Goal: Task Accomplishment & Management: Manage account settings

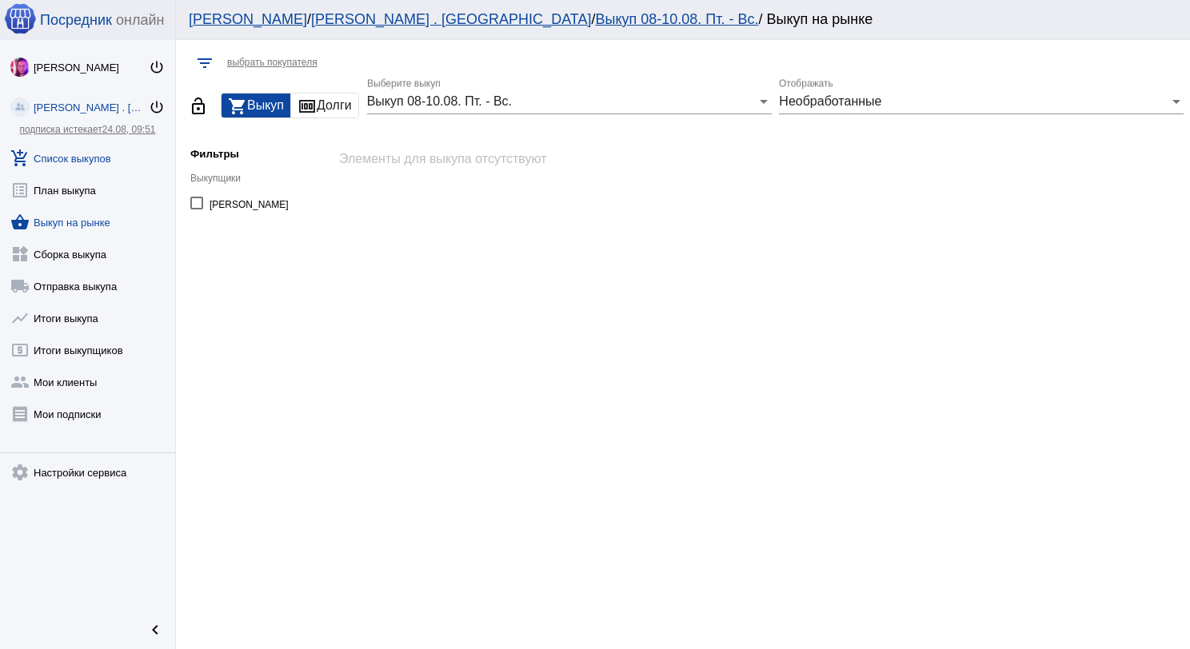
click at [70, 154] on link "add_shopping_cart Список выкупов" at bounding box center [87, 155] width 175 height 32
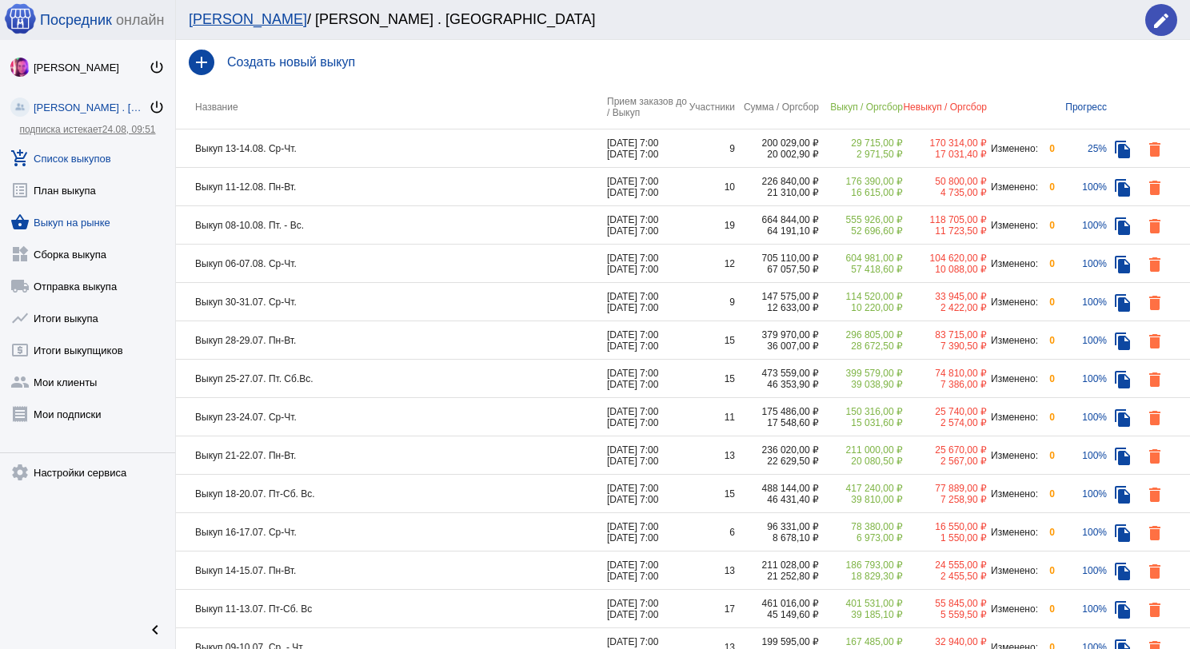
click at [61, 218] on link "shopping_basket Выкуп на рынке" at bounding box center [87, 219] width 175 height 32
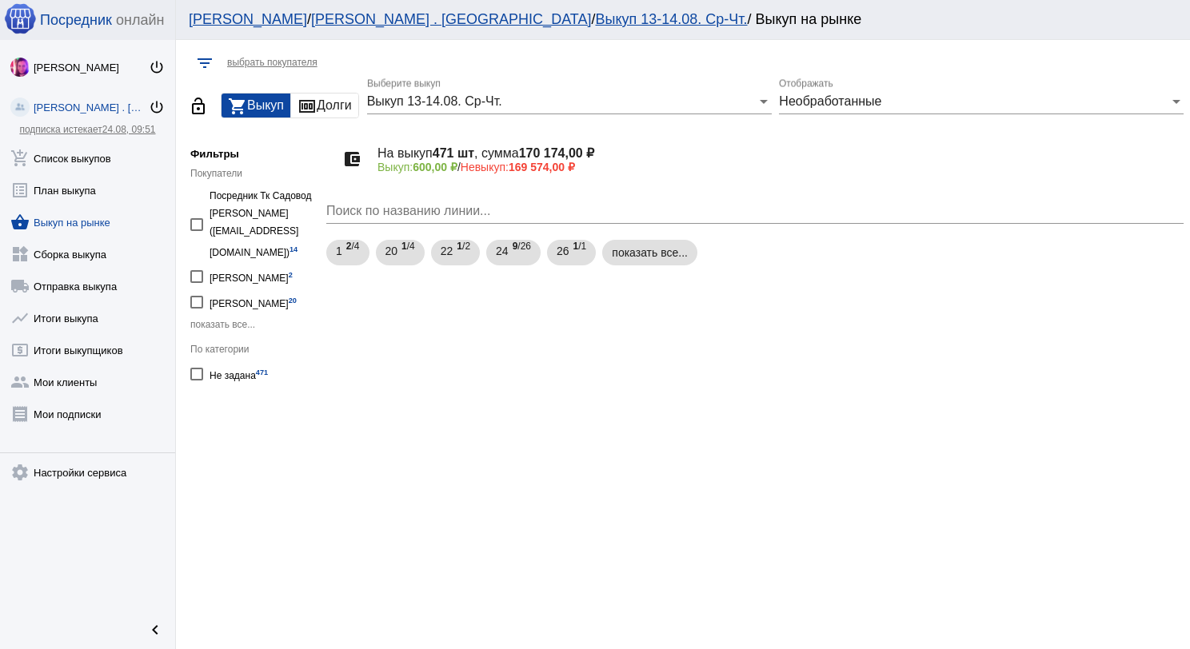
click at [102, 162] on link "add_shopping_cart Список выкупов" at bounding box center [87, 155] width 175 height 32
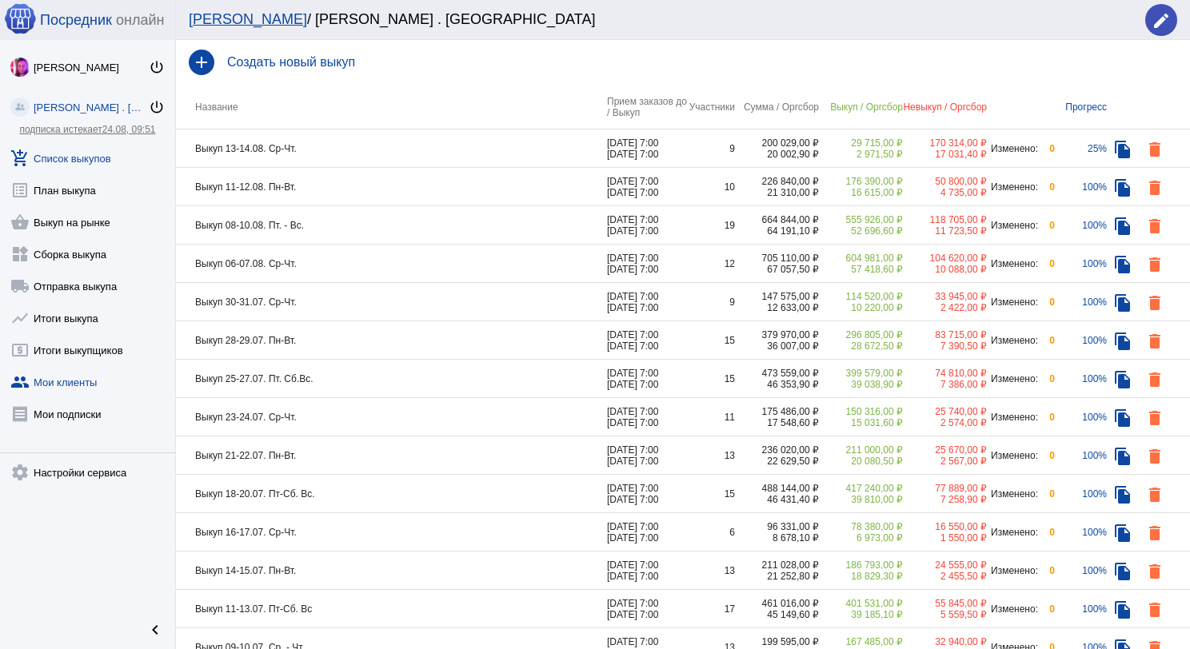
click at [86, 368] on link "group Мои клиенты" at bounding box center [87, 379] width 175 height 32
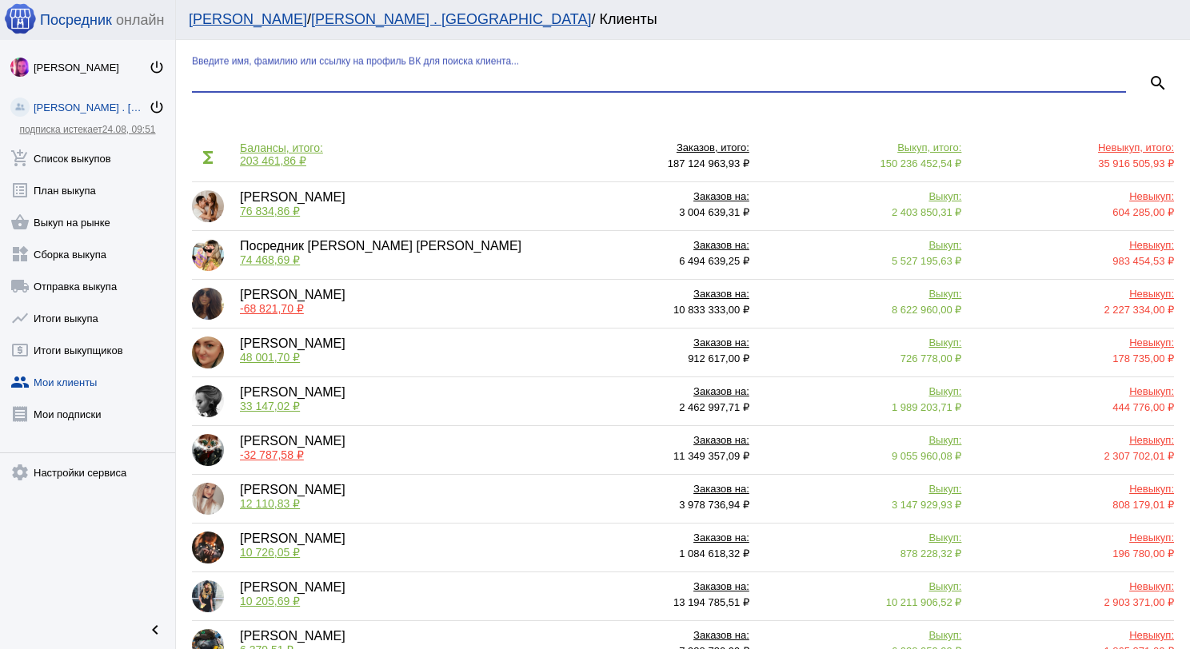
click at [402, 76] on input "Введите имя, фамилию или ссылку на профиль ВК для поиска клиента..." at bounding box center [659, 79] width 934 height 14
type input "рез"
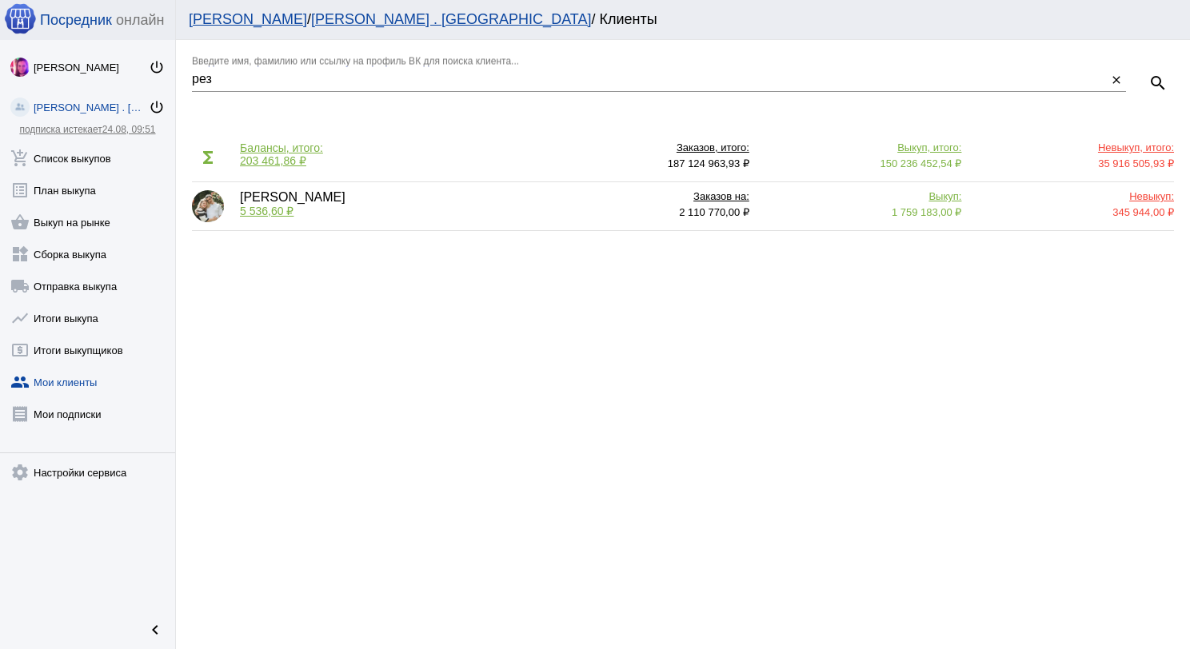
click at [268, 207] on span "5 536,60 ₽" at bounding box center [267, 211] width 54 height 13
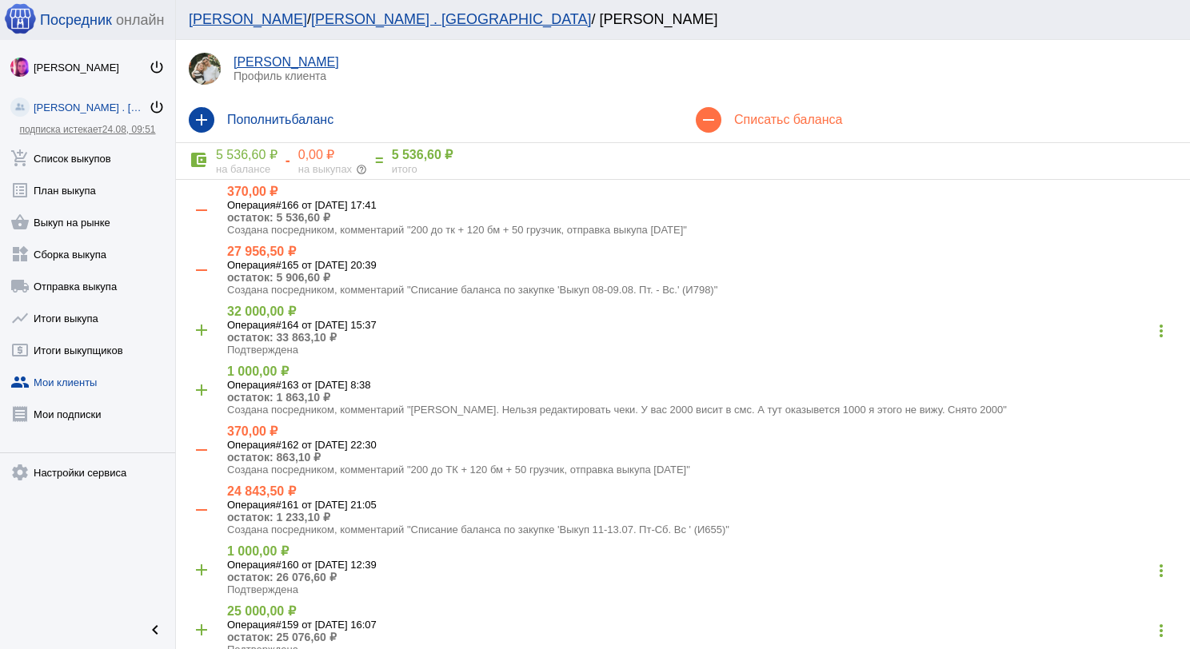
click at [755, 131] on div "remove Списать с баланса" at bounding box center [936, 120] width 507 height 45
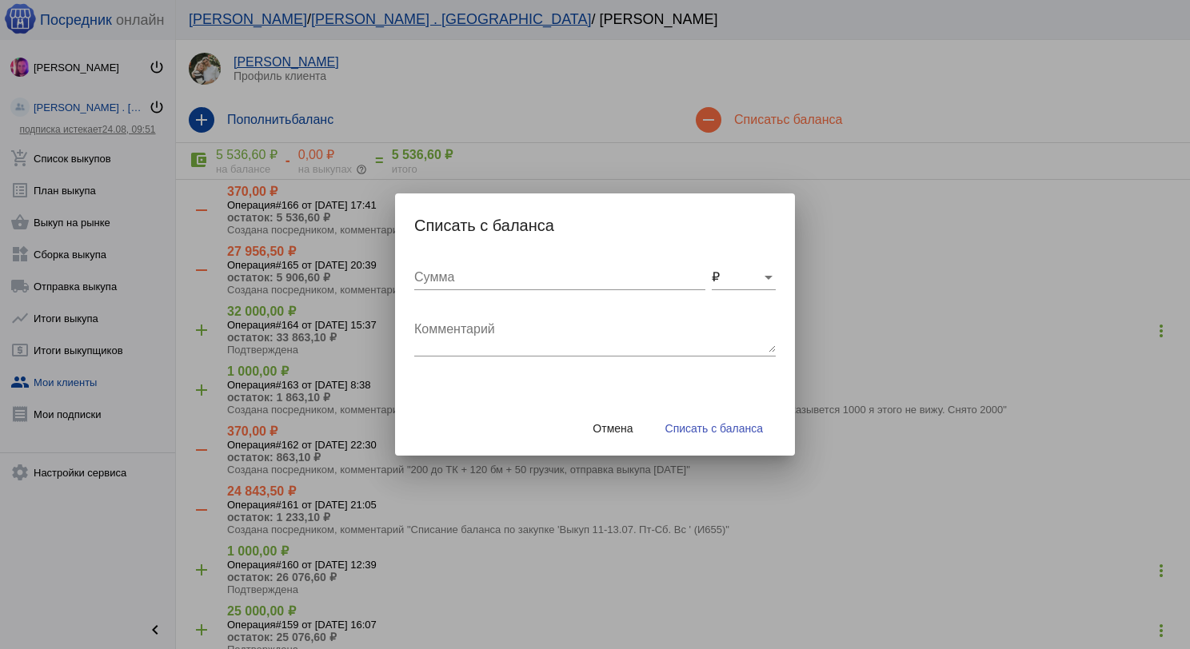
click at [504, 266] on div "Сумма" at bounding box center [559, 272] width 291 height 36
type input "5000"
click at [522, 327] on textarea "Комментарий" at bounding box center [595, 337] width 362 height 32
type textarea "Возврат по заявке"
click at [685, 425] on span "Списать с баланса" at bounding box center [714, 428] width 98 height 13
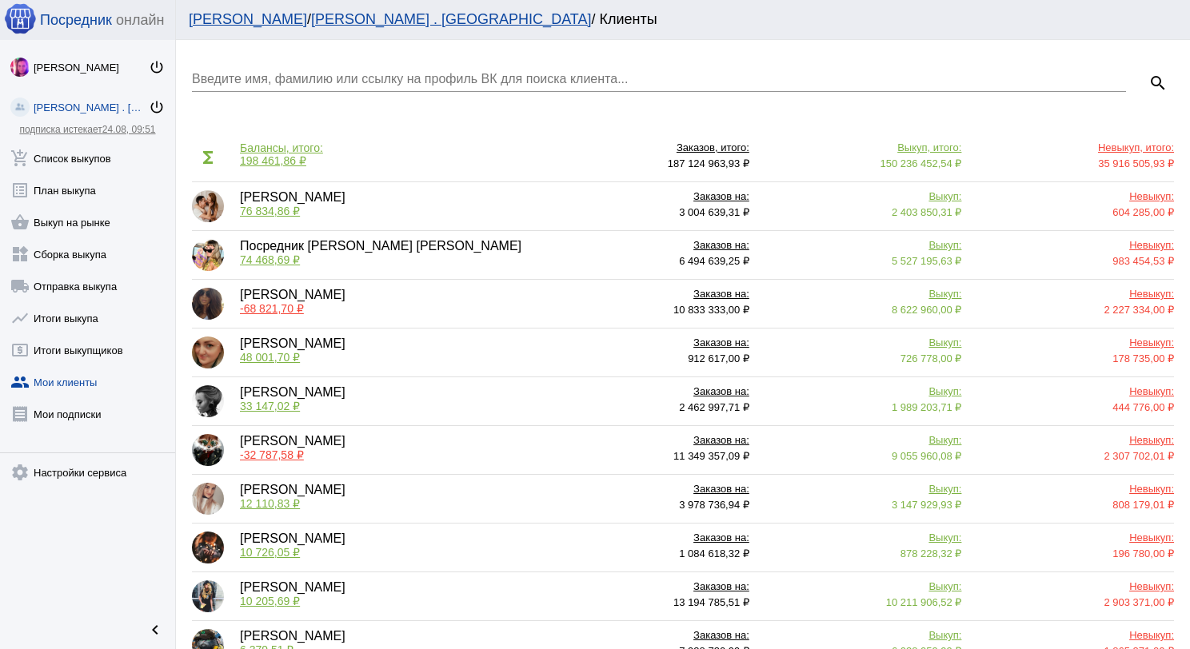
click at [281, 73] on input "Введите имя, фамилию или ссылку на профиль ВК для поиска клиента..." at bounding box center [659, 79] width 934 height 14
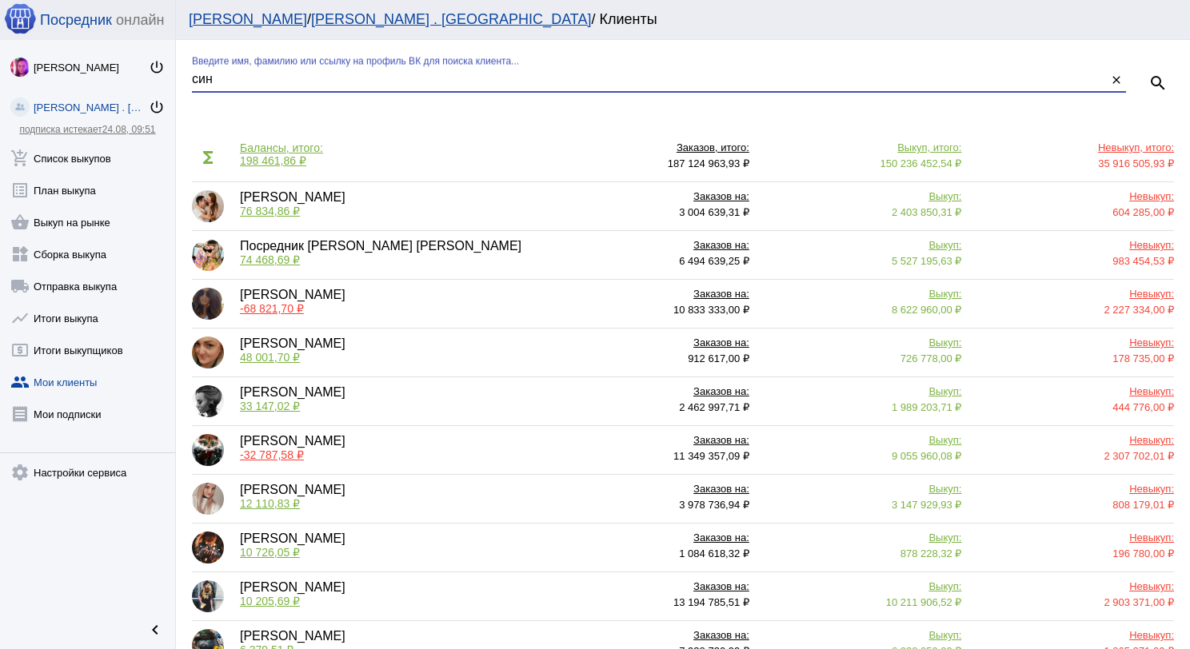
type input "син"
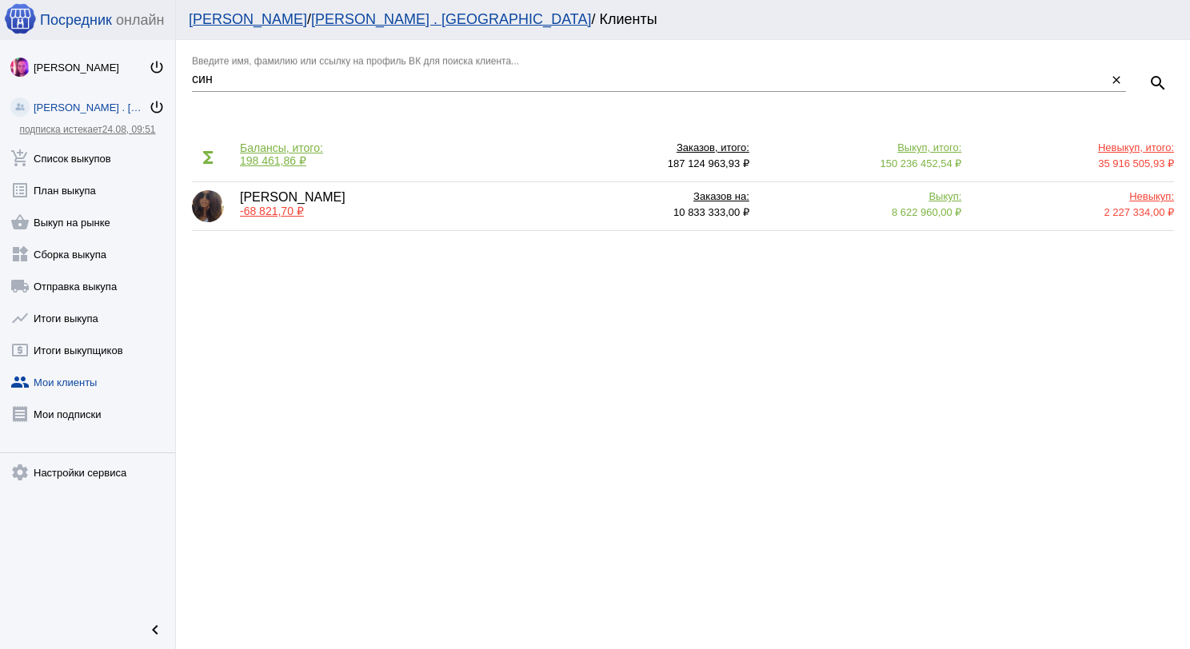
click at [253, 214] on span "-68 821,70 ₽" at bounding box center [272, 211] width 64 height 13
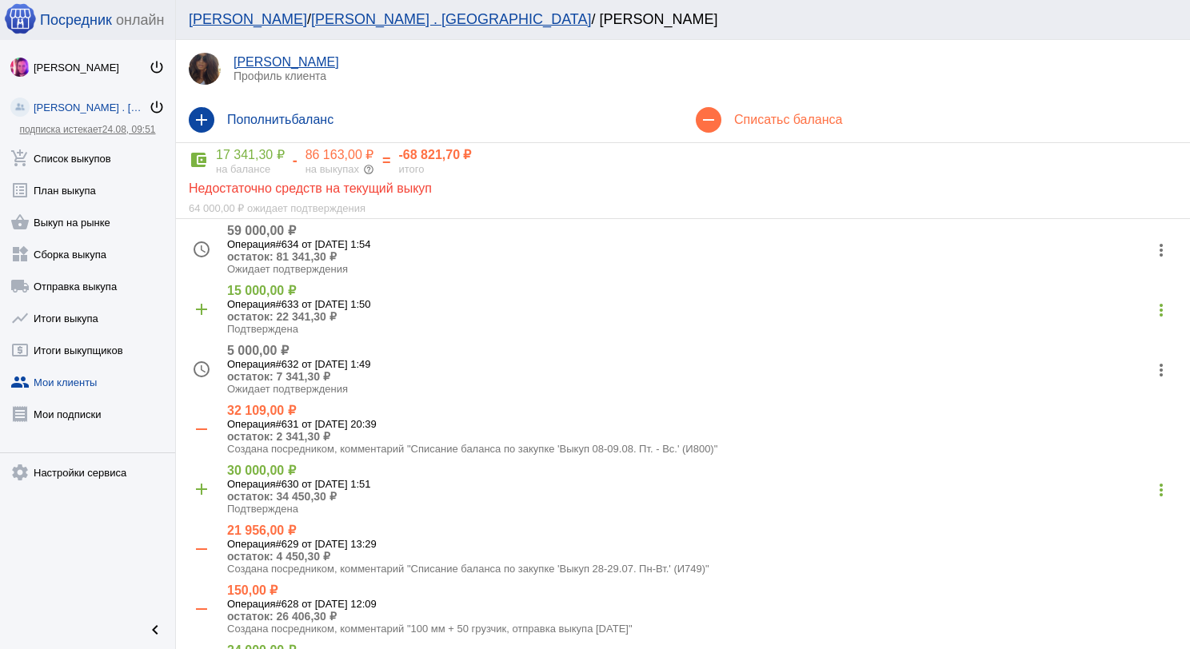
click at [1152, 381] on mat-icon "more_vert" at bounding box center [1162, 371] width 26 height 26
click at [1117, 462] on button "check Подтвердить" at bounding box center [1097, 450] width 135 height 38
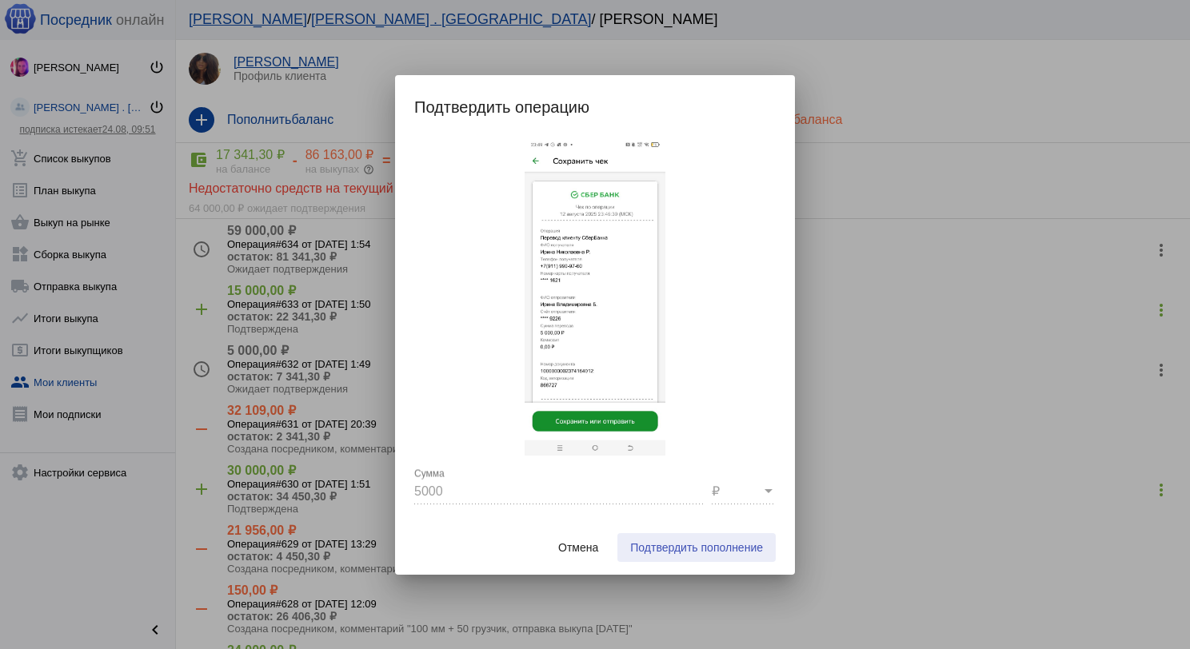
click at [737, 553] on button "Подтвердить пополнение" at bounding box center [696, 547] width 158 height 29
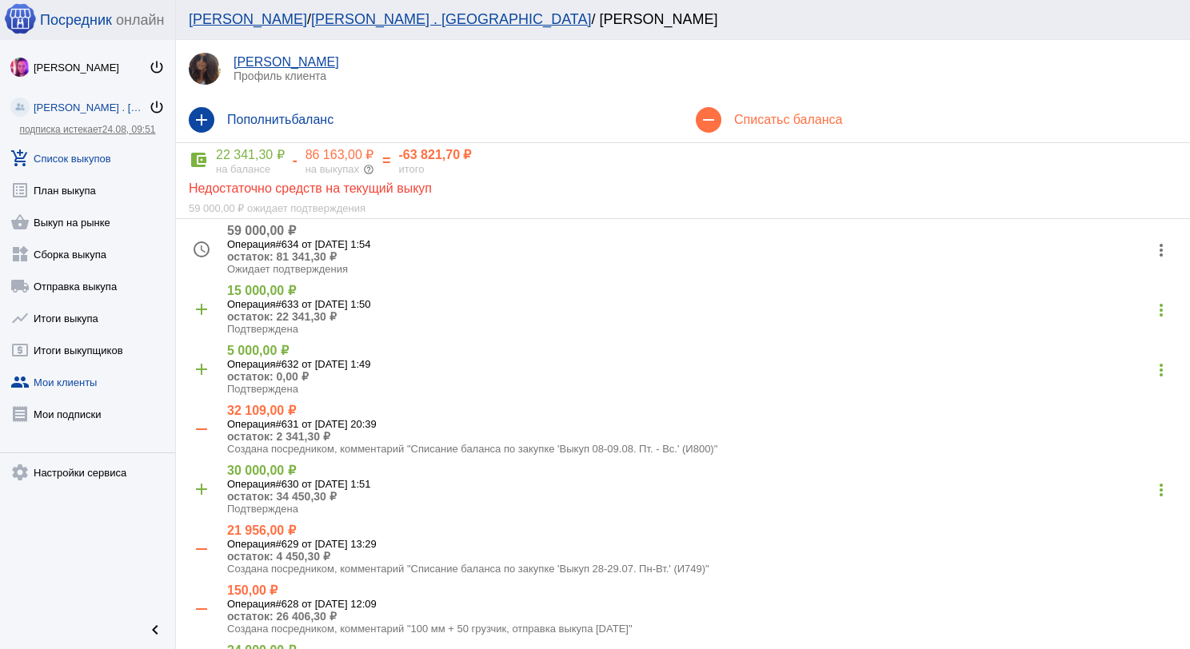
click at [38, 165] on link "add_shopping_cart Список выкупов" at bounding box center [87, 155] width 175 height 32
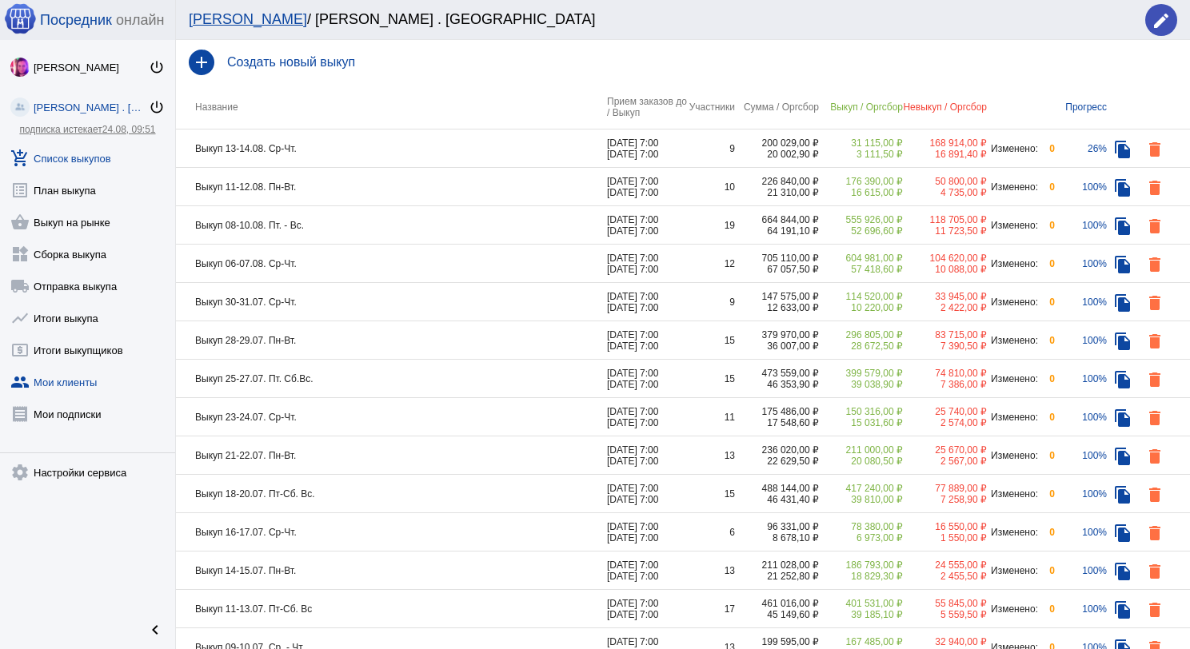
click at [78, 378] on link "group Мои клиенты" at bounding box center [87, 379] width 175 height 32
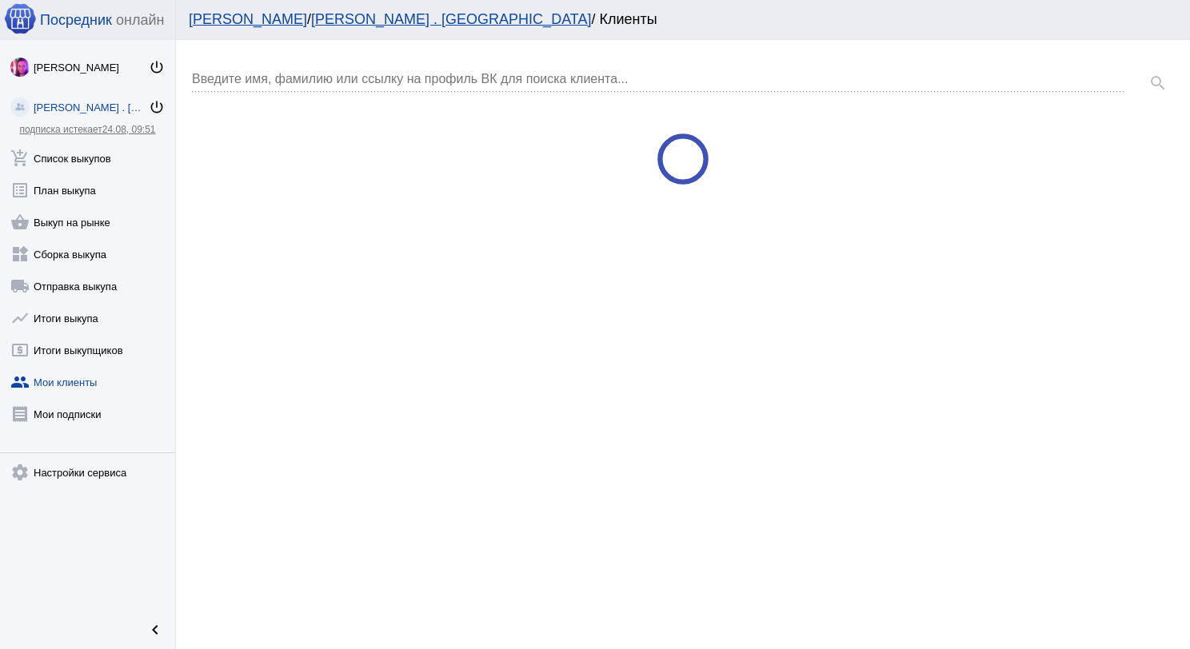
click at [330, 70] on div "Введите имя, фамилию или ссылку на профиль ВК для поиска клиента..." at bounding box center [659, 74] width 934 height 36
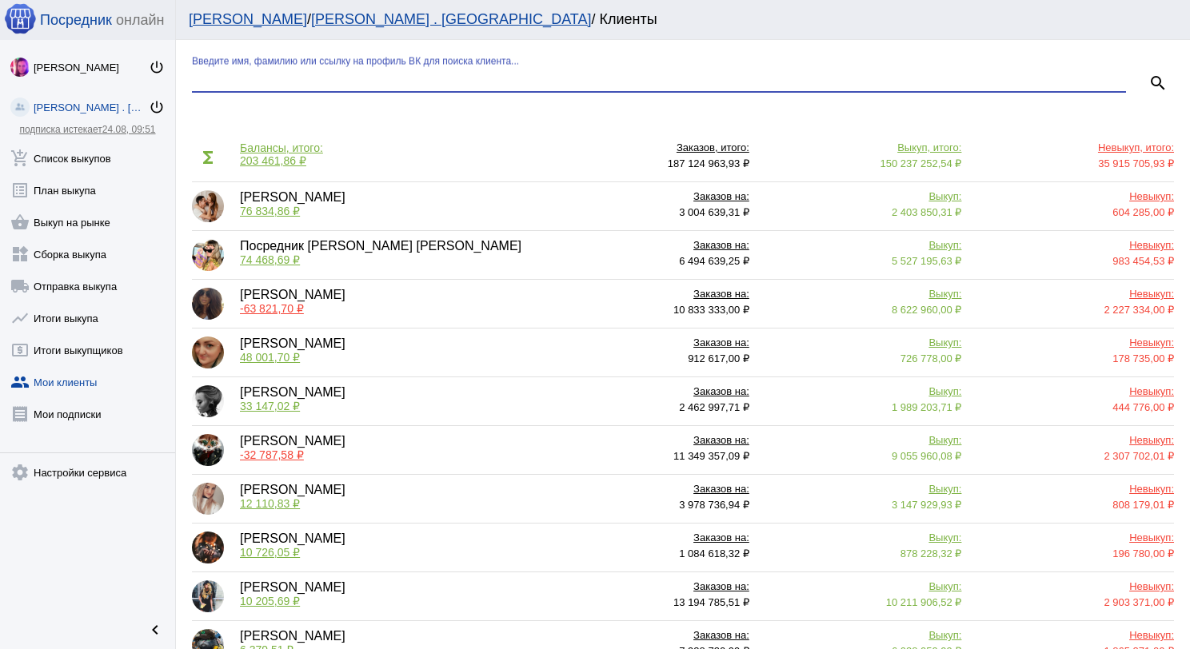
click at [332, 77] on input "Введите имя, фамилию или ссылку на профиль ВК для поиска клиента..." at bounding box center [659, 79] width 934 height 14
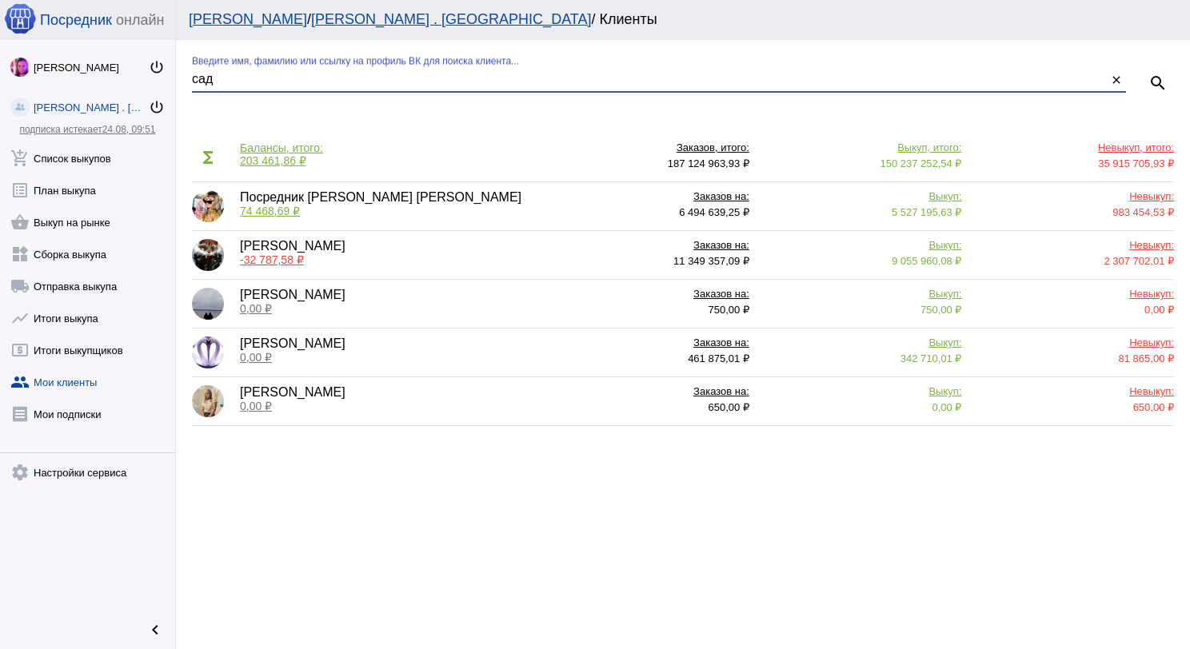
drag, startPoint x: 208, startPoint y: 80, endPoint x: 194, endPoint y: 83, distance: 14.0
click at [194, 82] on input "сад" at bounding box center [649, 79] width 915 height 14
click at [214, 86] on div "сад Введите имя, фамилию или ссылку на профиль ВК для поиска клиента..." at bounding box center [649, 74] width 915 height 36
click at [214, 86] on input "сад" at bounding box center [649, 79] width 915 height 14
type input "с"
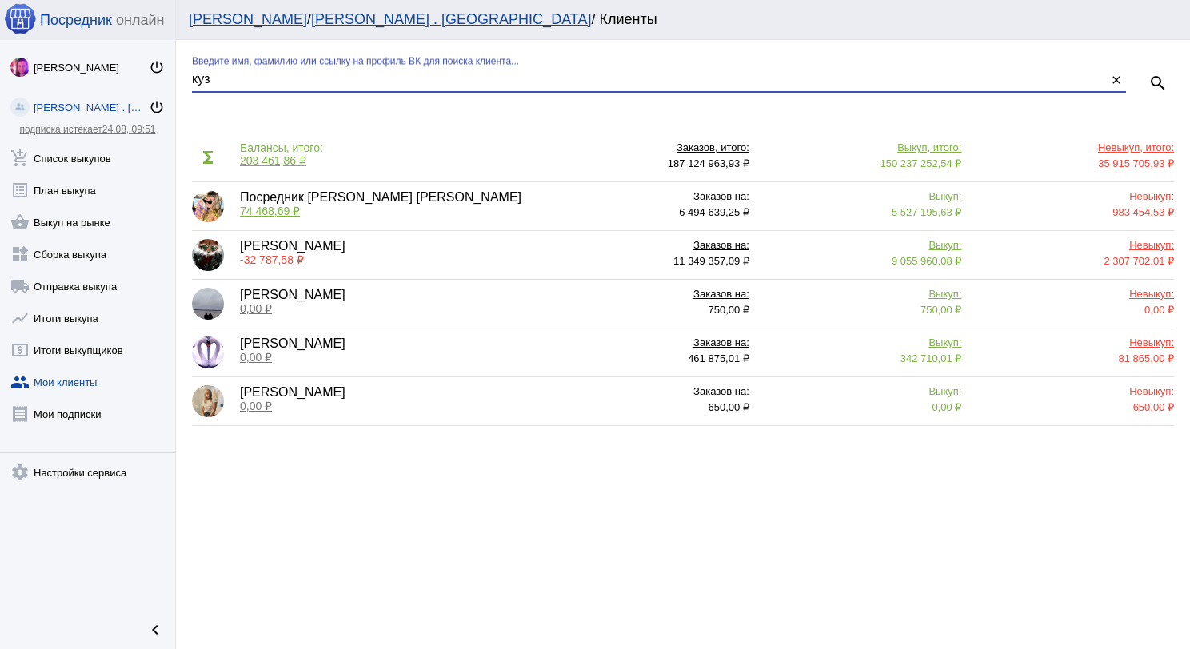
type input "куз"
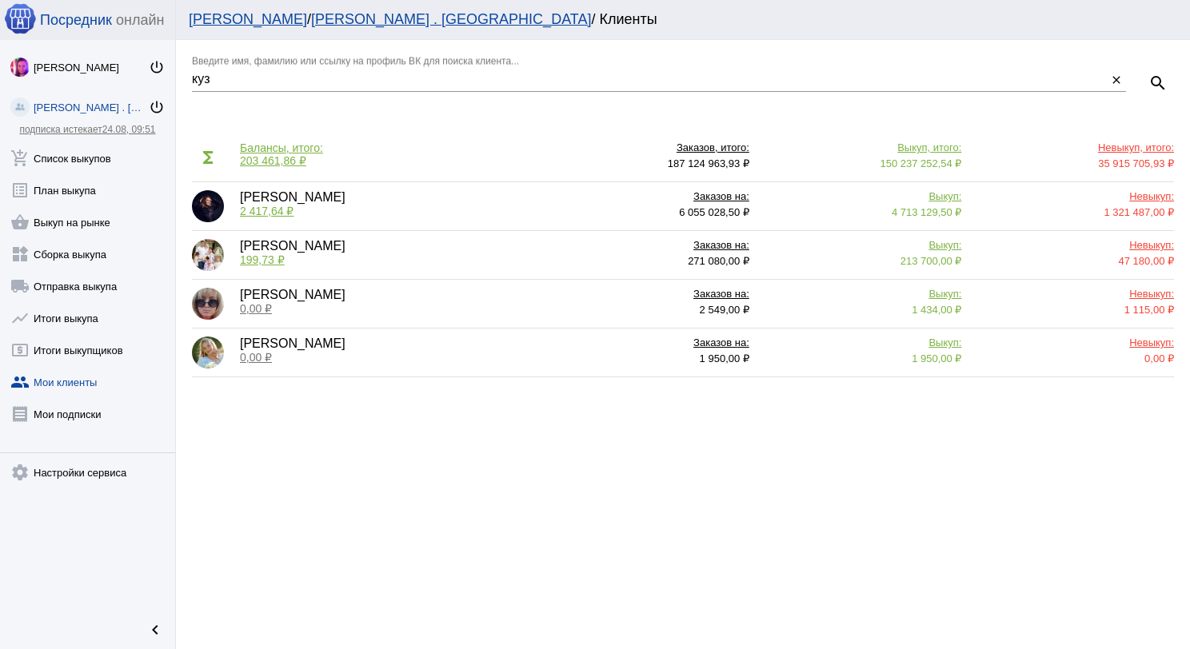
click at [278, 207] on span "2 417,64 ₽" at bounding box center [267, 211] width 54 height 13
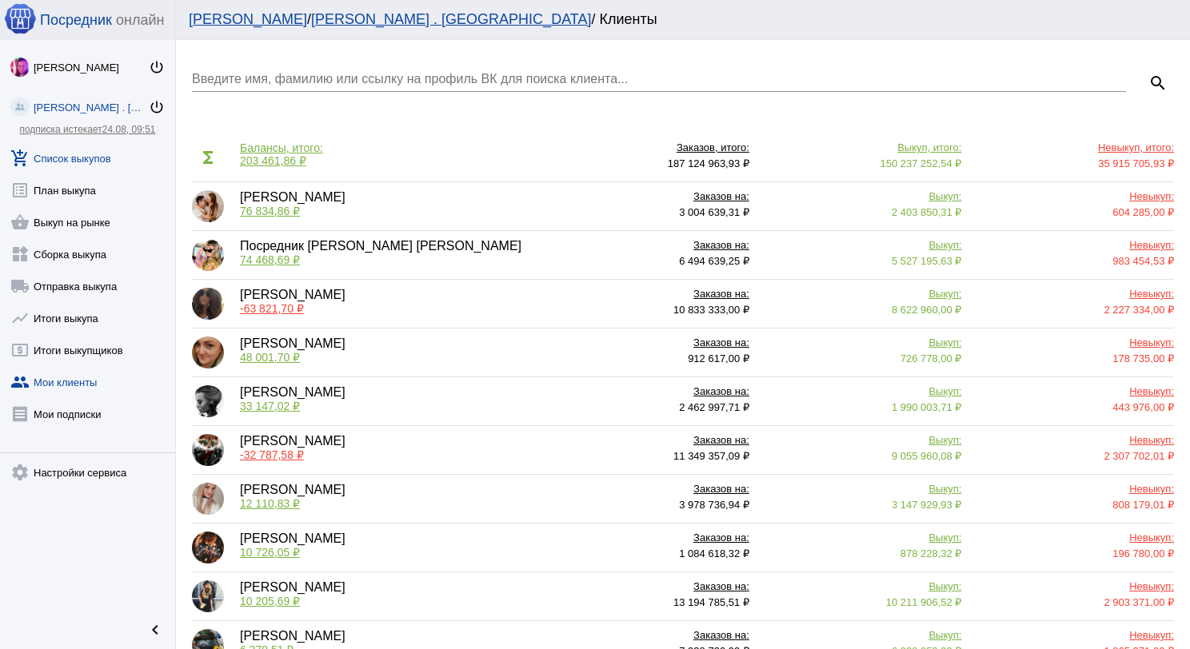
click at [102, 147] on link "add_shopping_cart Список выкупов" at bounding box center [87, 155] width 175 height 32
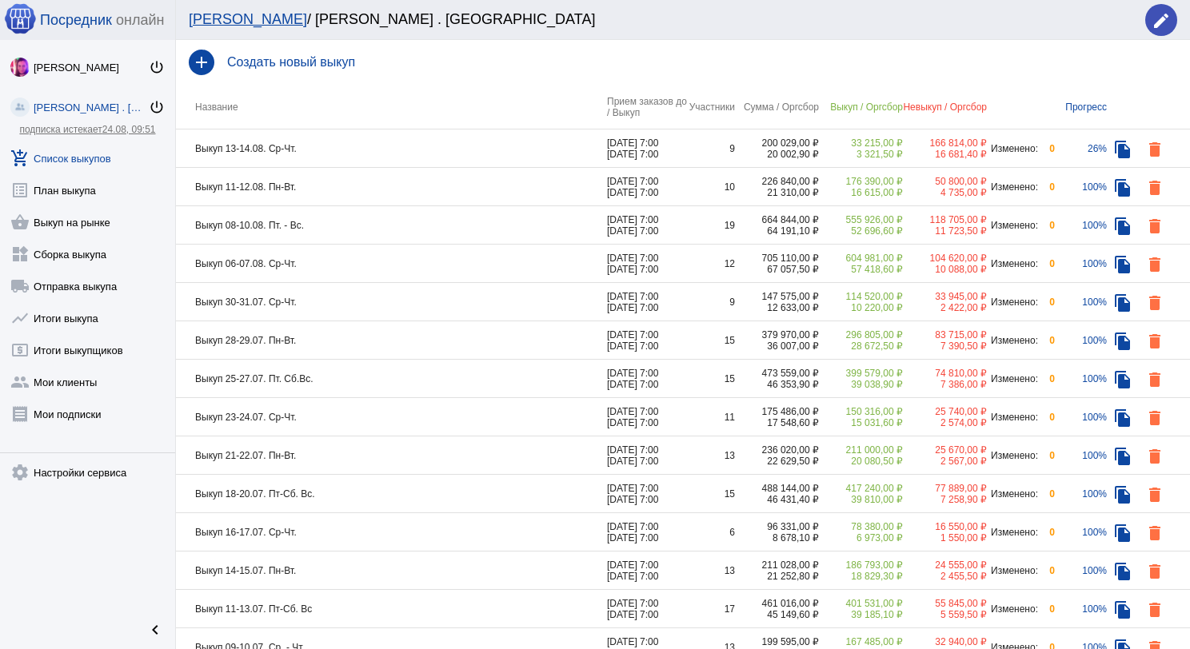
click at [366, 189] on td "Выкуп 11-12.08. Пн-Вт." at bounding box center [391, 187] width 431 height 38
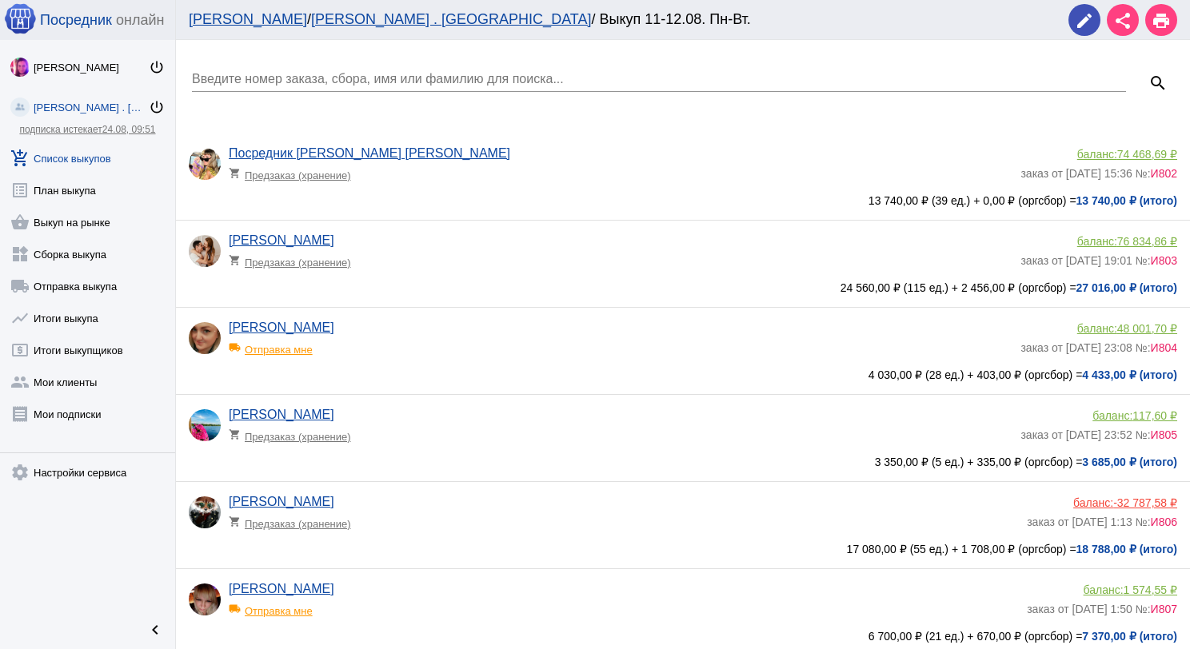
click at [359, 74] on input "Введите номер заказа, сбора, имя или фамилию для поиска..." at bounding box center [659, 79] width 934 height 14
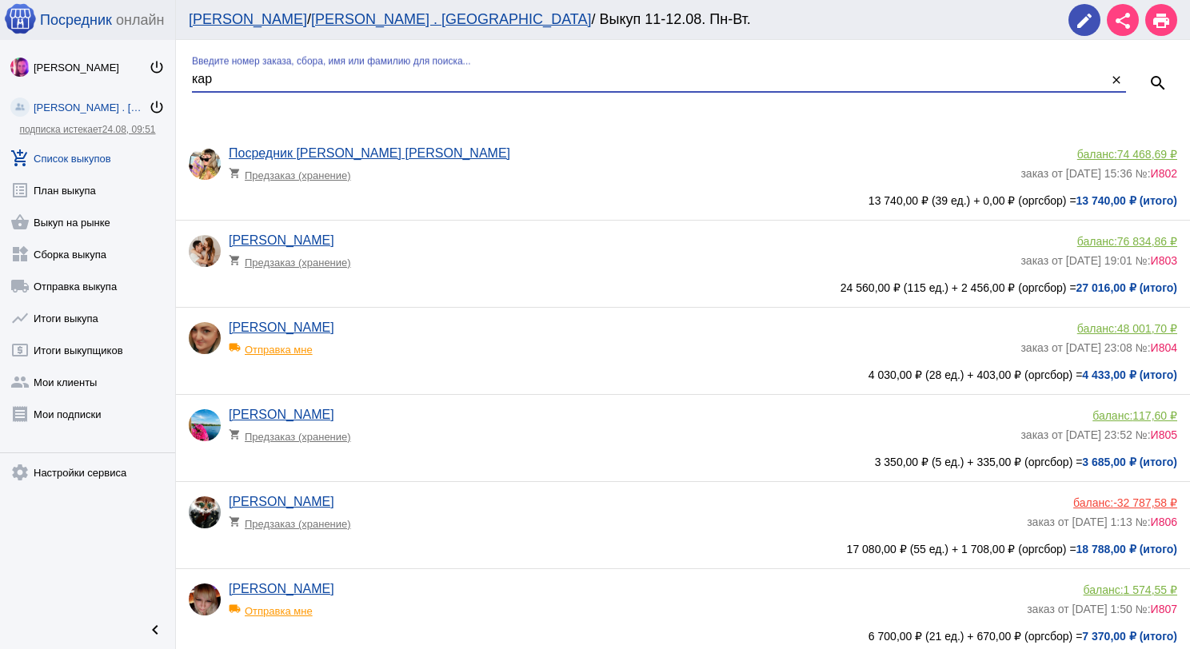
type input "кар"
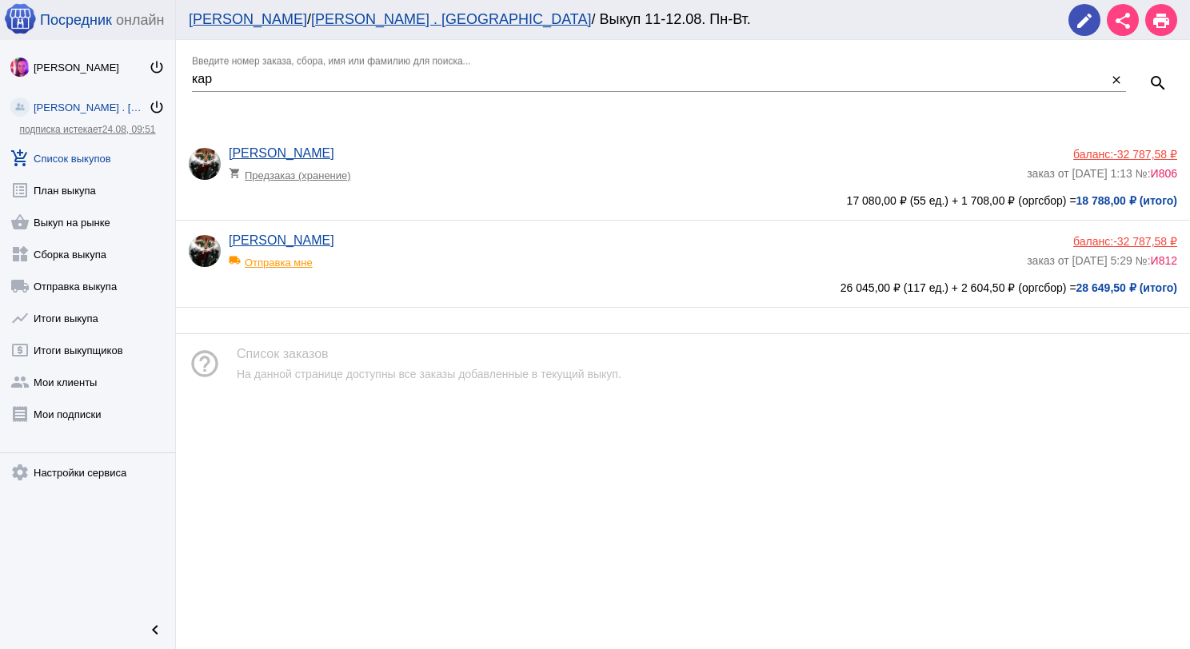
click at [1103, 152] on div "баланс: -32 787,58 ₽" at bounding box center [1102, 154] width 150 height 13
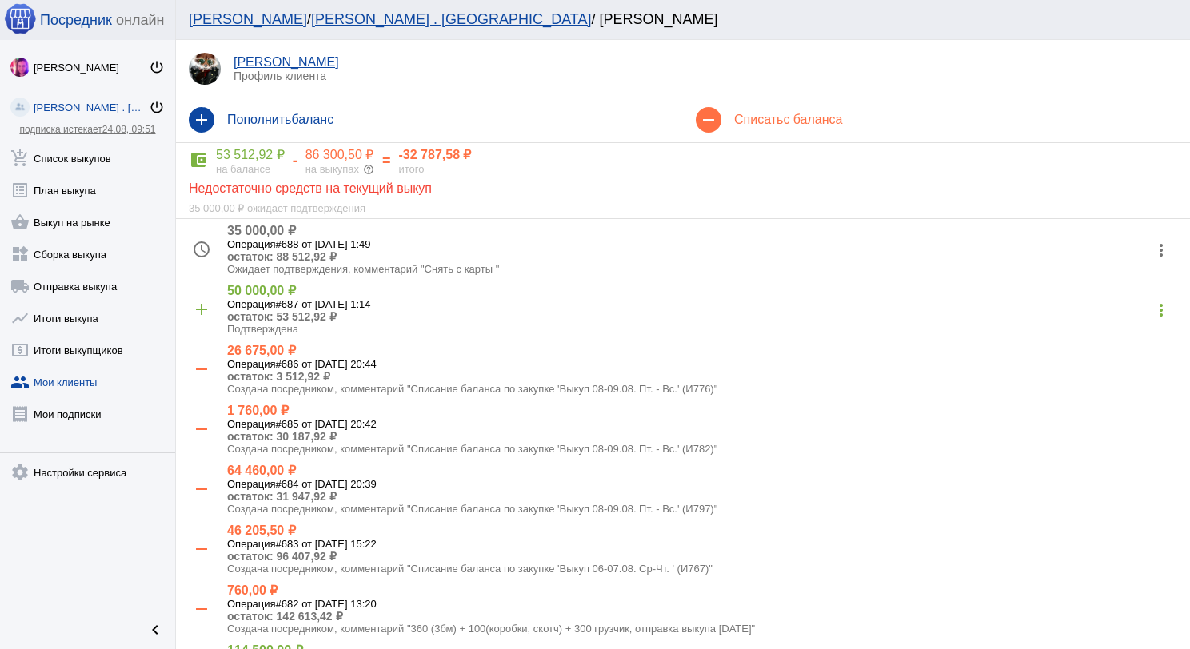
click at [832, 105] on div "remove Списать с баланса" at bounding box center [936, 120] width 507 height 45
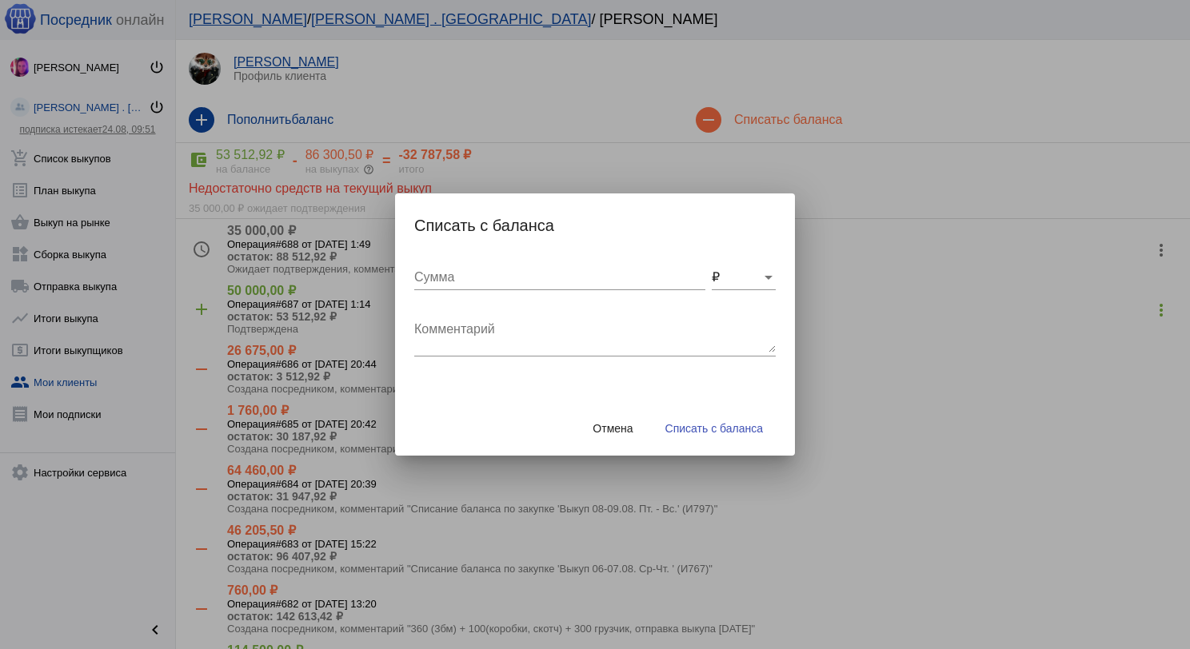
click at [422, 347] on textarea "Комментарий" at bounding box center [595, 337] width 362 height 32
type textarea "360 (3бм) + 200 грузчик, отправка выкупа [DATE]"
click at [470, 278] on input "Сумма" at bounding box center [559, 277] width 291 height 14
type input "560"
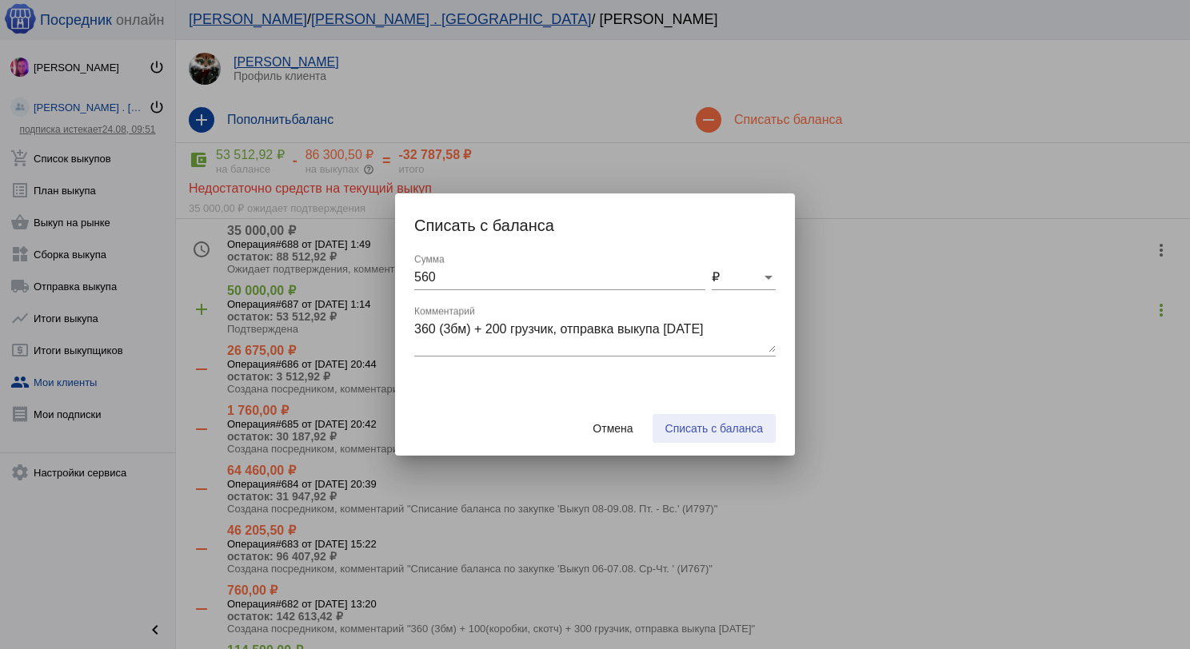
click at [681, 422] on span "Списать с баланса" at bounding box center [714, 428] width 98 height 13
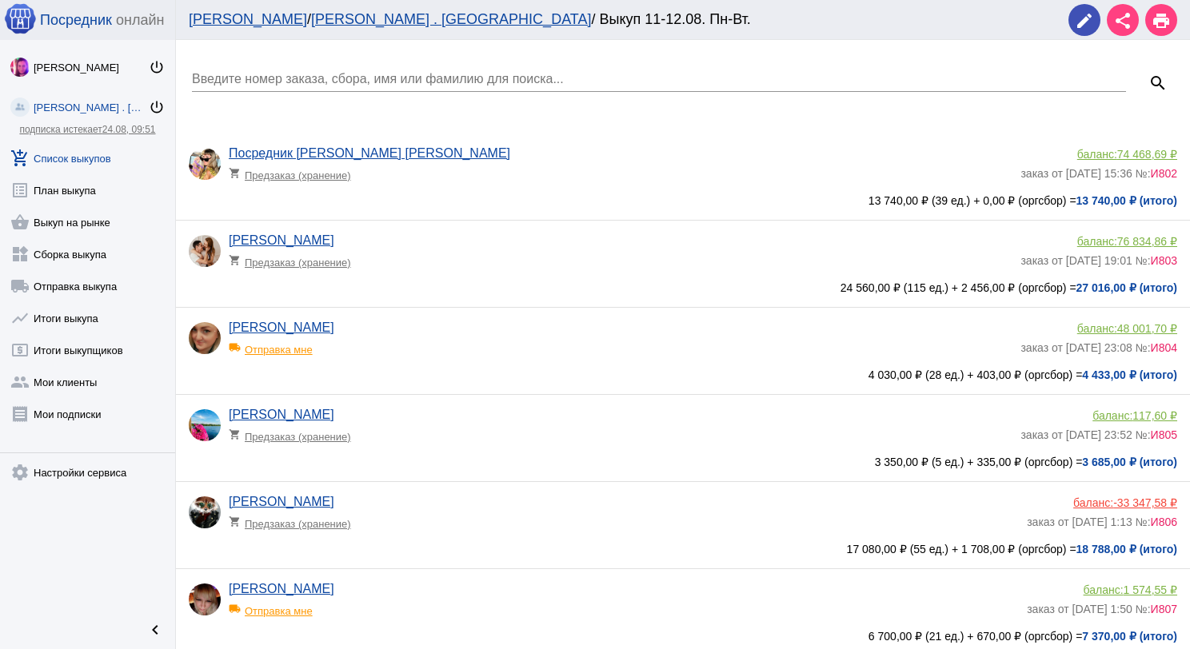
click at [544, 67] on div "Введите номер заказа, сбора, имя или фамилию для поиска..." at bounding box center [659, 74] width 934 height 36
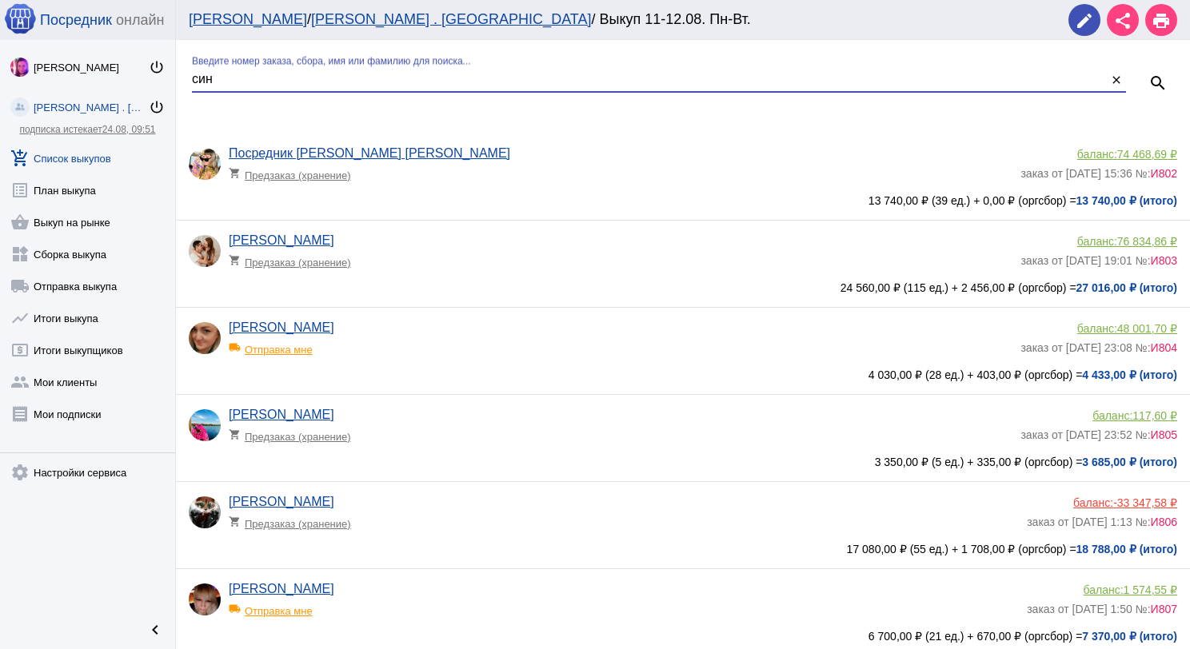
type input "син"
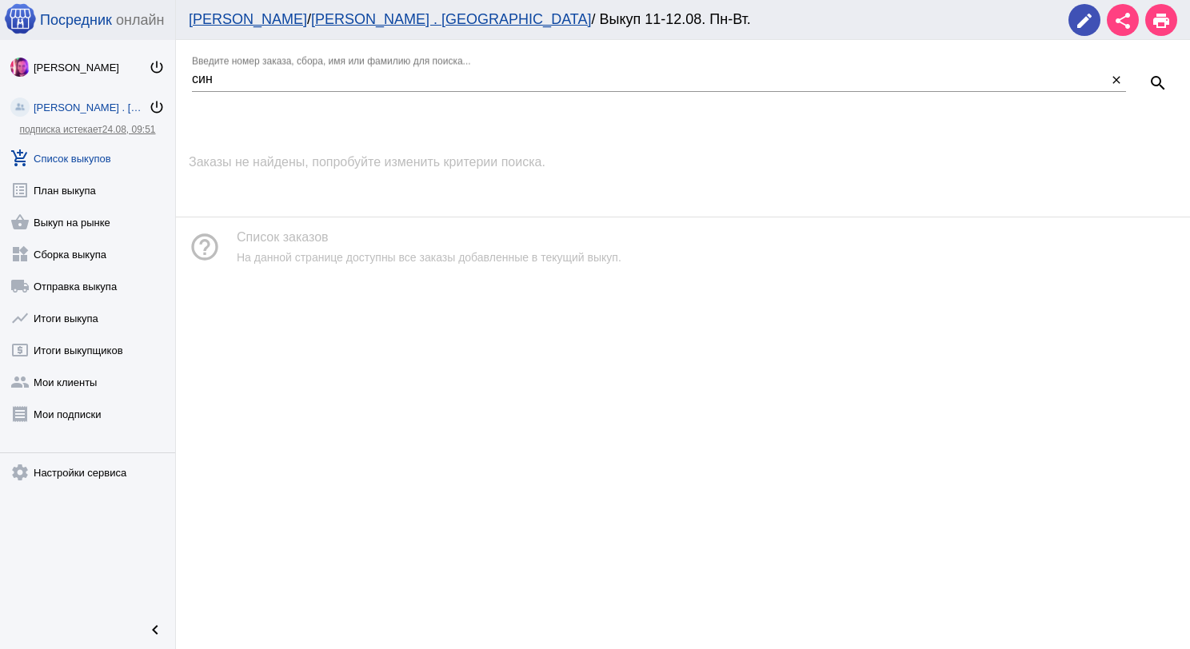
click at [47, 158] on link "add_shopping_cart Список выкупов" at bounding box center [87, 155] width 175 height 32
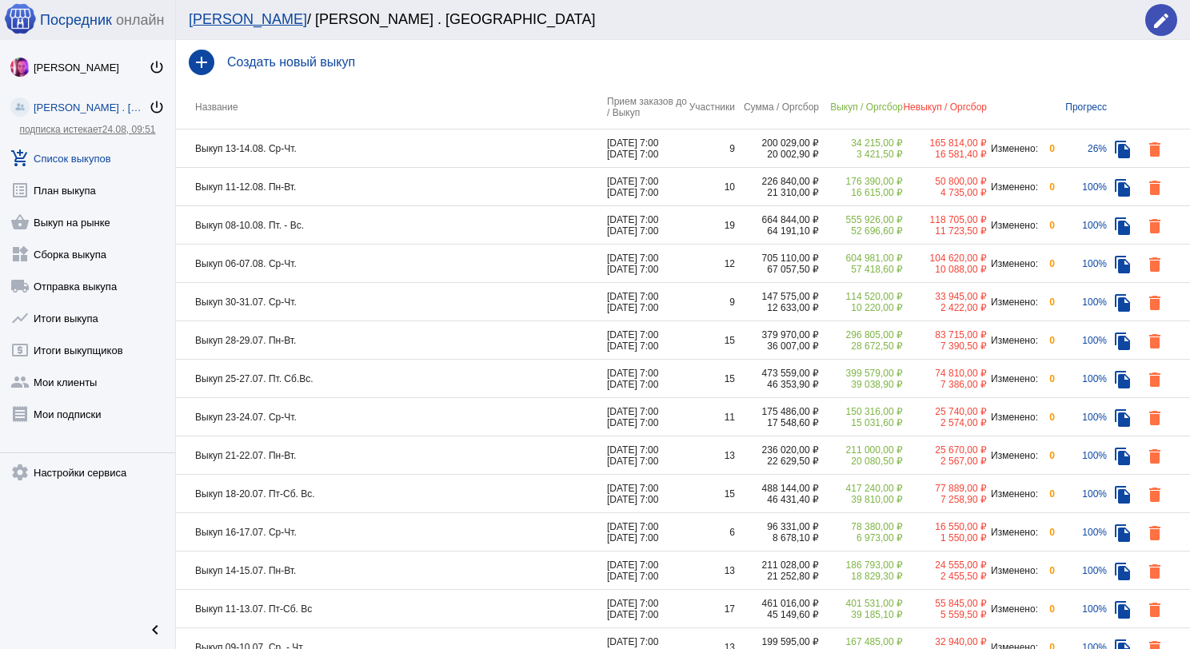
click at [358, 190] on td "Выкуп 11-12.08. Пн-Вт." at bounding box center [391, 187] width 431 height 38
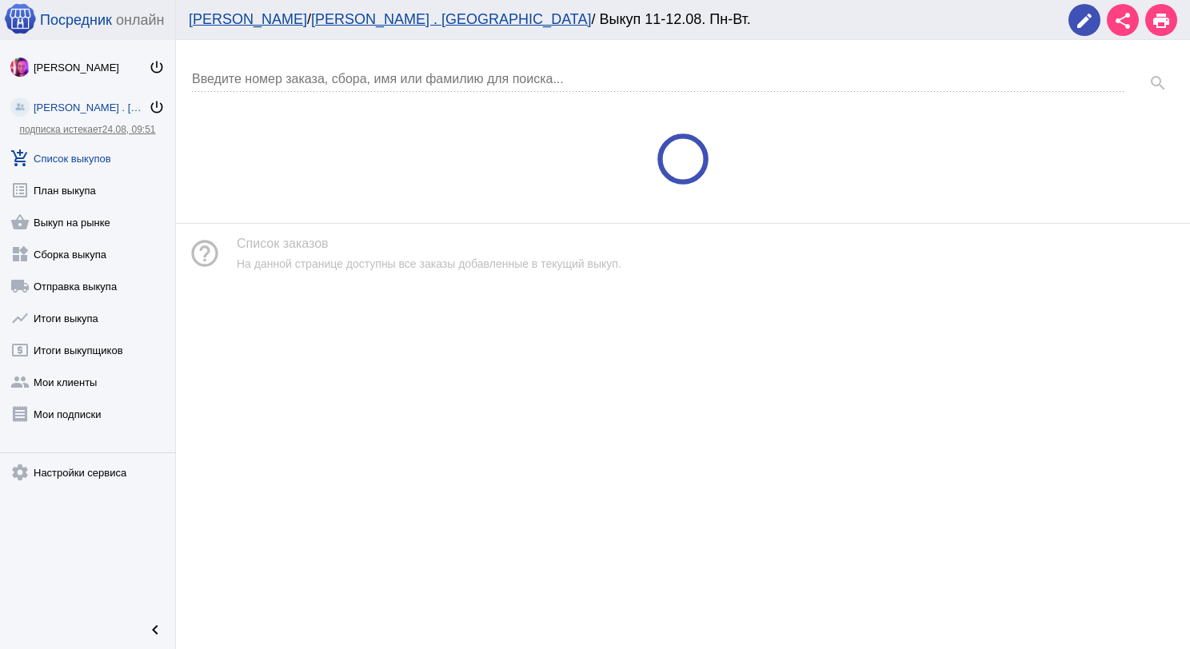
click at [338, 75] on input "Введите номер заказа, сбора, имя или фамилию для поиска..." at bounding box center [659, 79] width 934 height 14
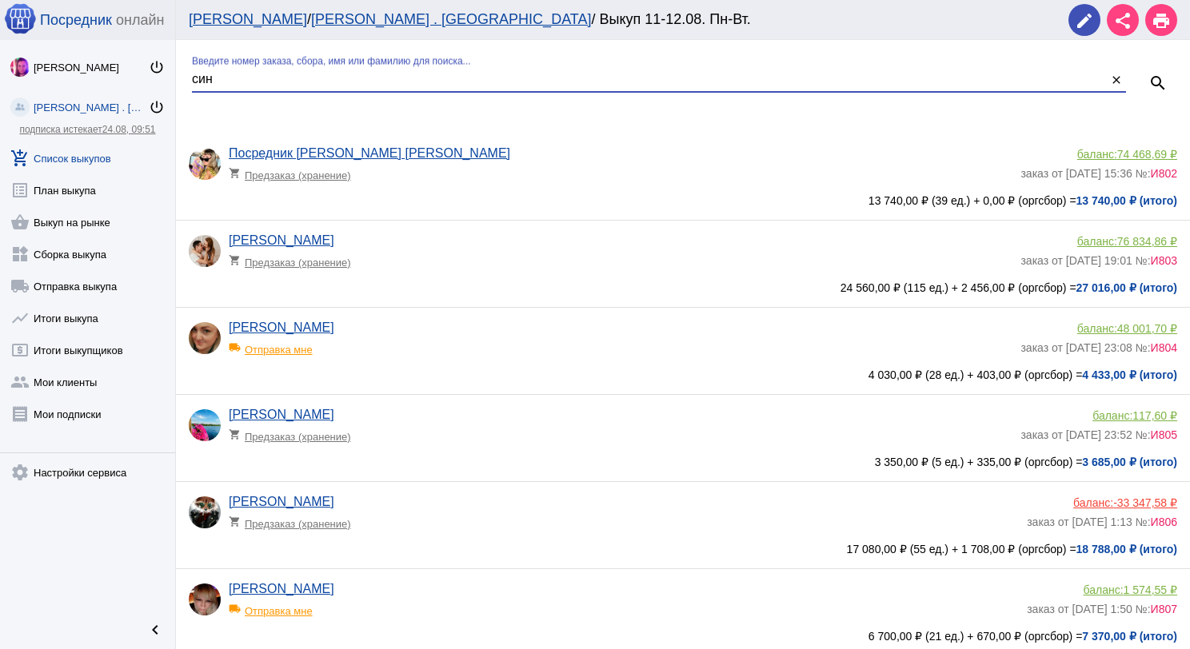
type input "син"
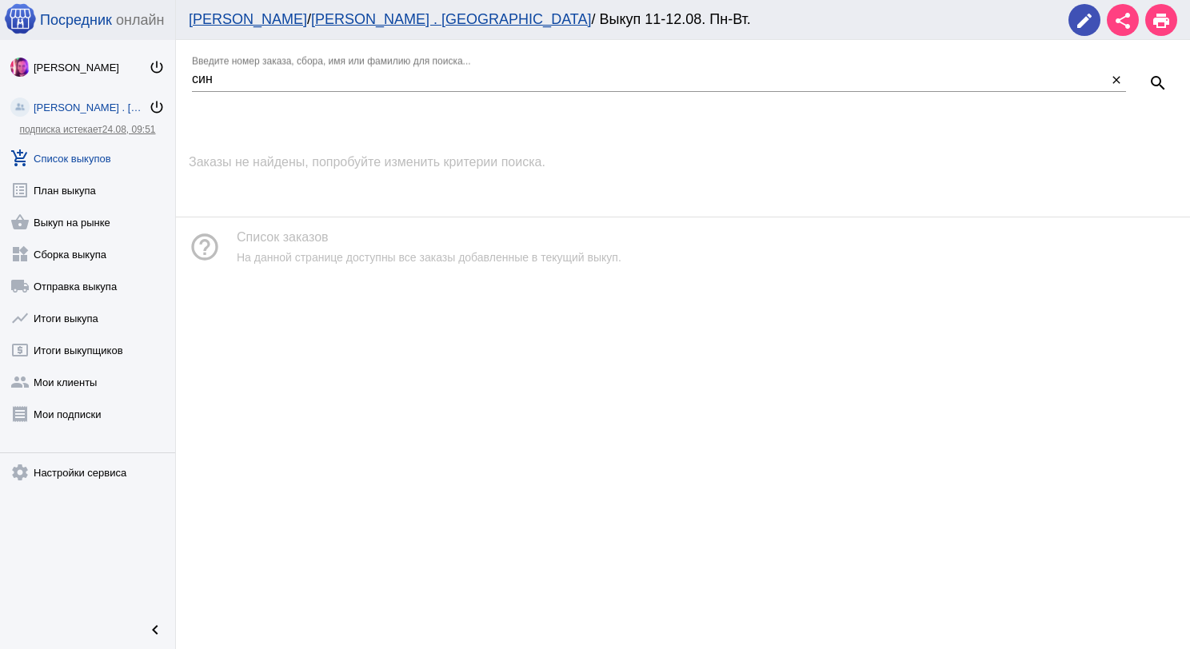
click at [112, 162] on link "add_shopping_cart Список выкупов" at bounding box center [87, 155] width 175 height 32
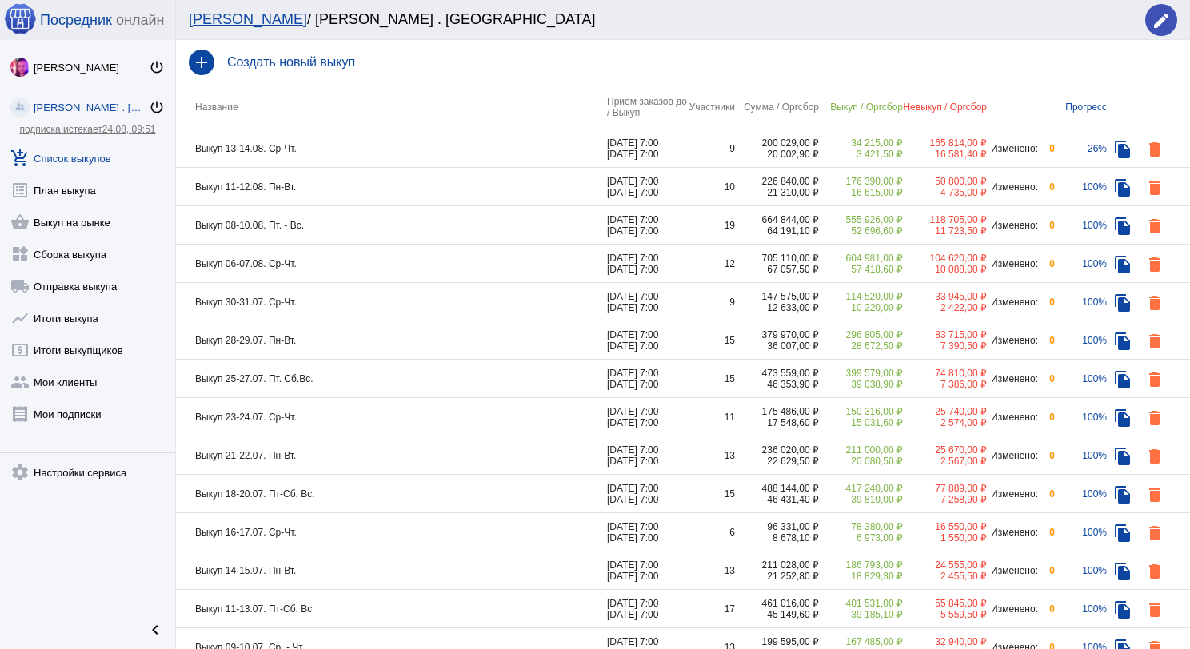
click at [375, 224] on td "Выкуп 08-10.08. Пт. - Вс." at bounding box center [391, 225] width 431 height 38
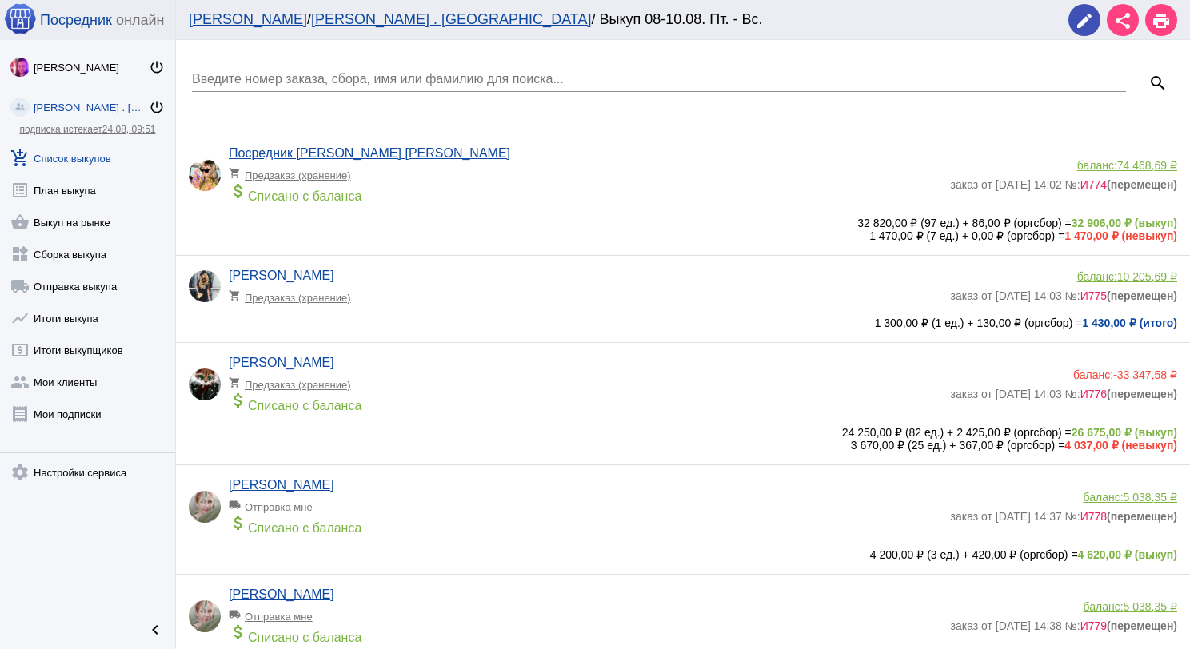
click at [297, 77] on input "Введите номер заказа, сбора, имя или фамилию для поиска..." at bounding box center [659, 79] width 934 height 14
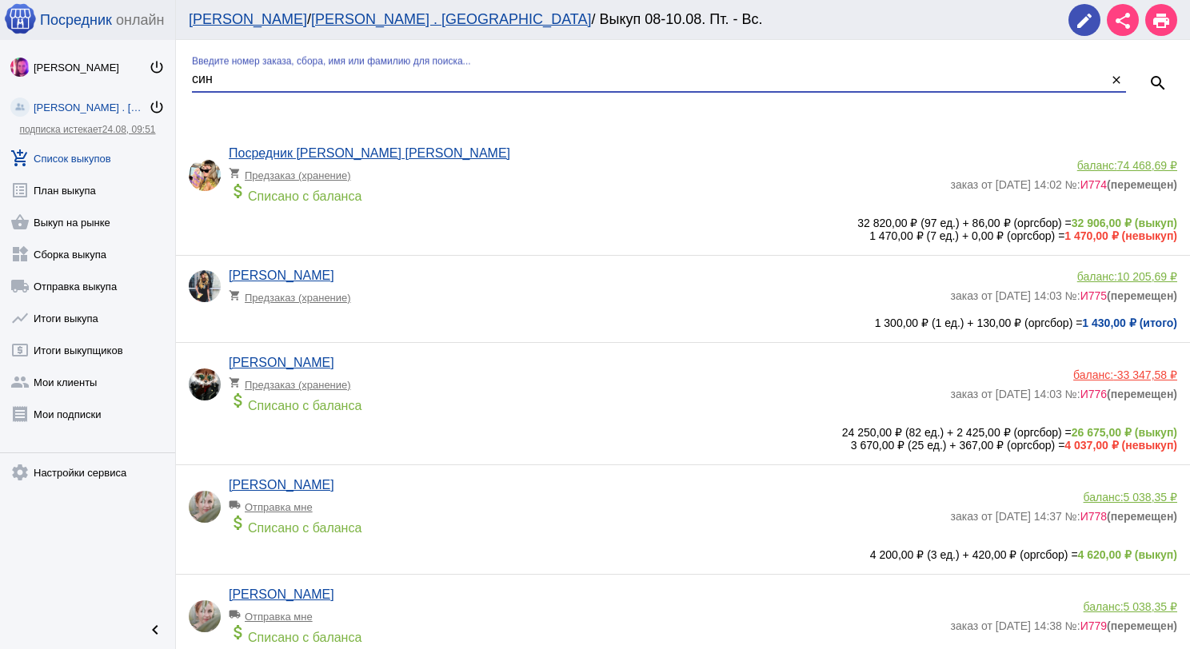
type input "син"
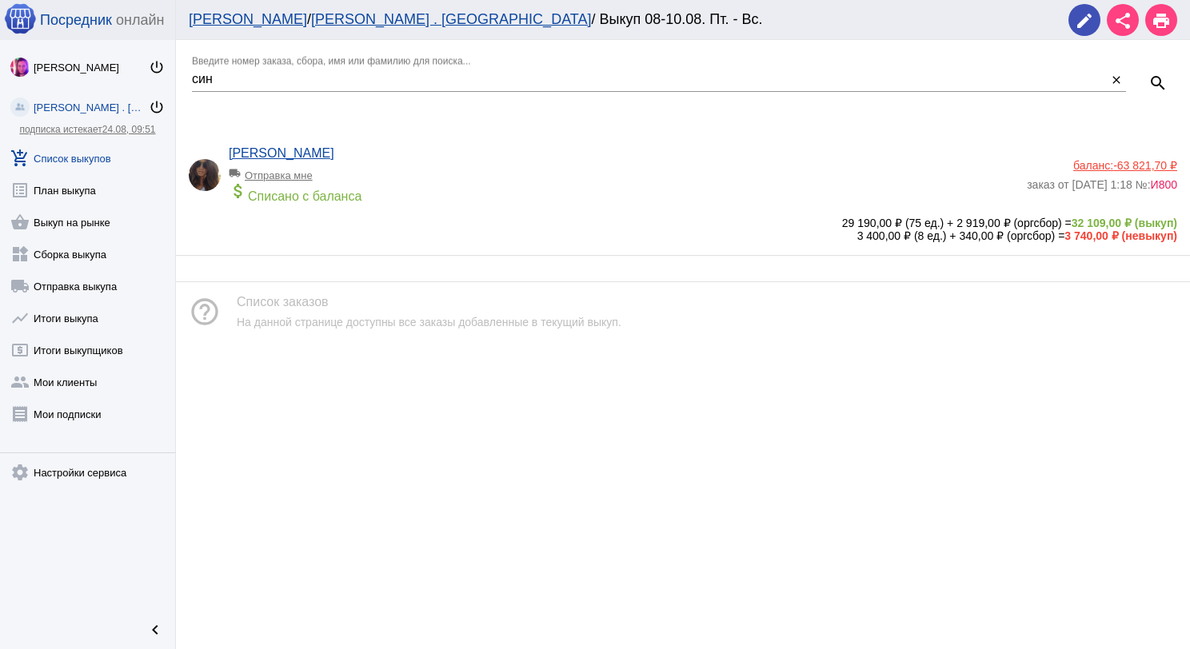
click at [1134, 166] on span "-63 821,70 ₽" at bounding box center [1145, 165] width 64 height 13
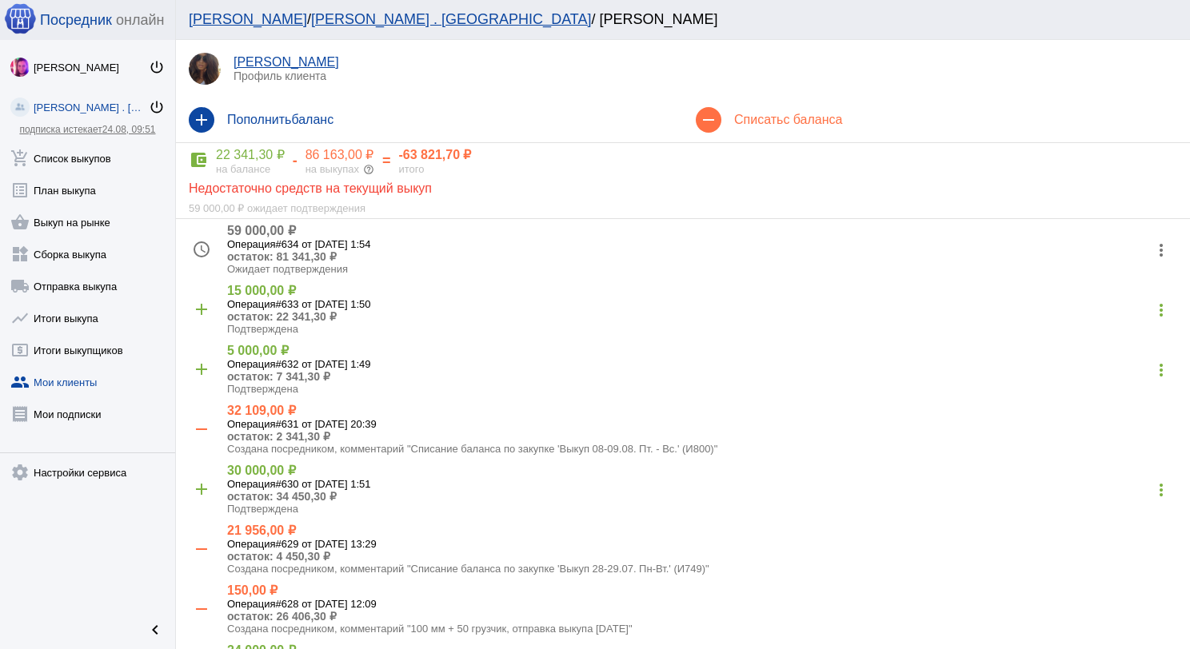
click at [765, 105] on div "remove Списать с баланса" at bounding box center [936, 120] width 507 height 45
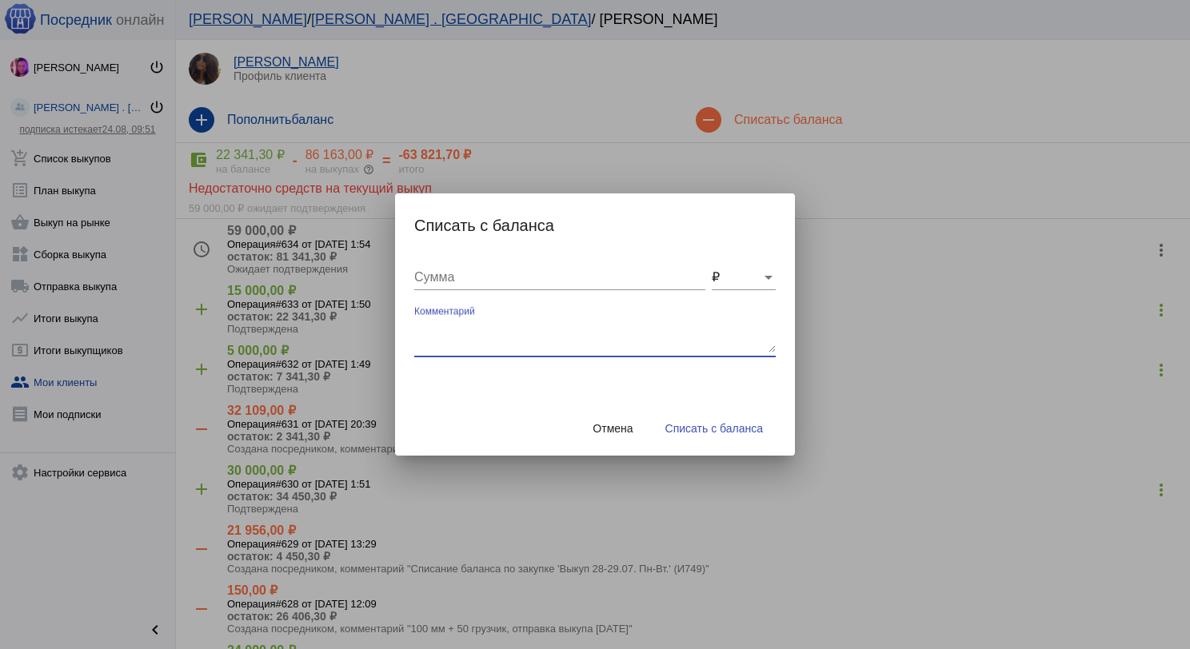
click at [438, 329] on textarea "Комментарий" at bounding box center [595, 337] width 362 height 32
type textarea "120 бм + 50 грузчик, отправка выкупа [DATE]"
click at [443, 285] on div "Сумма" at bounding box center [559, 272] width 291 height 36
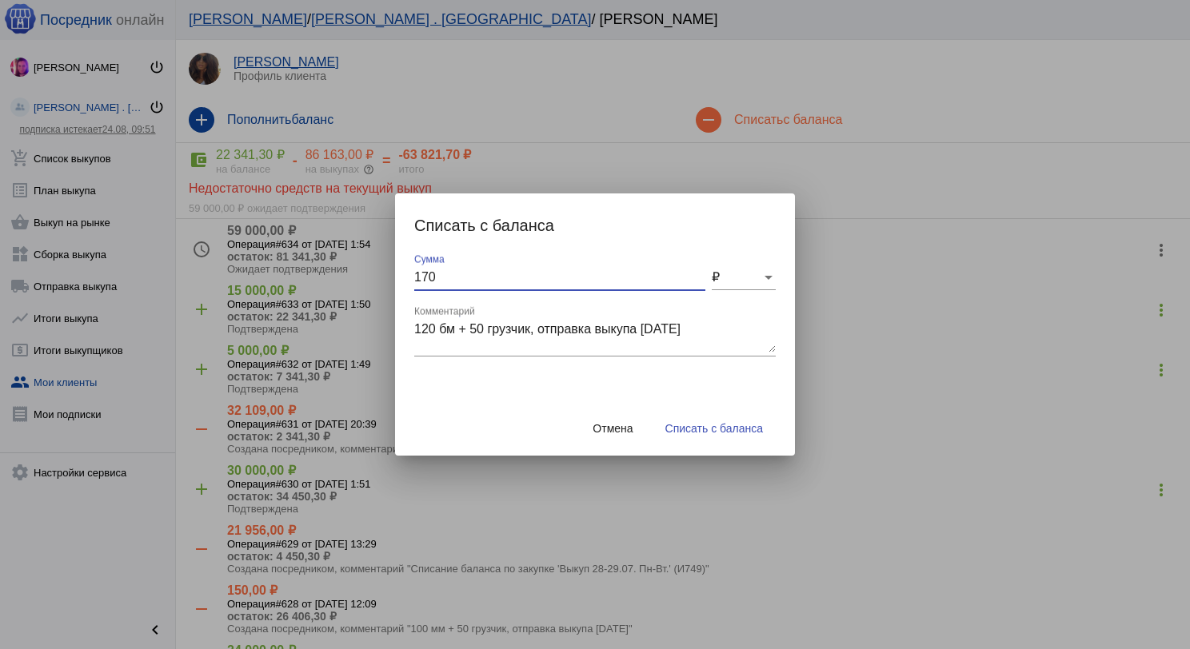
type input "170"
click at [701, 414] on button "Списать с баланса" at bounding box center [714, 428] width 123 height 29
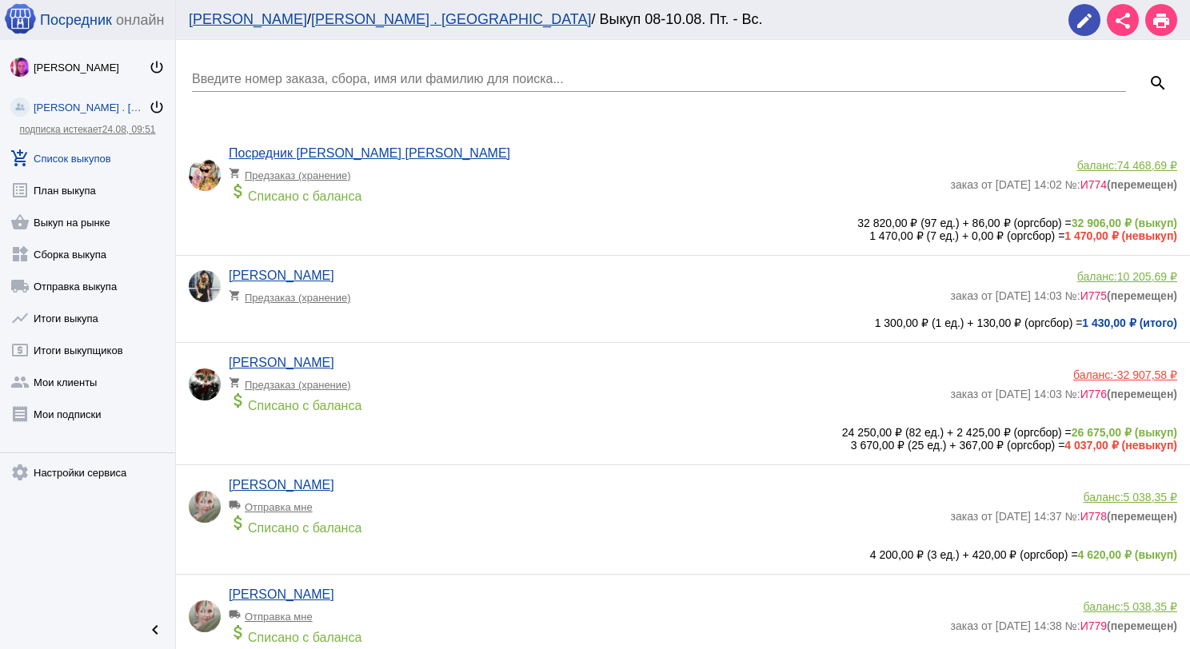
click at [273, 73] on input "Введите номер заказа, сбора, имя или фамилию для поиска..." at bounding box center [659, 79] width 934 height 14
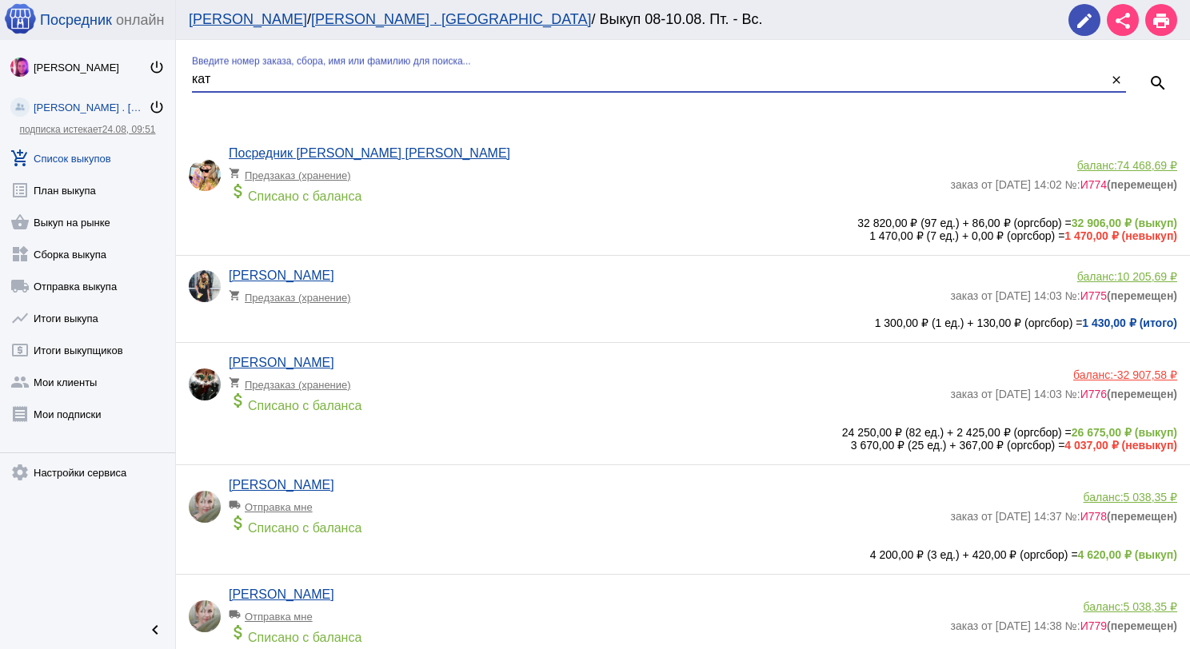
type input "кат"
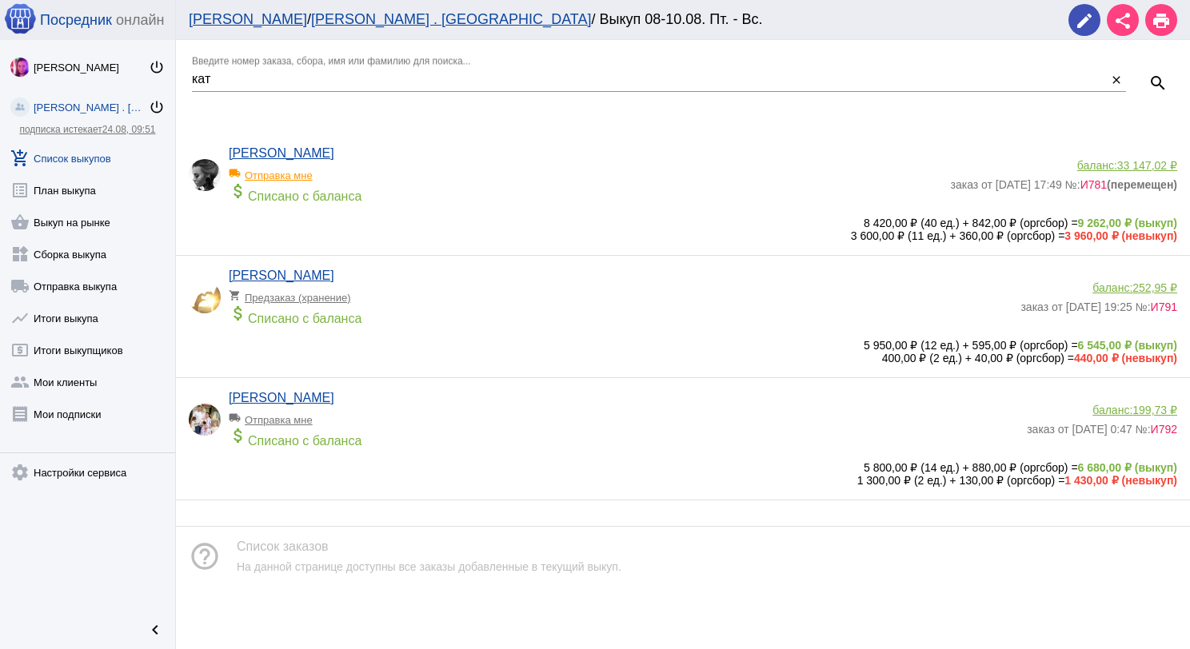
click at [1133, 165] on span "33 147,02 ₽" at bounding box center [1147, 165] width 60 height 13
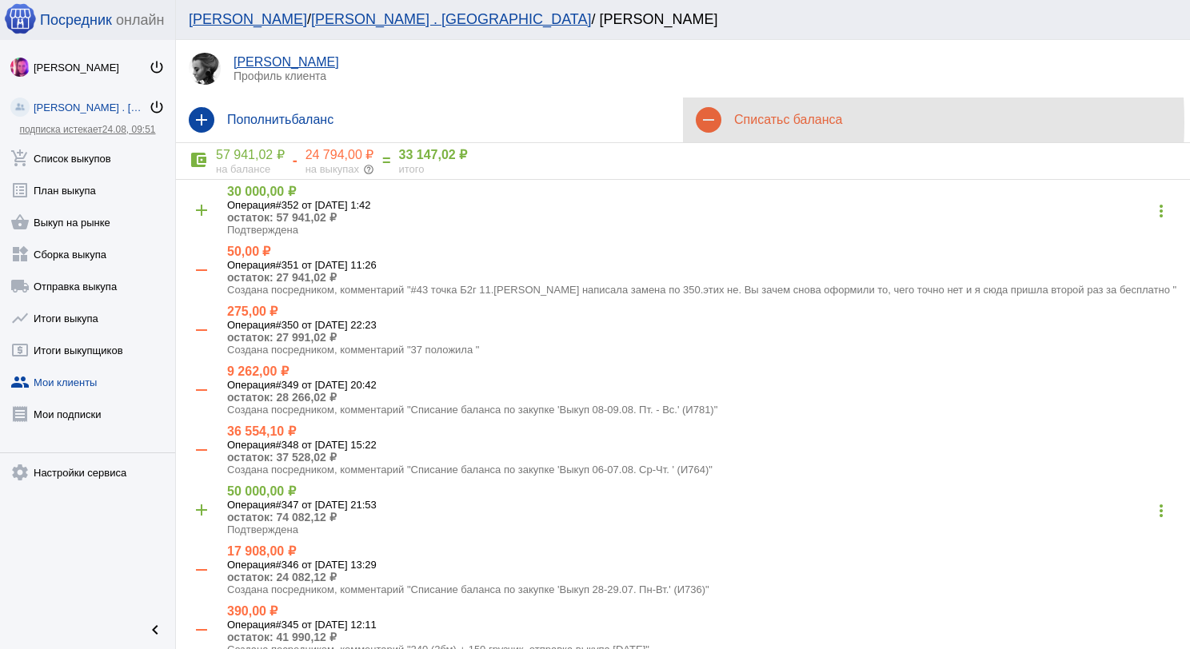
click at [778, 122] on h4 "Списать с баланса" at bounding box center [955, 120] width 443 height 14
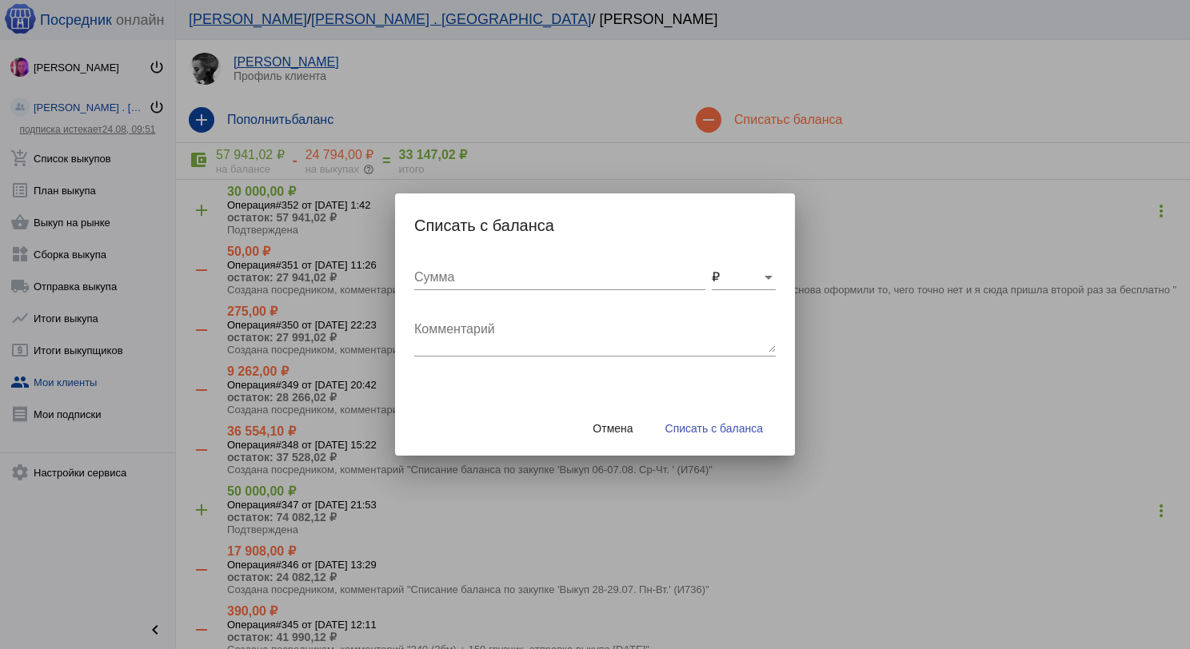
click at [414, 345] on textarea "Комментарий" at bounding box center [595, 337] width 362 height 32
type textarea "360 (3бм) + 150 грузчик, отправка выкупа [DATE]"
click at [433, 279] on input "Сумма" at bounding box center [559, 277] width 291 height 14
type input "510"
click at [684, 421] on button "Списать с баланса" at bounding box center [714, 428] width 123 height 29
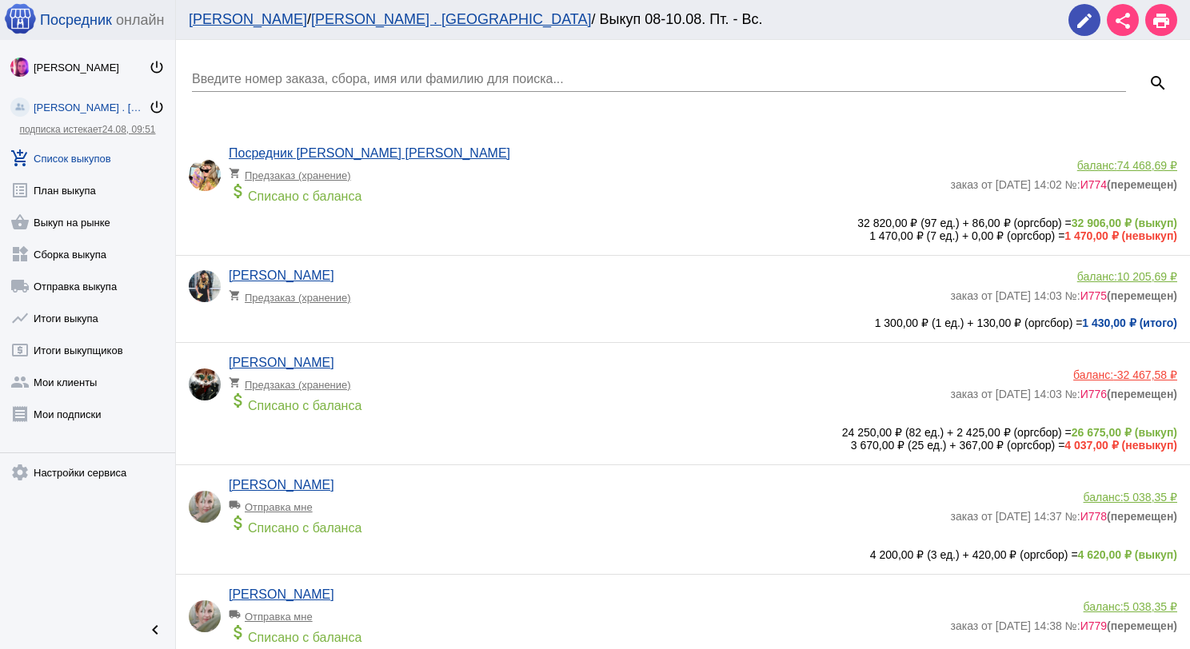
click at [333, 81] on input "Введите номер заказа, сбора, имя или фамилию для поиска..." at bounding box center [659, 79] width 934 height 14
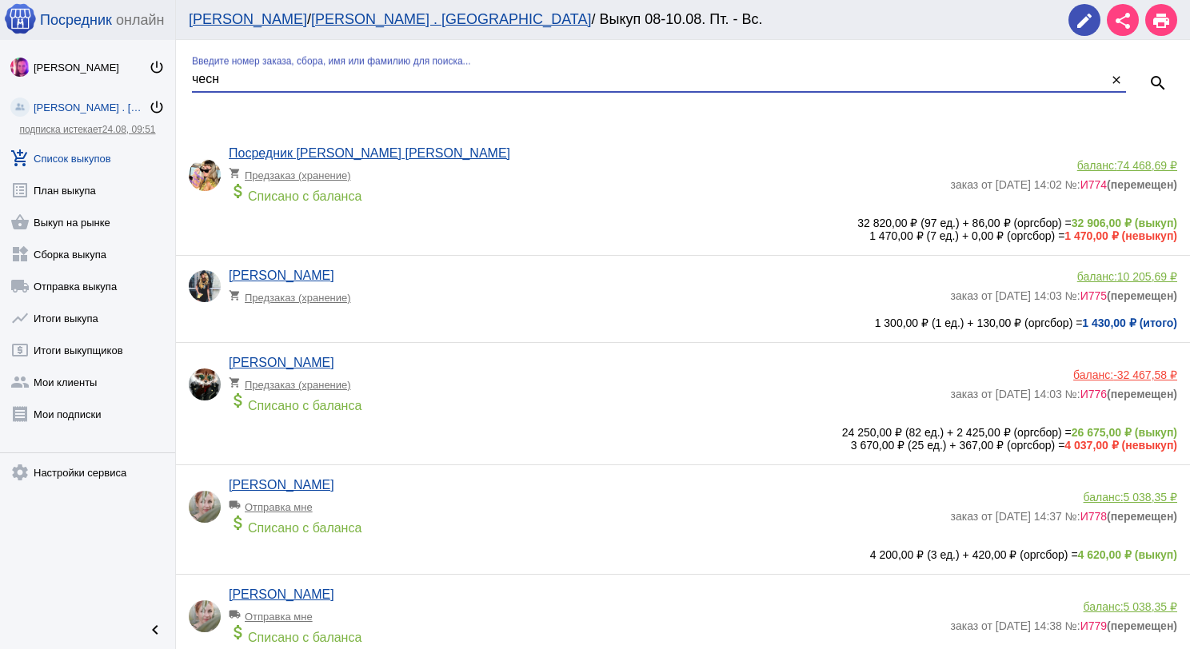
type input "чесн"
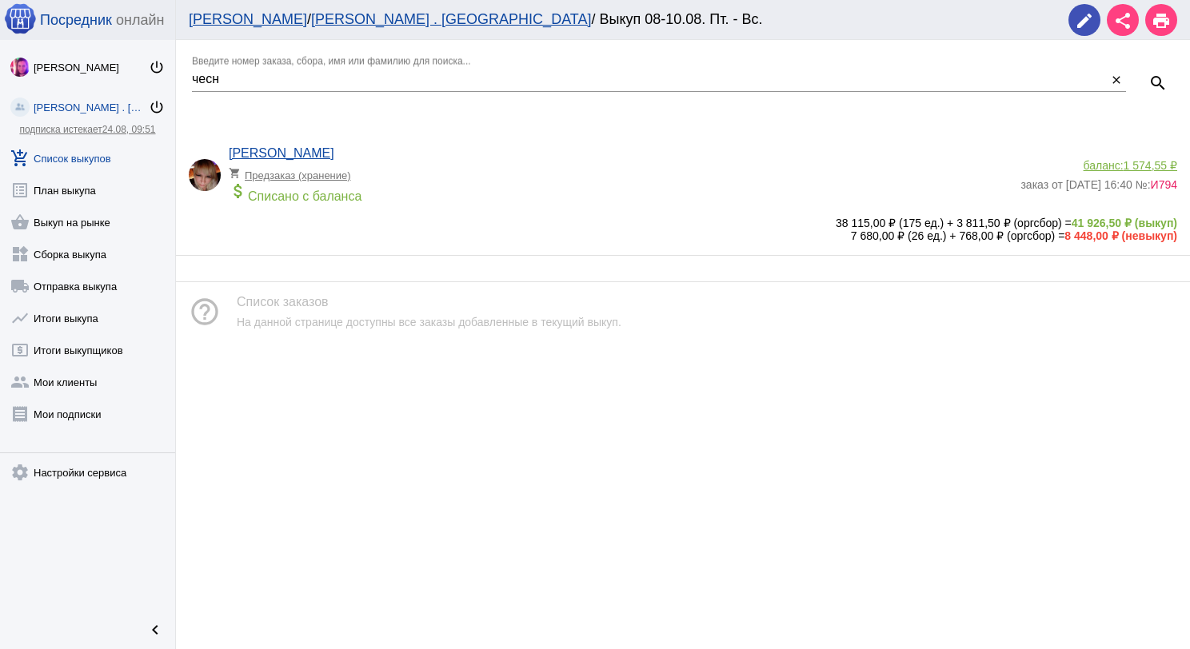
click at [1145, 166] on span "1 574,55 ₽" at bounding box center [1151, 165] width 54 height 13
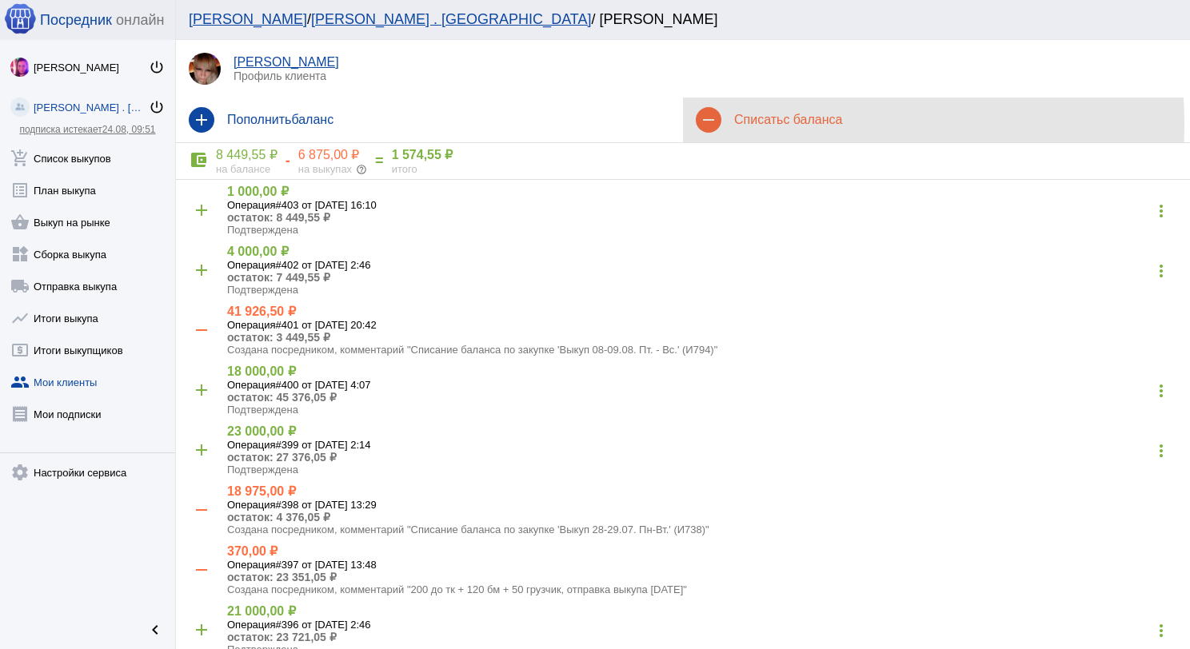
click at [761, 124] on h4 "Списать с баланса" at bounding box center [955, 120] width 443 height 14
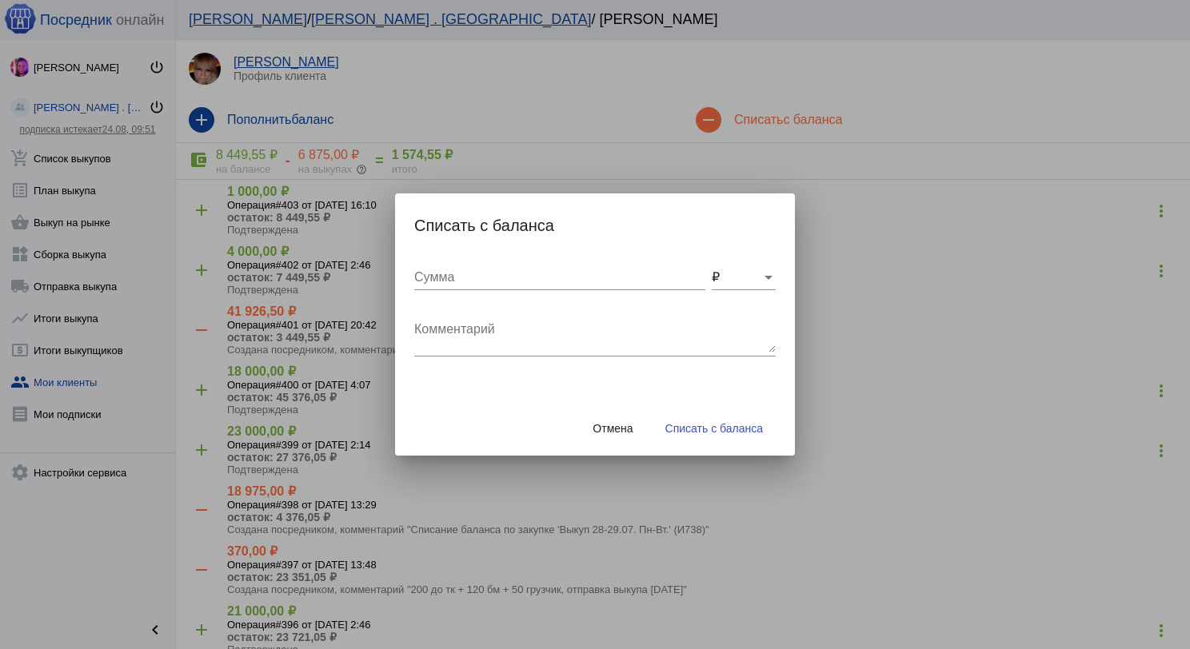
click at [561, 336] on textarea "Комментарий" at bounding box center [595, 337] width 362 height 32
type textarea "3"
click at [577, 333] on textarea "600 до ТК + 360 (3бм) + 150 грузчик, отправка выкупа [DATE]" at bounding box center [595, 337] width 362 height 32
type textarea "600 до ТК + 360 (3бм) + 100 грузчик, отправка выкупа [DATE]"
click at [515, 278] on input "Сумма" at bounding box center [559, 277] width 291 height 14
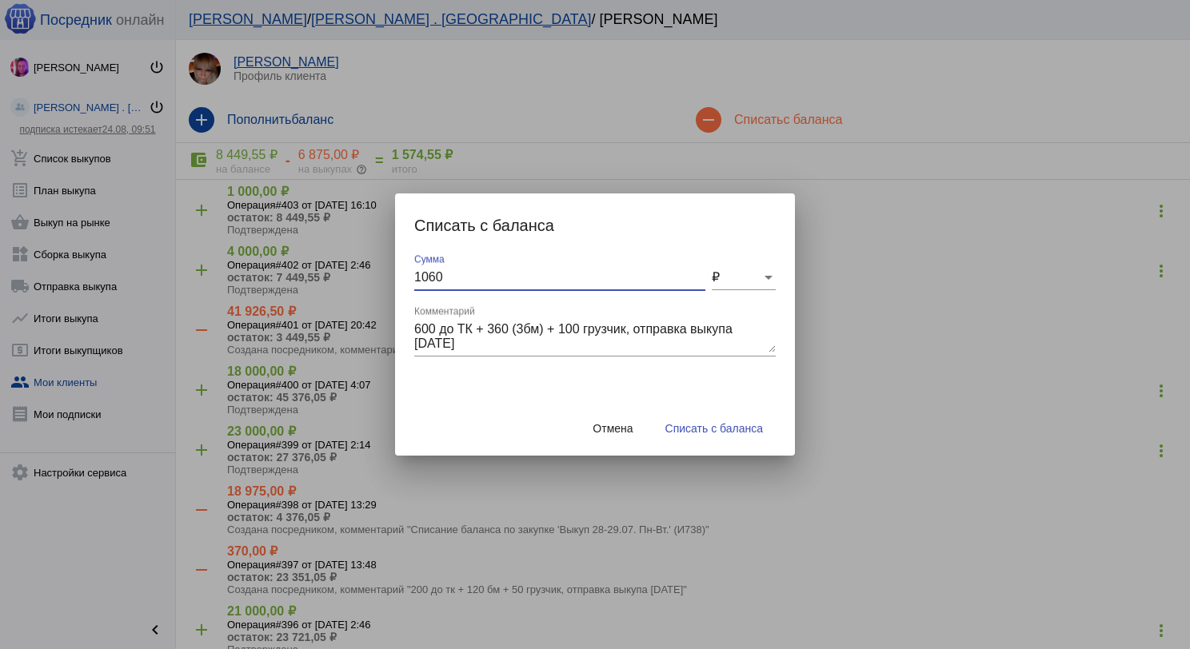
type input "1060"
click at [705, 416] on button "Списать с баланса" at bounding box center [714, 428] width 123 height 29
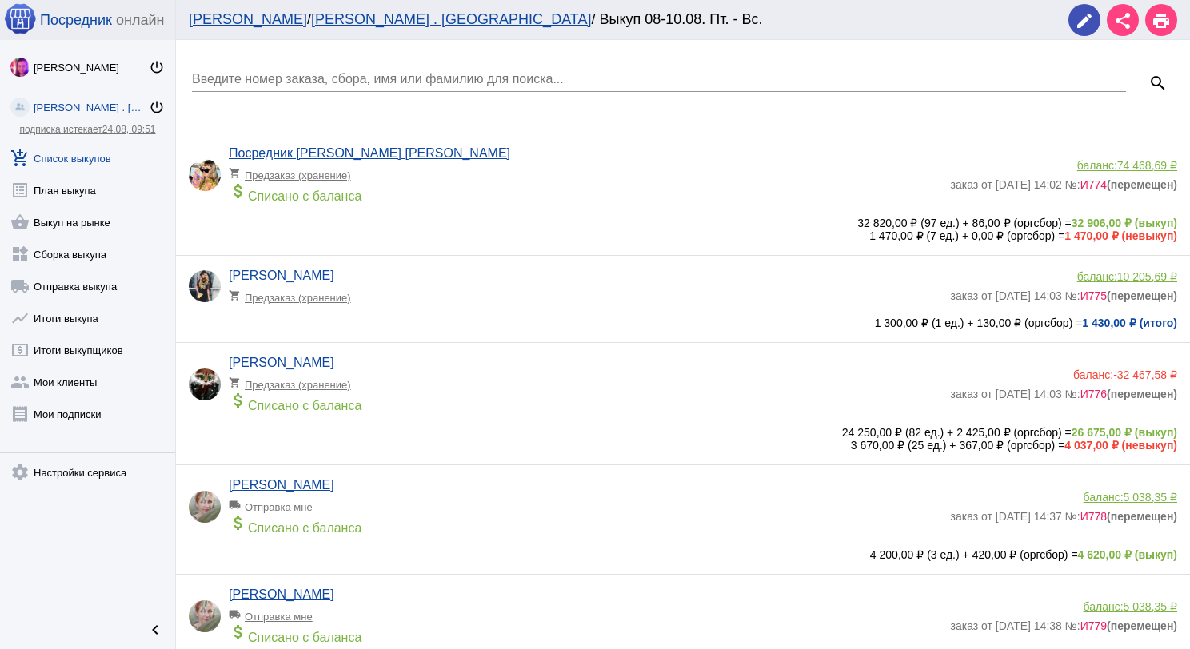
click at [302, 61] on div "Введите номер заказа, сбора, имя или фамилию для поиска..." at bounding box center [659, 74] width 934 height 36
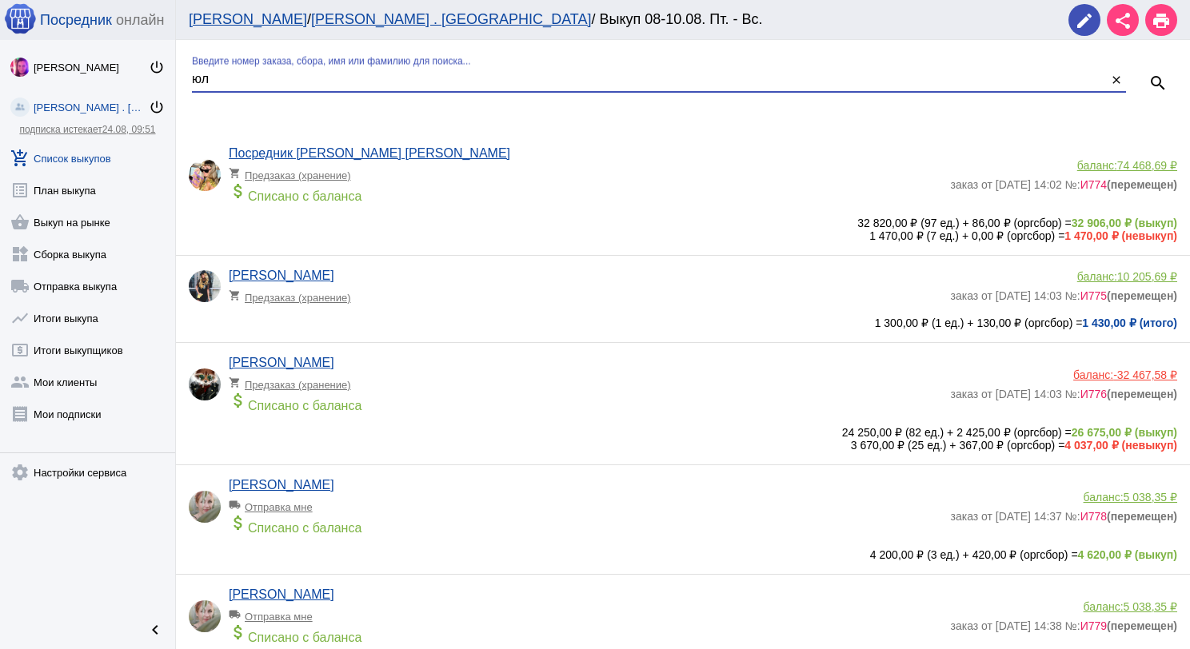
type input "юл"
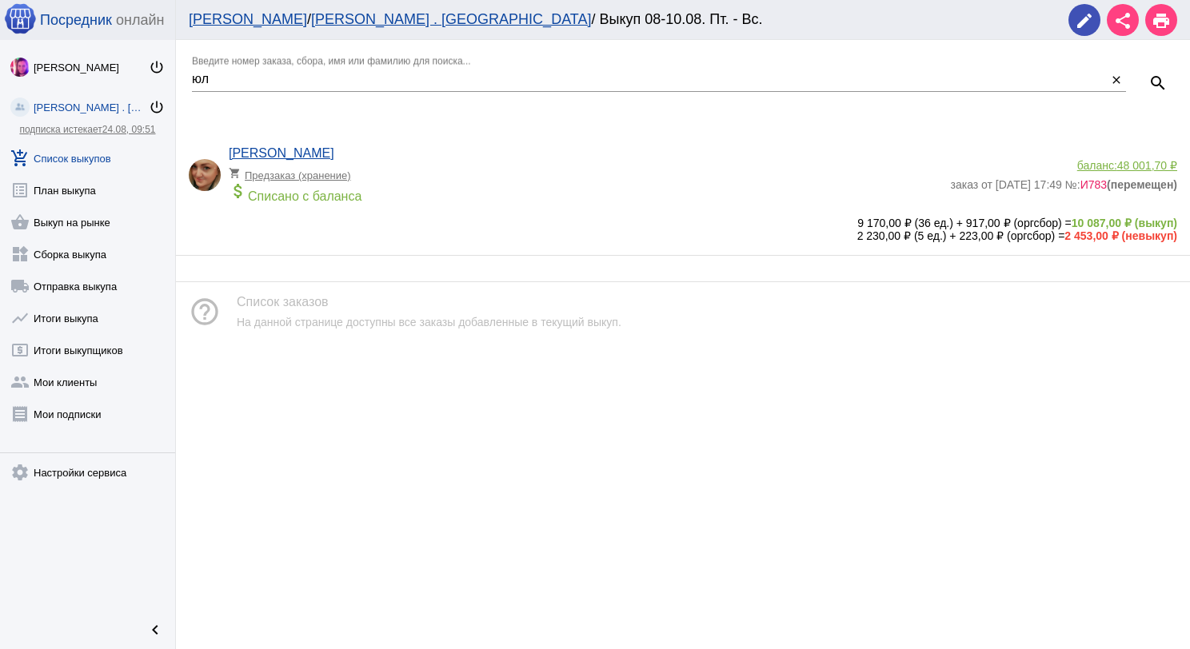
click at [1149, 166] on span "48 001,70 ₽" at bounding box center [1147, 165] width 60 height 13
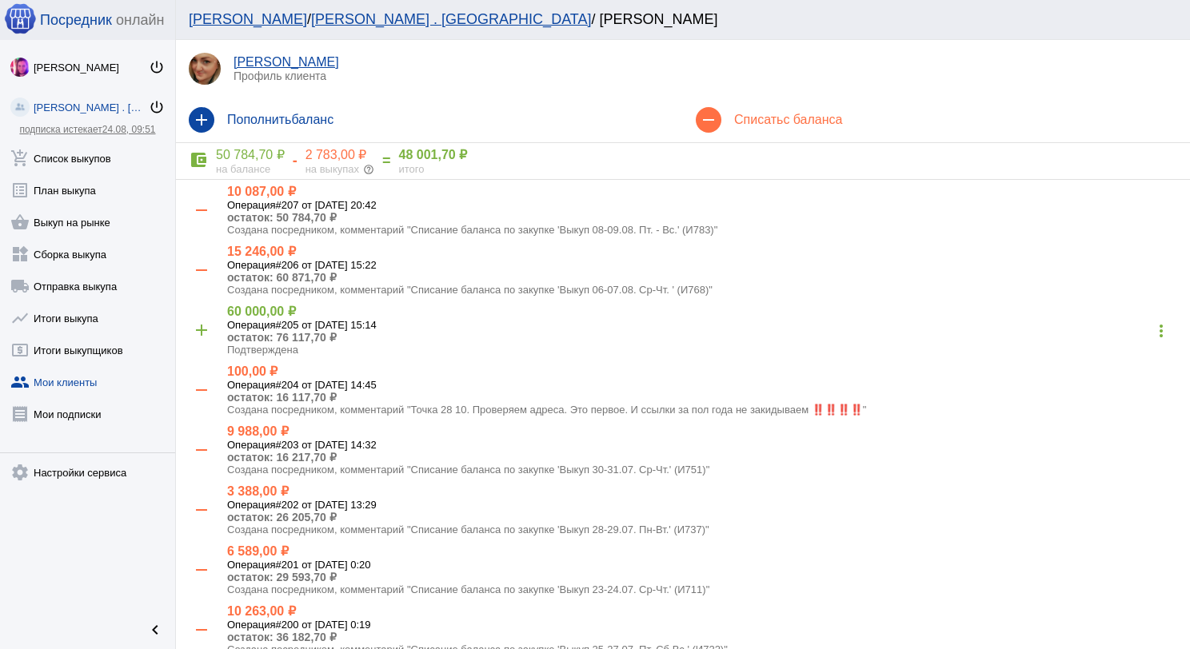
click at [764, 113] on h4 "Списать с баланса" at bounding box center [955, 120] width 443 height 14
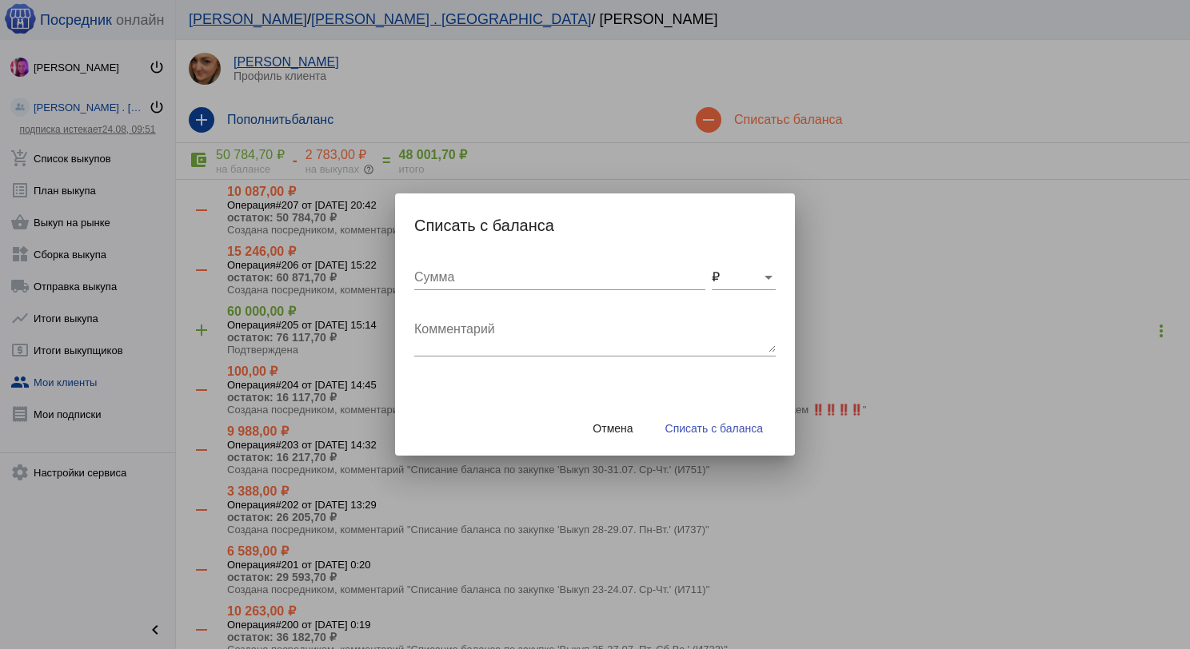
click at [505, 310] on div "Комментарий" at bounding box center [595, 331] width 362 height 50
type textarea "240 (2бм) + 100 мм + 150 грузчик, отправка выкупа [DATE]"
click at [514, 264] on div "Сумма" at bounding box center [559, 272] width 291 height 36
type input "490"
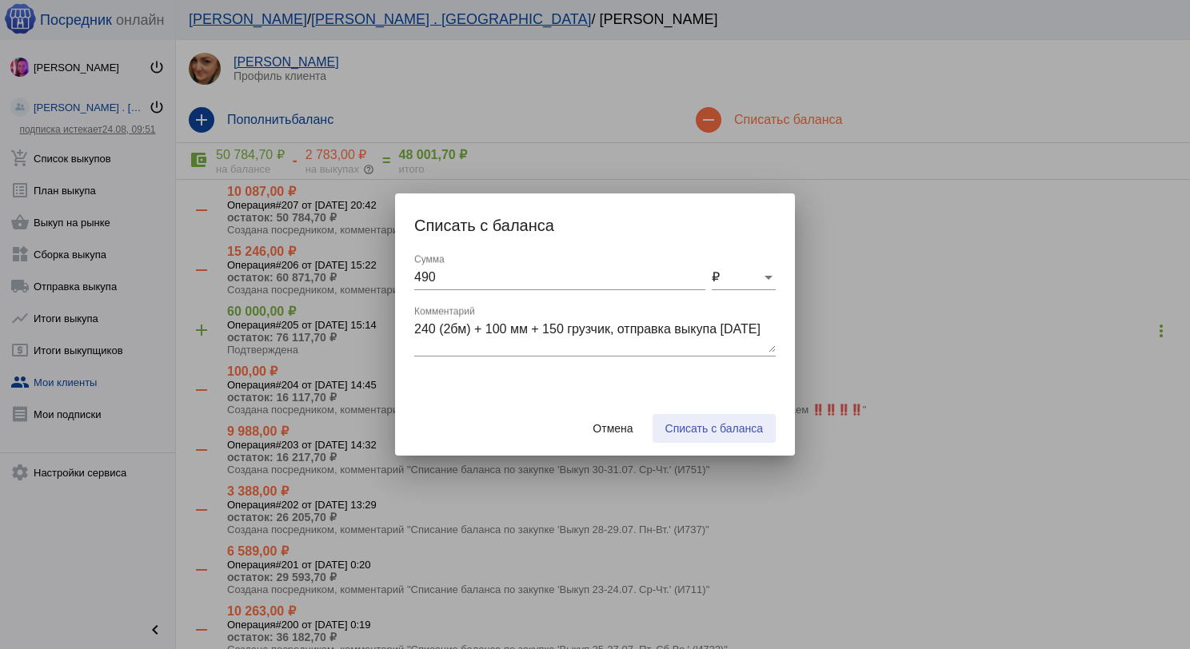
click at [709, 419] on button "Списать с баланса" at bounding box center [714, 428] width 123 height 29
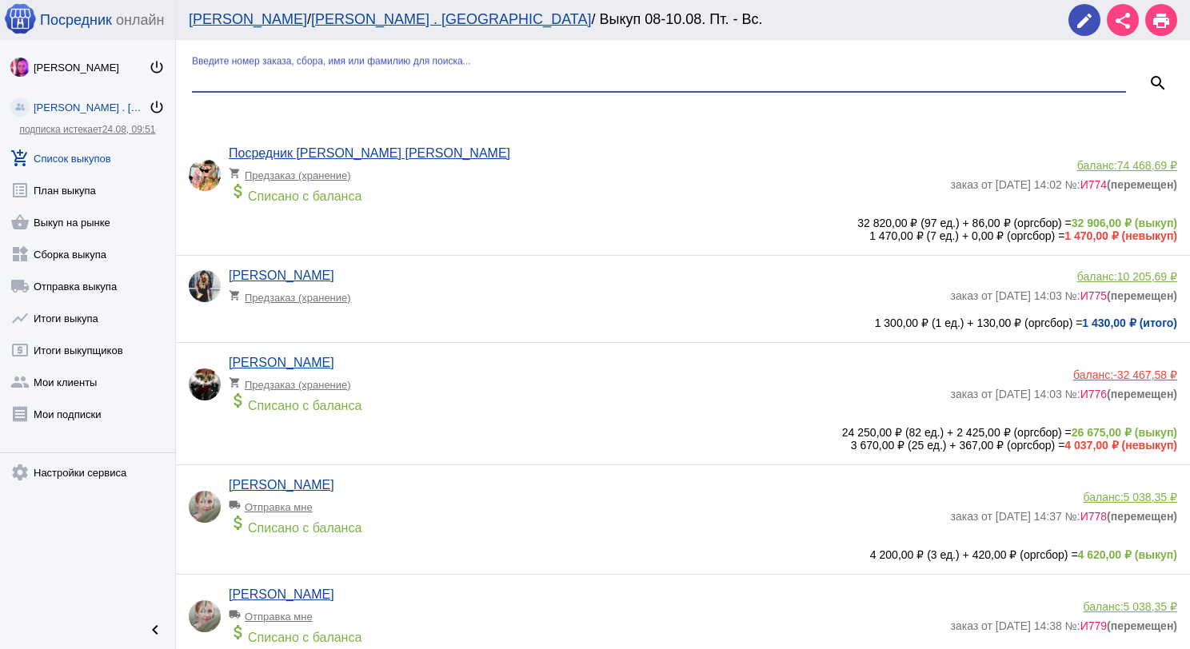
click at [291, 83] on input "Введите номер заказа, сбора, имя или фамилию для поиска..." at bounding box center [659, 79] width 934 height 14
type input "мор"
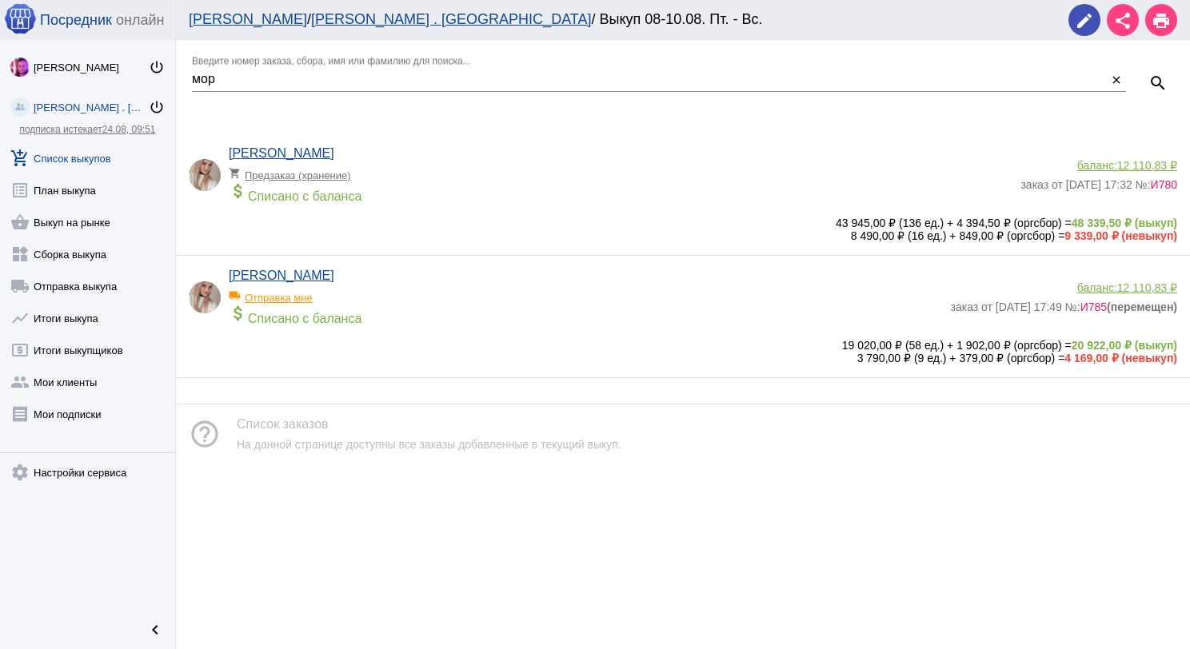
click at [1133, 159] on span "12 110,83 ₽" at bounding box center [1147, 165] width 60 height 13
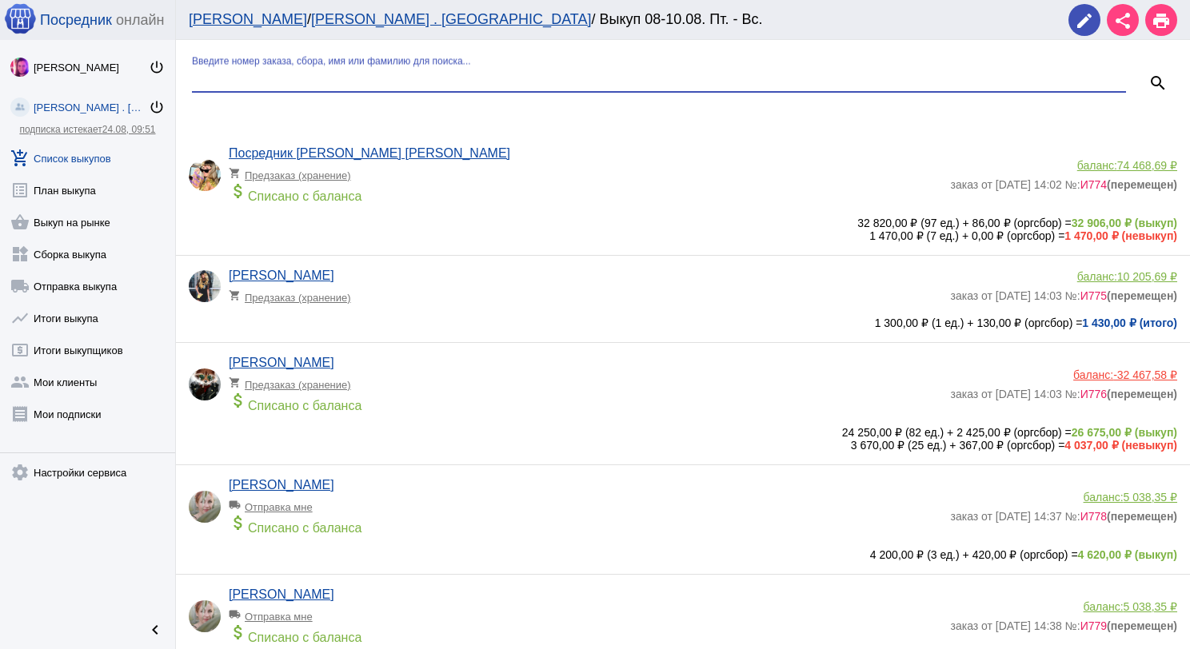
click at [251, 85] on input "Введите номер заказа, сбора, имя или фамилию для поиска..." at bounding box center [659, 79] width 934 height 14
type input "пар"
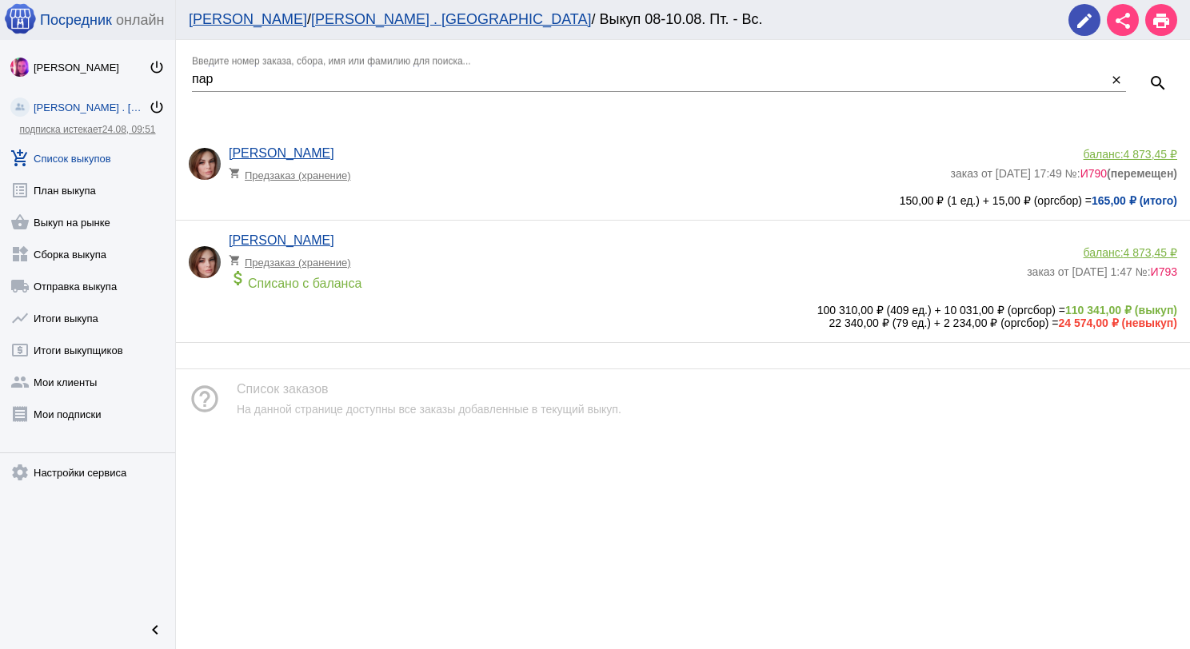
click at [1104, 153] on div "баланс: 4 873,45 ₽" at bounding box center [1064, 154] width 227 height 13
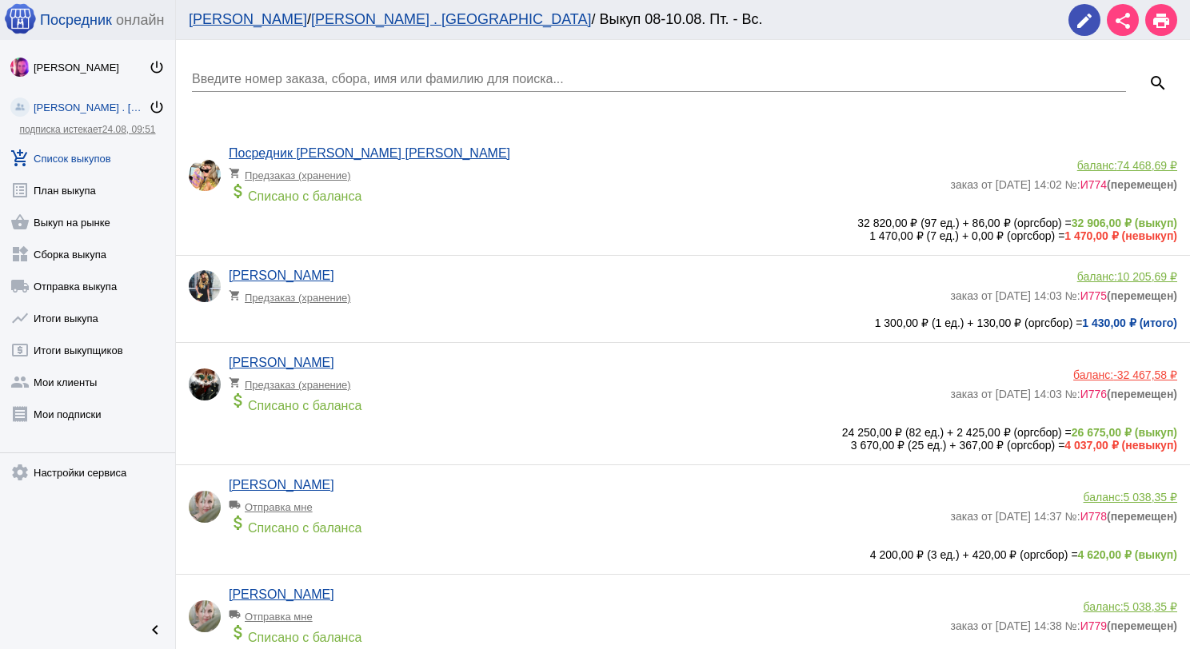
click at [292, 78] on input "Введите номер заказа, сбора, имя или фамилию для поиска..." at bounding box center [659, 79] width 934 height 14
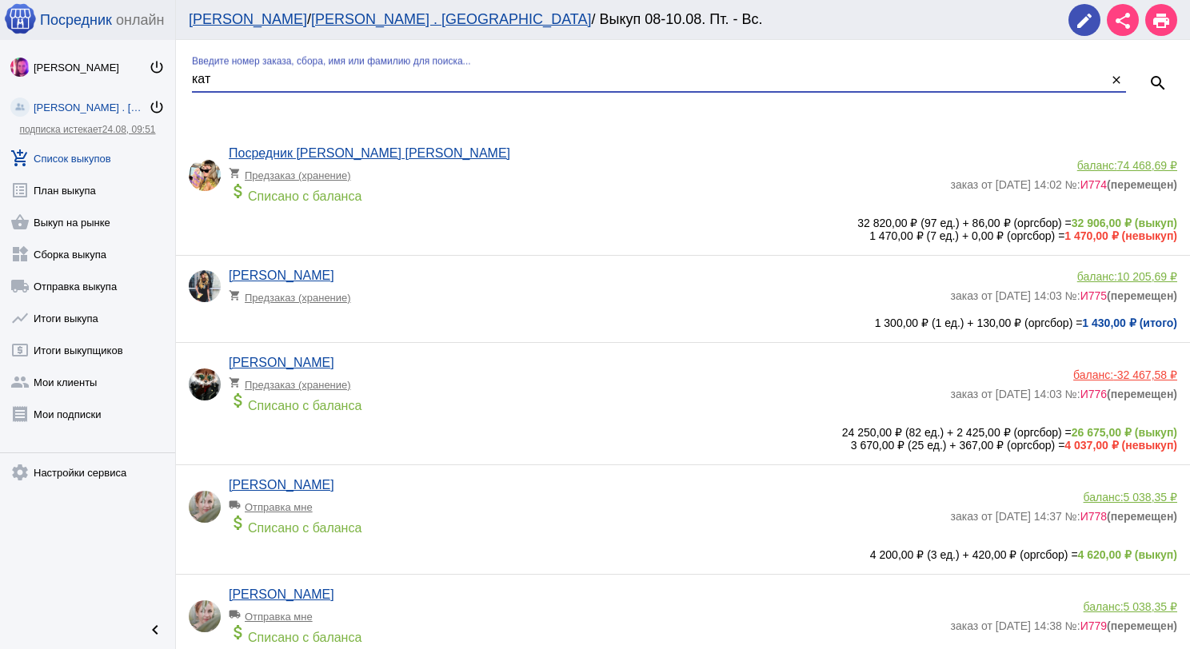
type input "кат"
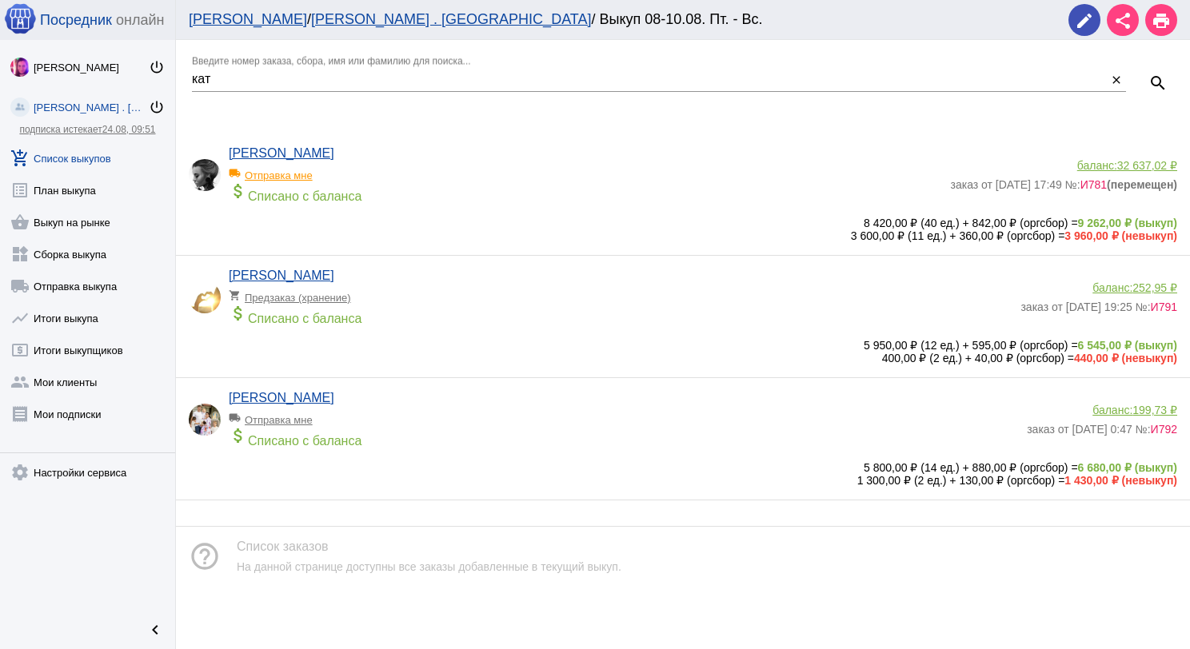
click at [1120, 162] on span "32 637,02 ₽" at bounding box center [1147, 165] width 60 height 13
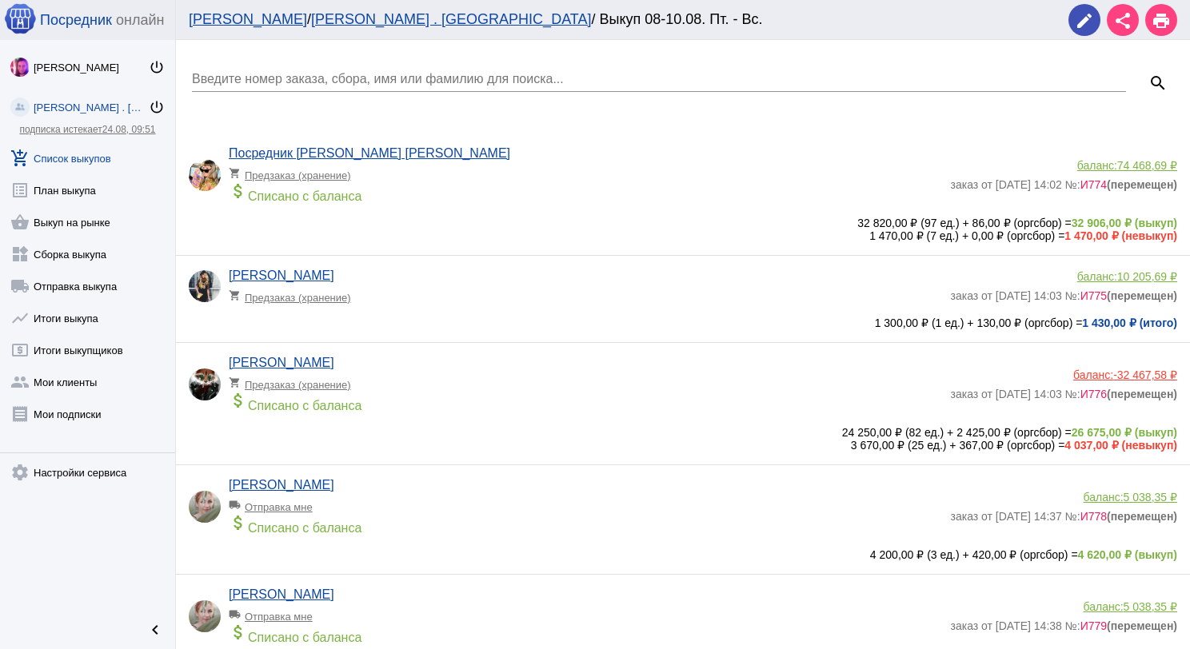
click at [389, 76] on input "Введите номер заказа, сбора, имя или фамилию для поиска..." at bounding box center [659, 79] width 934 height 14
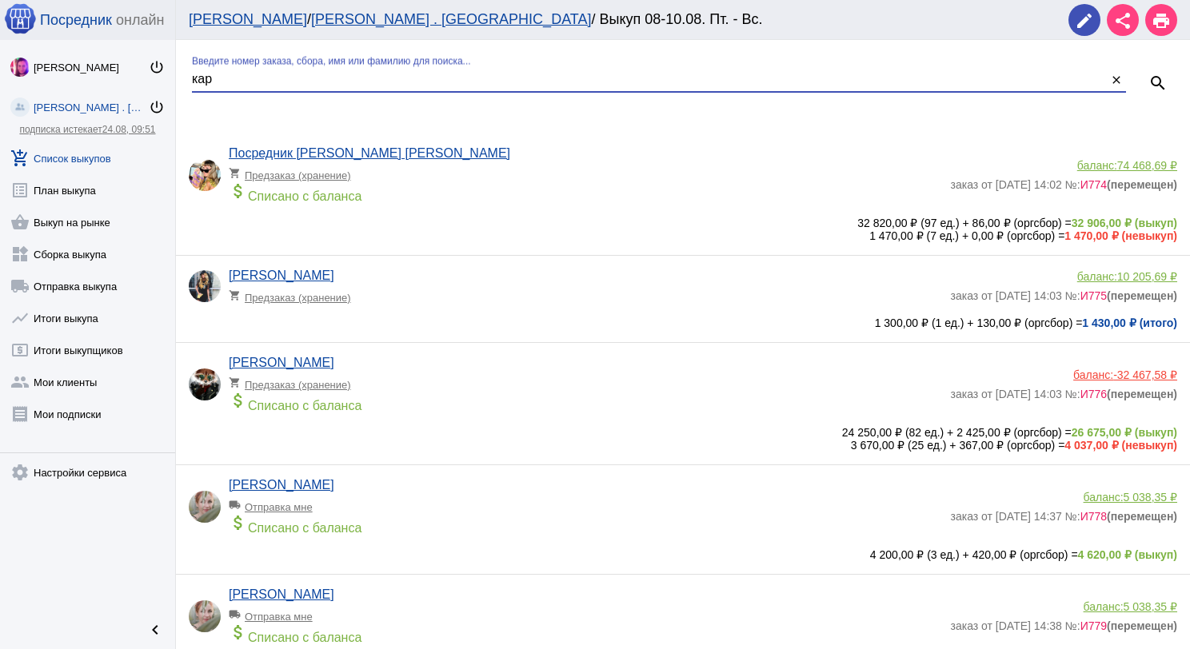
type input "кар"
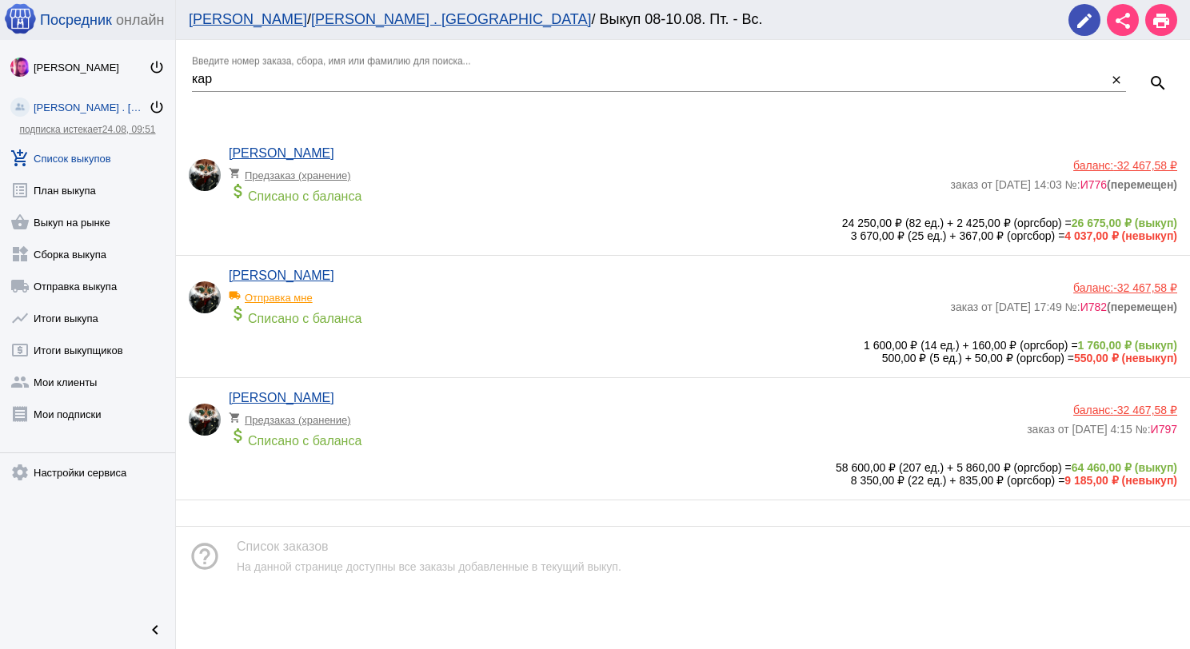
click at [76, 166] on link "add_shopping_cart Список выкупов" at bounding box center [87, 155] width 175 height 32
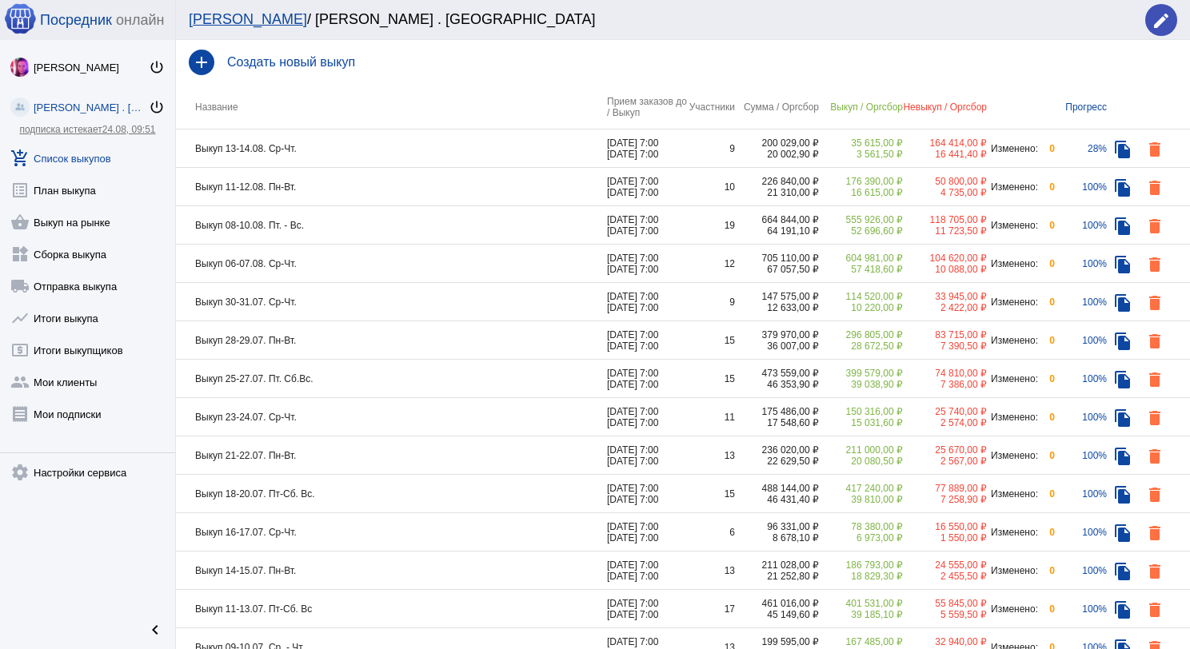
click at [421, 154] on td "Выкуп 13-14.08. Ср-Чт." at bounding box center [391, 149] width 431 height 38
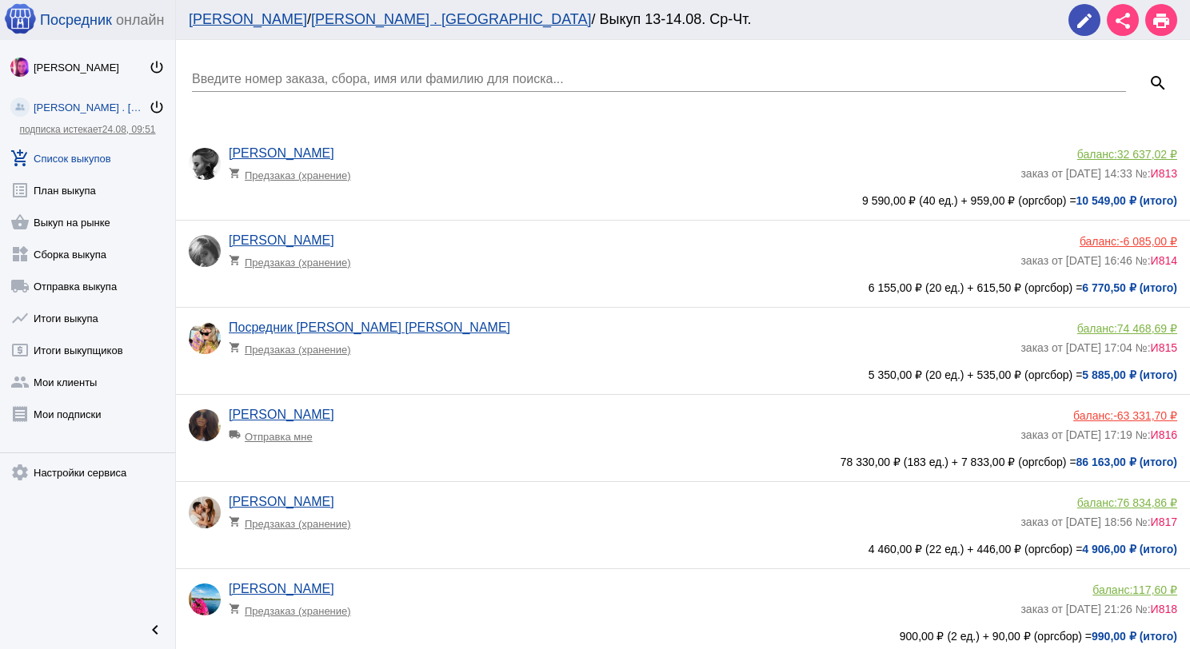
click at [412, 76] on input "Введите номер заказа, сбора, имя или фамилию для поиска..." at bounding box center [659, 79] width 934 height 14
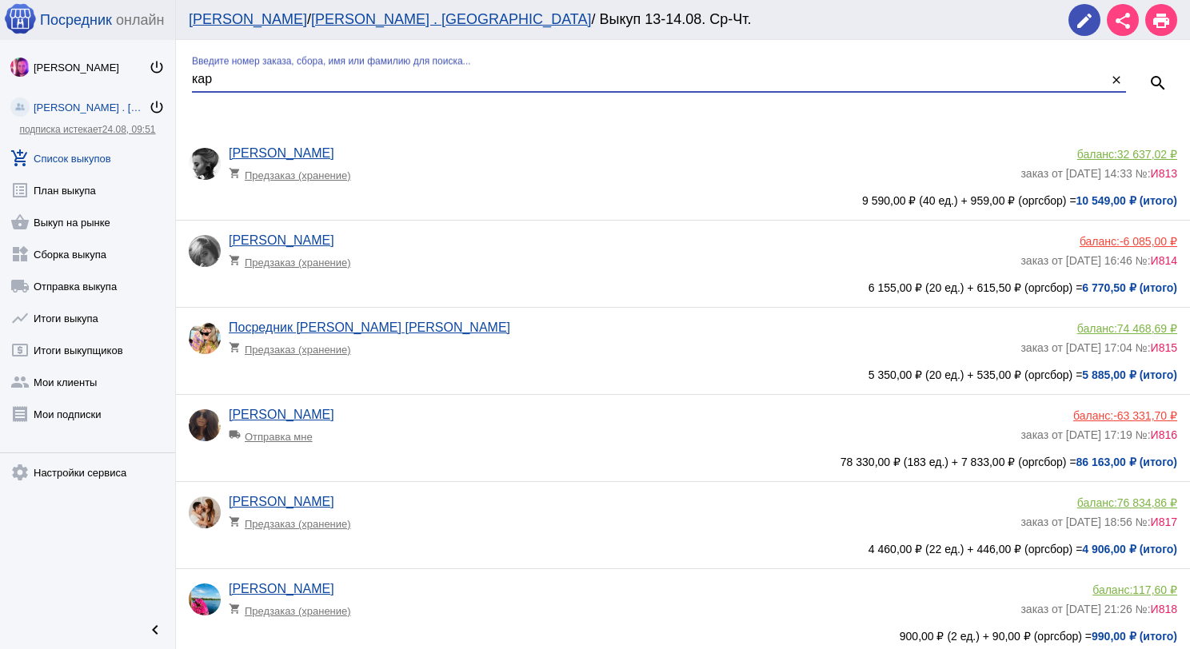
type input "кар"
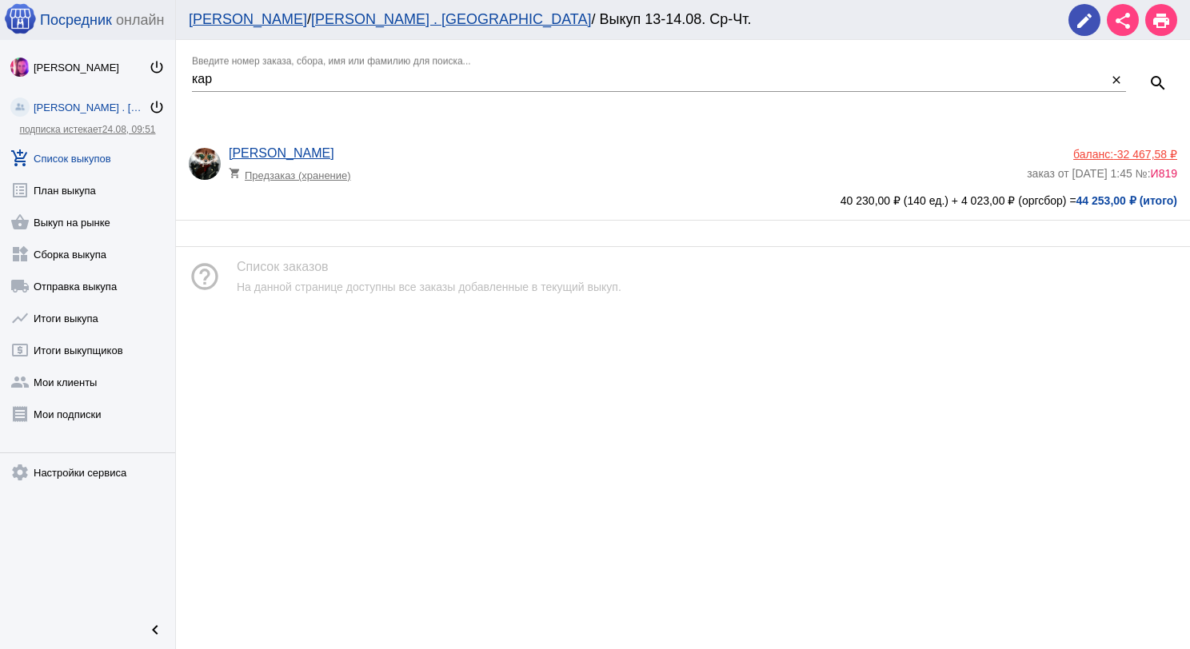
click at [102, 146] on link "add_shopping_cart Список выкупов" at bounding box center [87, 155] width 175 height 32
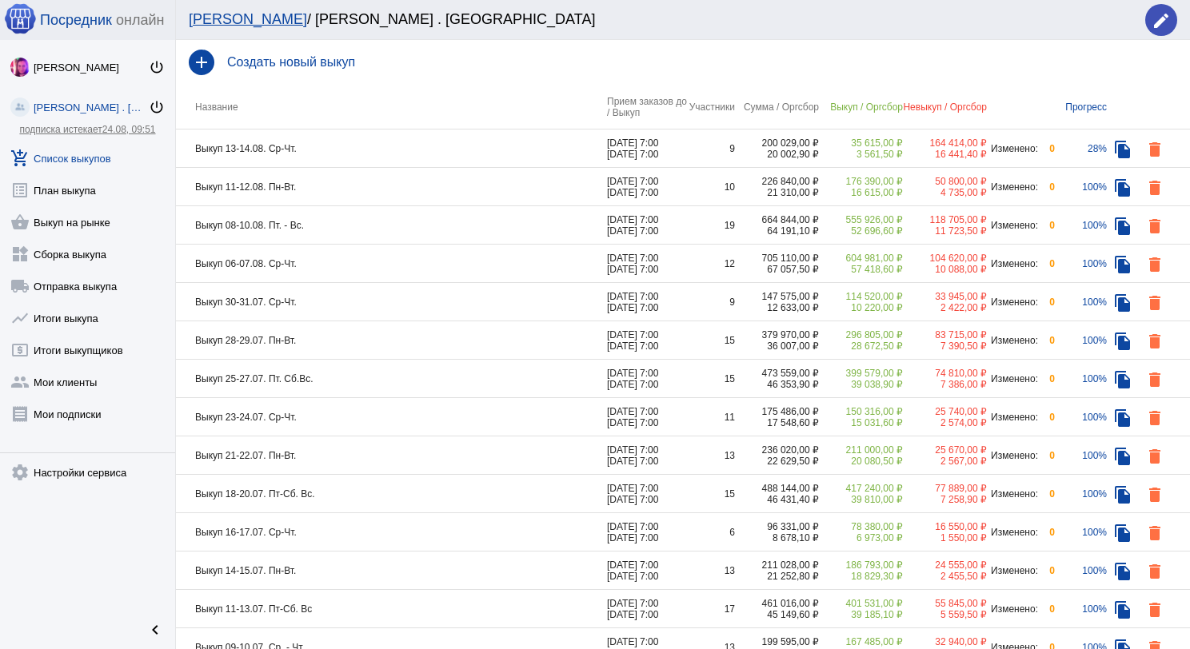
click at [358, 189] on td "Выкуп 11-12.08. Пн-Вт." at bounding box center [391, 187] width 431 height 38
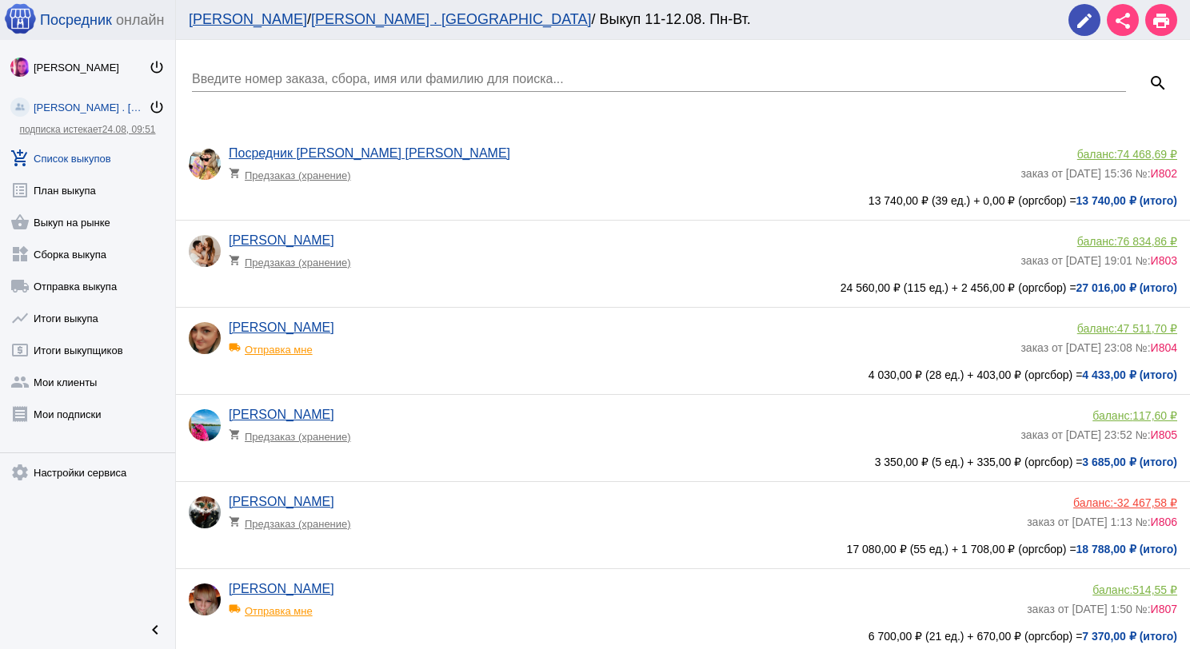
drag, startPoint x: 383, startPoint y: 66, endPoint x: 385, endPoint y: 78, distance: 12.9
click at [385, 78] on input "Введите номер заказа, сбора, имя или фамилию для поиска..." at bounding box center [659, 79] width 934 height 14
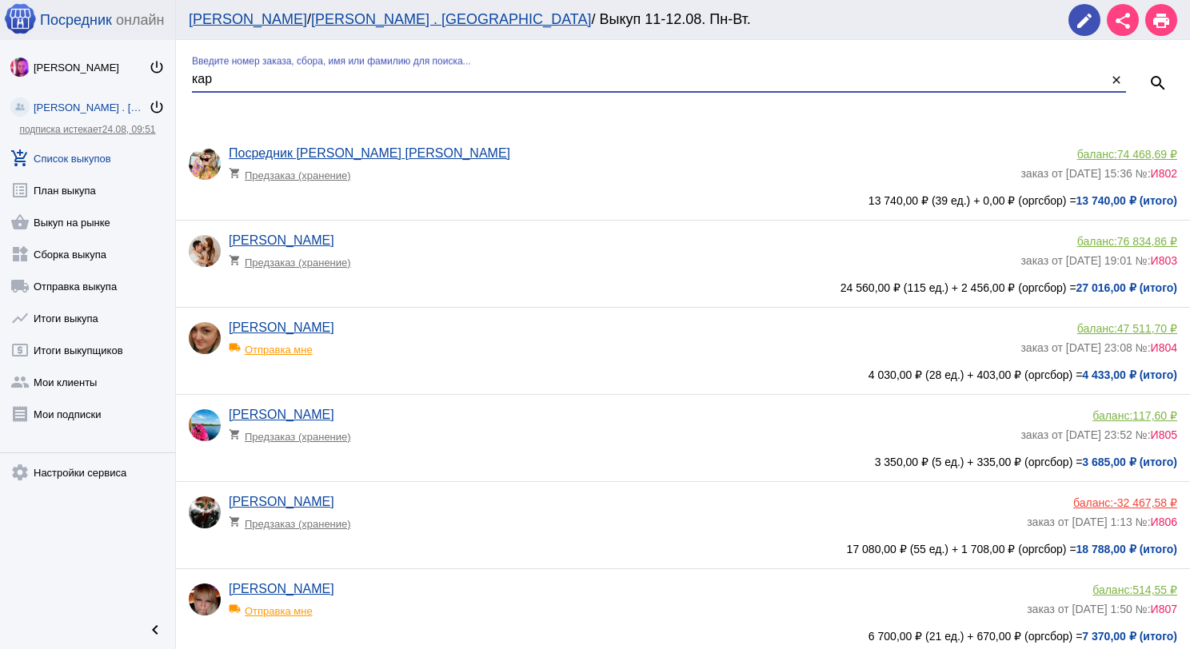
type input "кар"
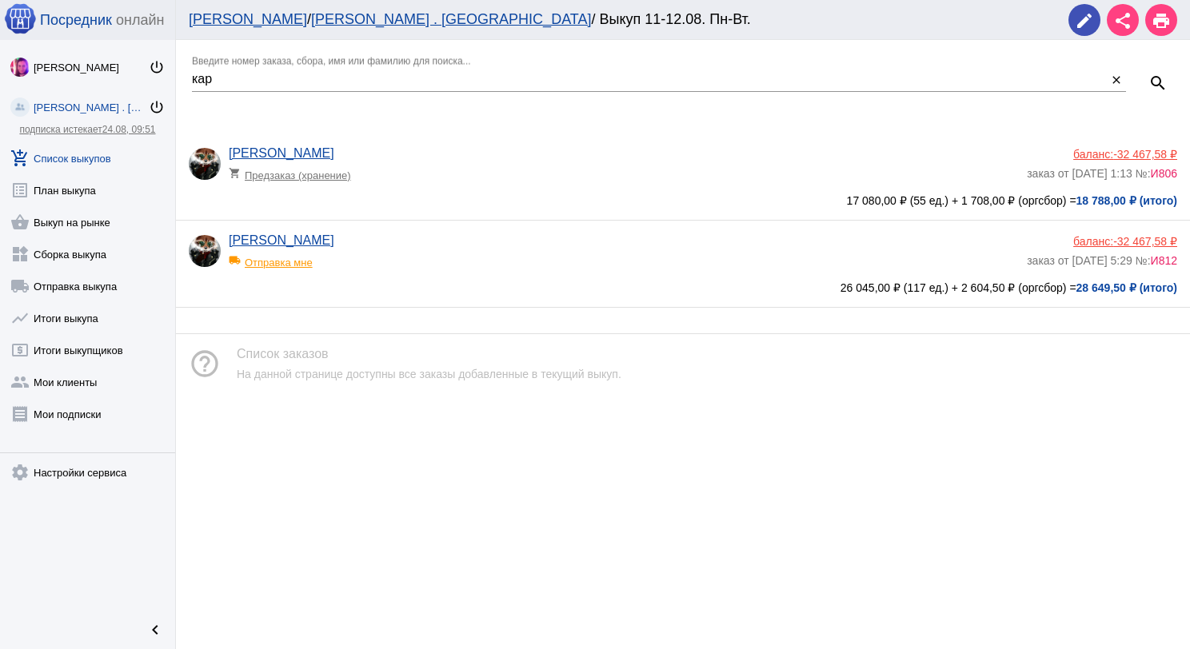
click at [435, 239] on div "[PERSON_NAME] local_shipping Отправка мне" at bounding box center [628, 255] width 798 height 43
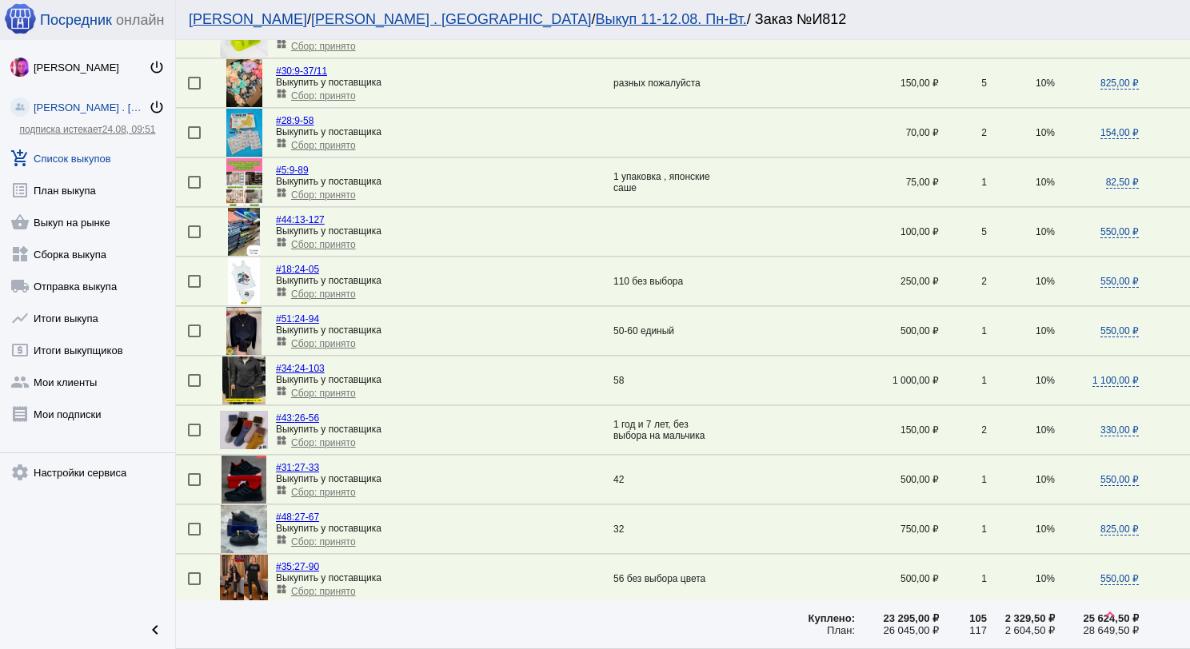
scroll to position [480, 0]
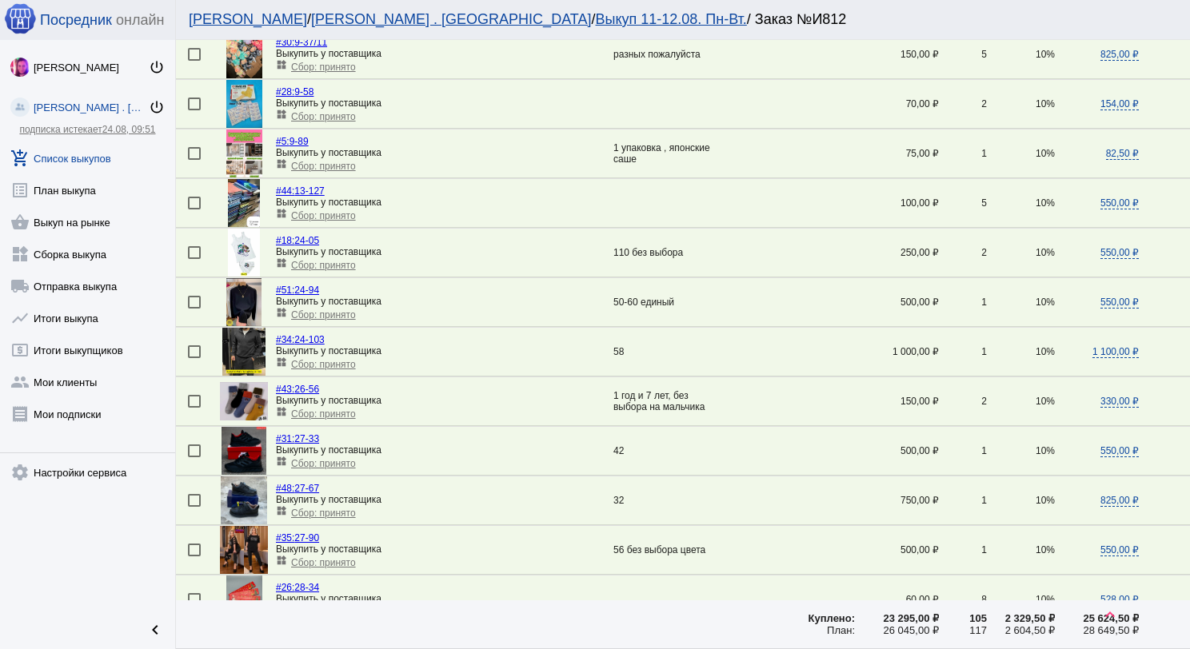
click at [114, 150] on link "add_shopping_cart Список выкупов" at bounding box center [87, 155] width 175 height 32
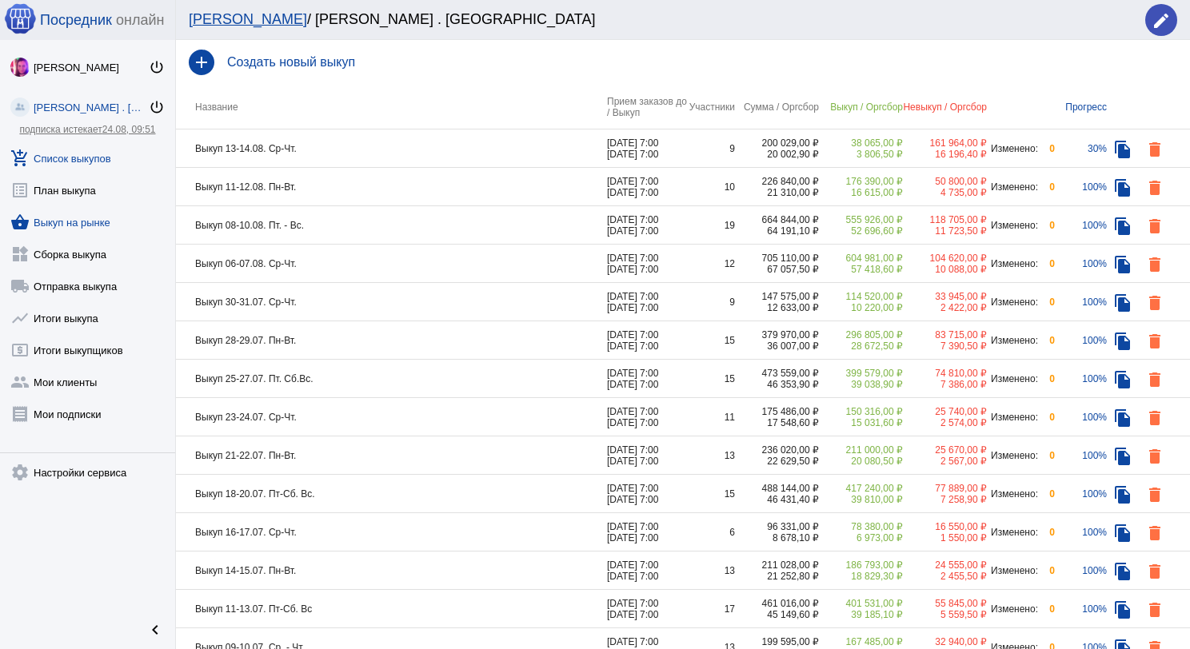
click at [79, 223] on link "shopping_basket Выкуп на рынке" at bounding box center [87, 219] width 175 height 32
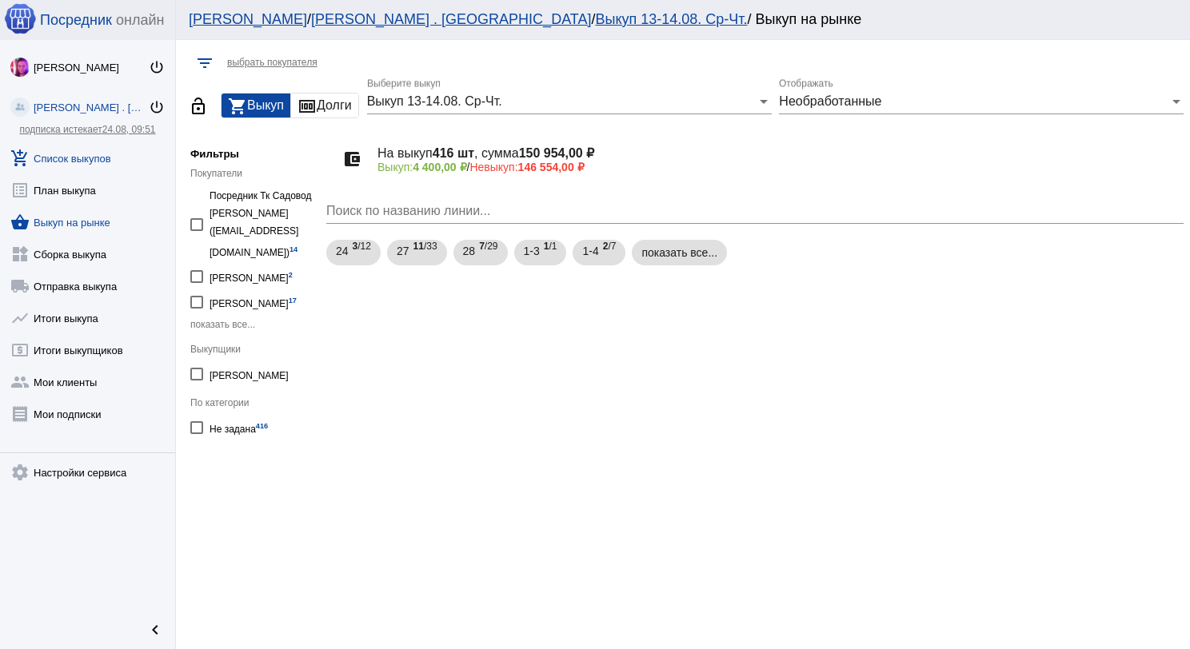
click at [61, 157] on link "add_shopping_cart Список выкупов" at bounding box center [87, 155] width 175 height 32
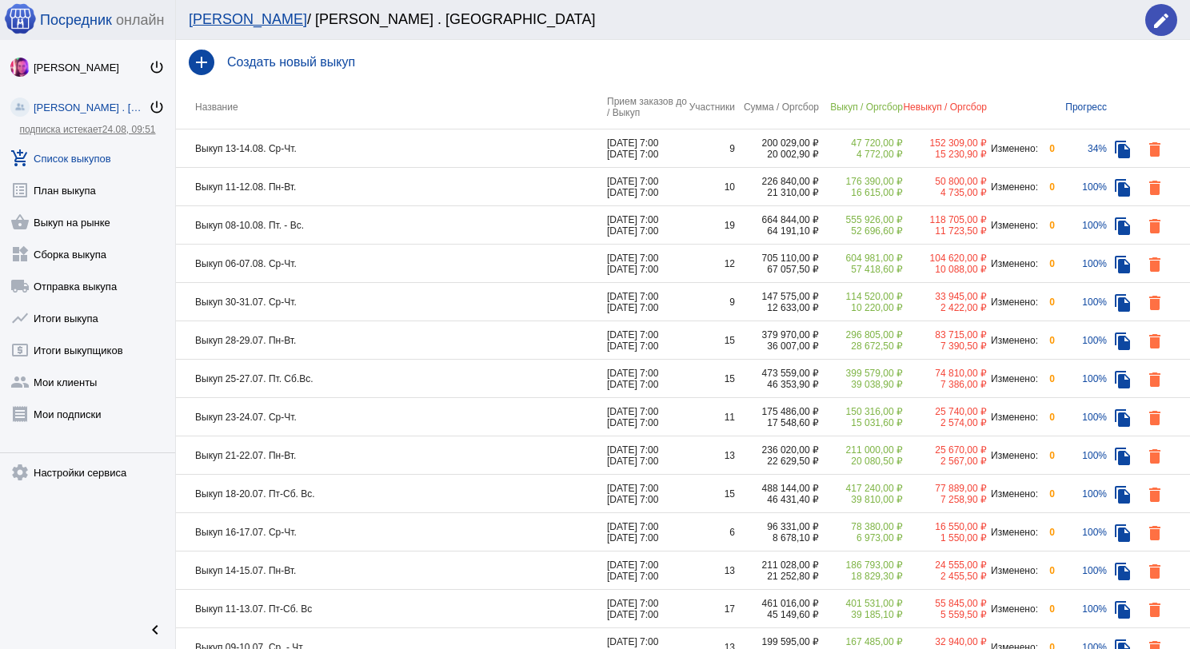
click at [350, 213] on td "Выкуп 08-10.08. Пт. - Вс." at bounding box center [391, 225] width 431 height 38
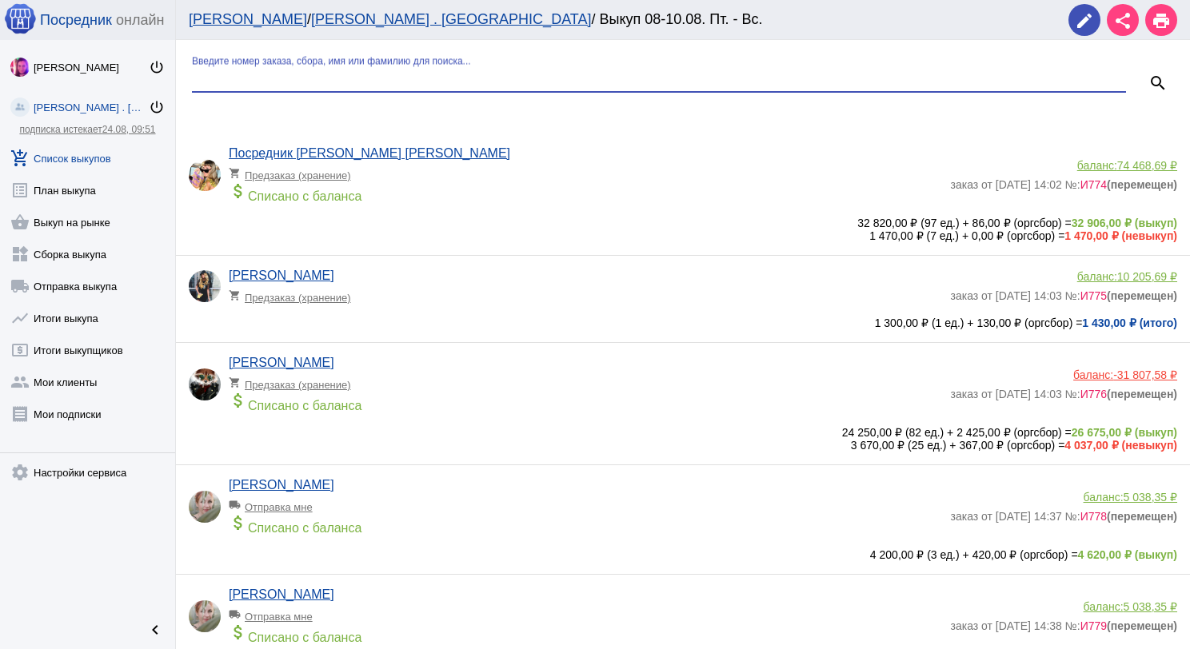
click at [330, 73] on input "Введите номер заказа, сбора, имя или фамилию для поиска..." at bounding box center [659, 79] width 934 height 14
type input "кар"
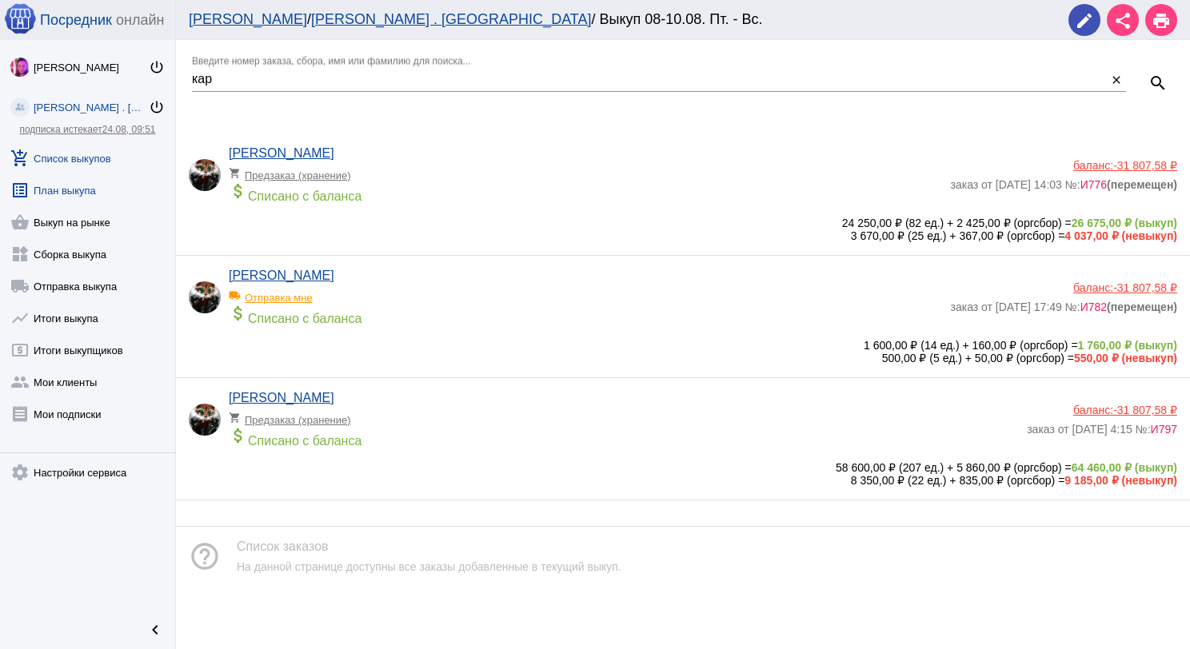
click at [82, 175] on link "list_alt План выкупа" at bounding box center [87, 187] width 175 height 32
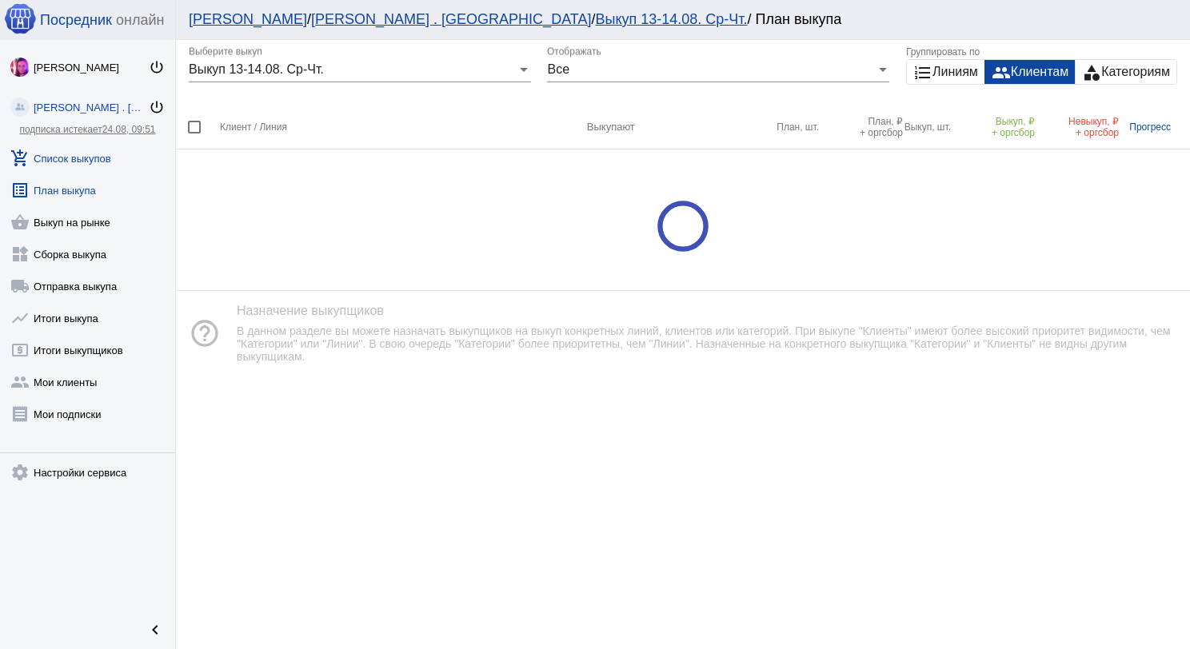
click at [83, 160] on link "add_shopping_cart Список выкупов" at bounding box center [87, 155] width 175 height 32
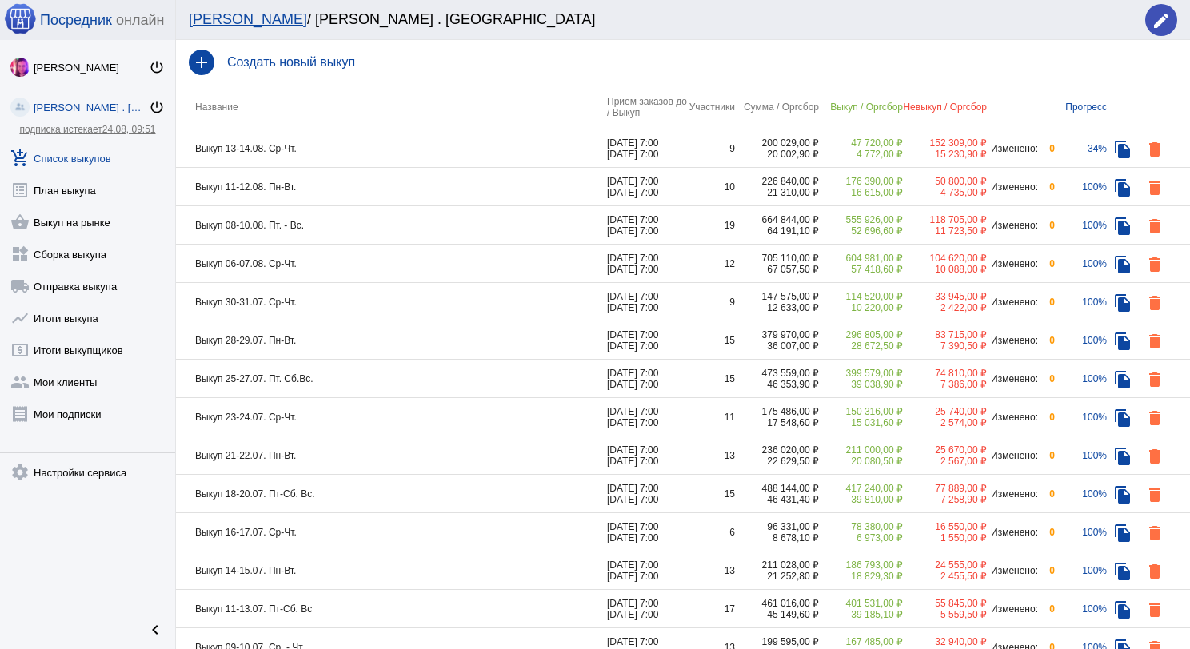
click at [360, 216] on td "Выкуп 08-10.08. Пт. - Вс." at bounding box center [391, 225] width 431 height 38
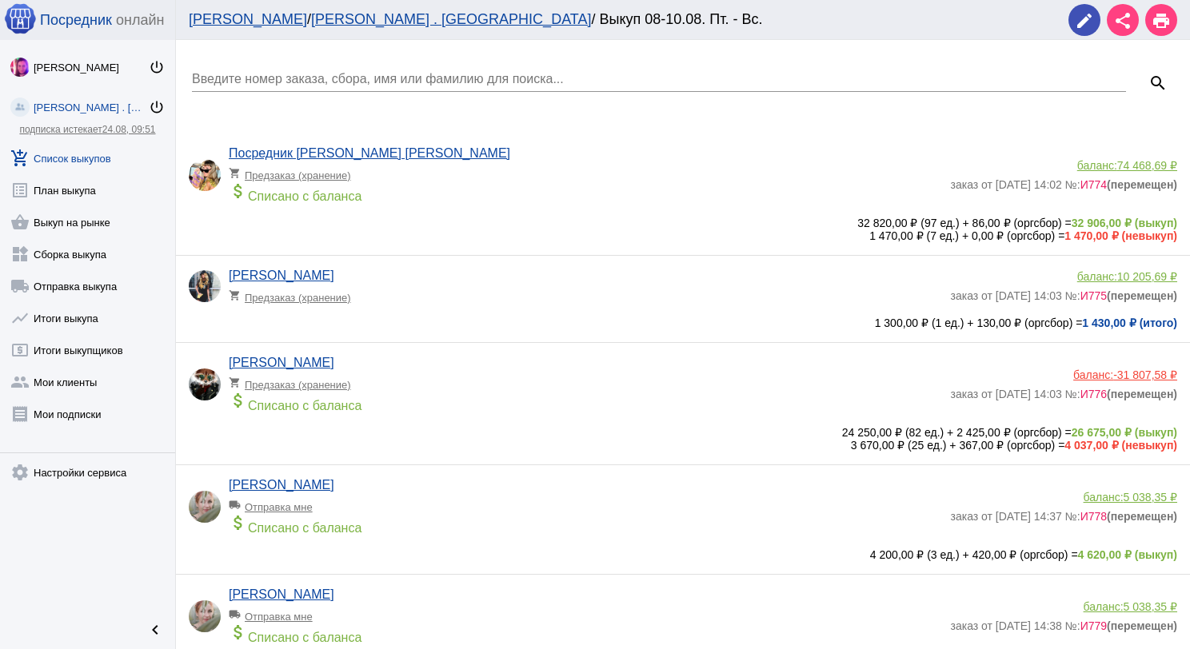
click at [339, 80] on input "Введите номер заказа, сбора, имя или фамилию для поиска..." at bounding box center [659, 79] width 934 height 14
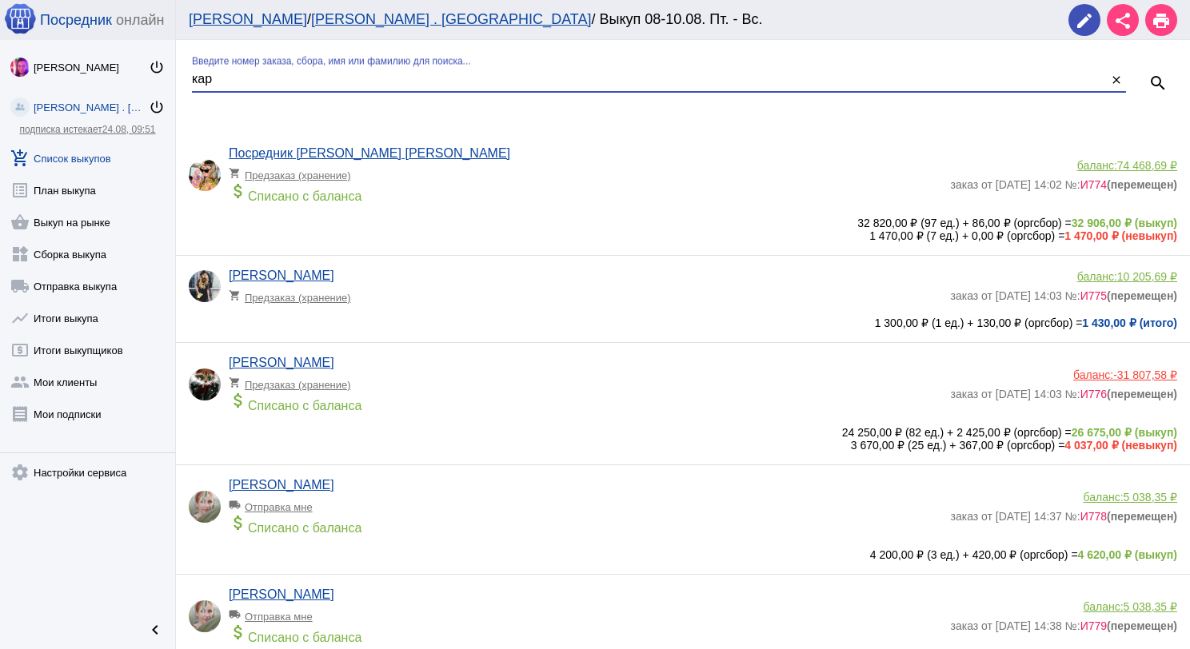
type input "кар"
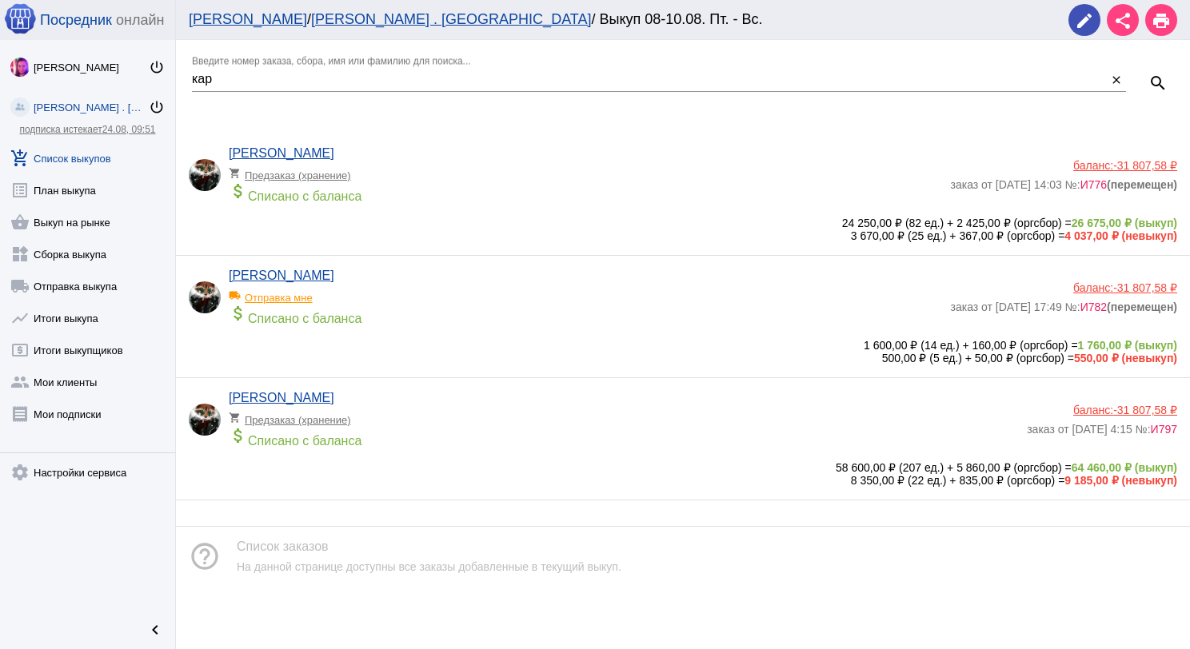
click at [58, 154] on link "add_shopping_cart Список выкупов" at bounding box center [87, 155] width 175 height 32
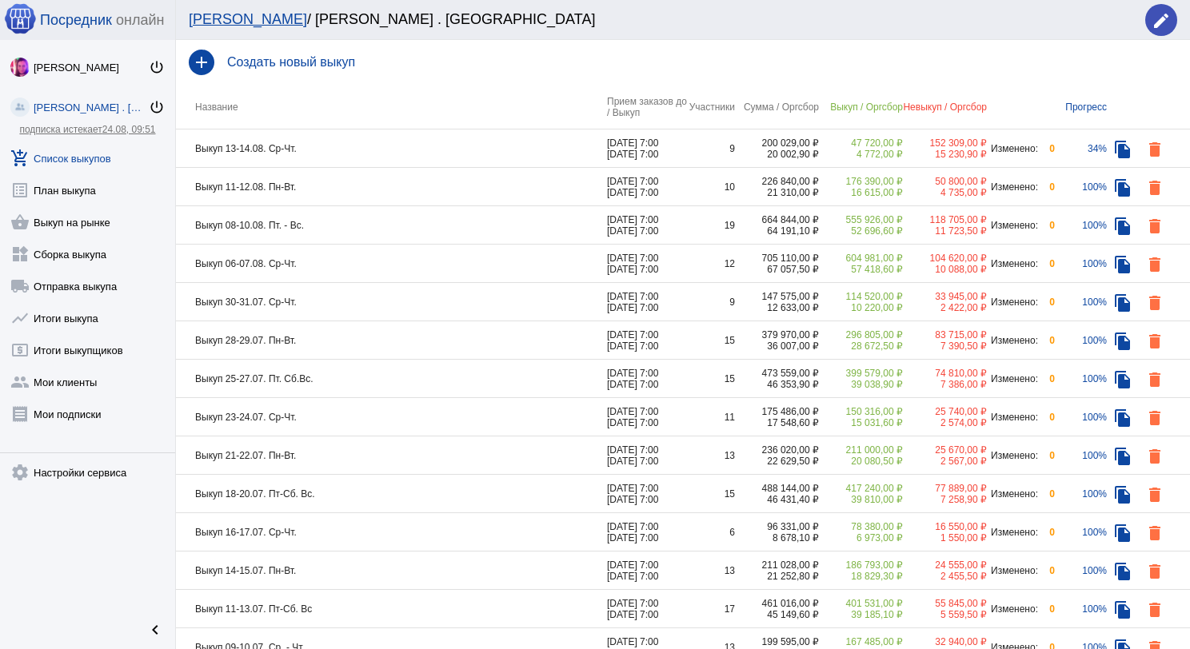
click at [356, 185] on td "Выкуп 11-12.08. Пн-Вт." at bounding box center [391, 187] width 431 height 38
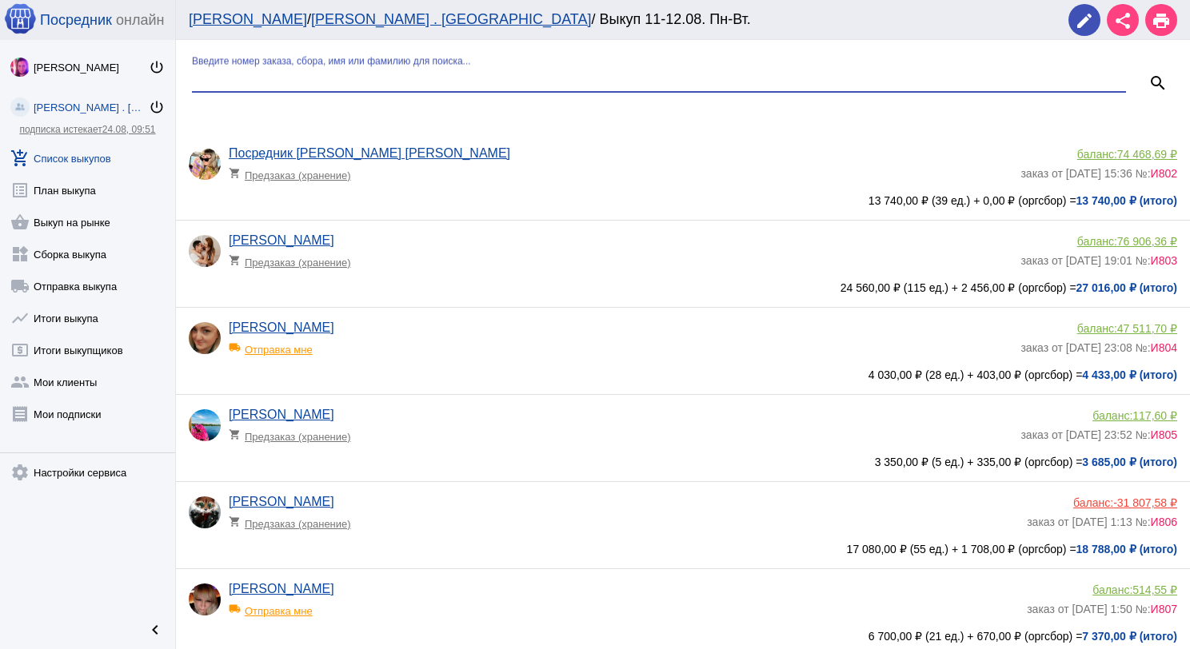
click at [322, 83] on input "Введите номер заказа, сбора, имя или фамилию для поиска..." at bounding box center [659, 79] width 934 height 14
type input "кар"
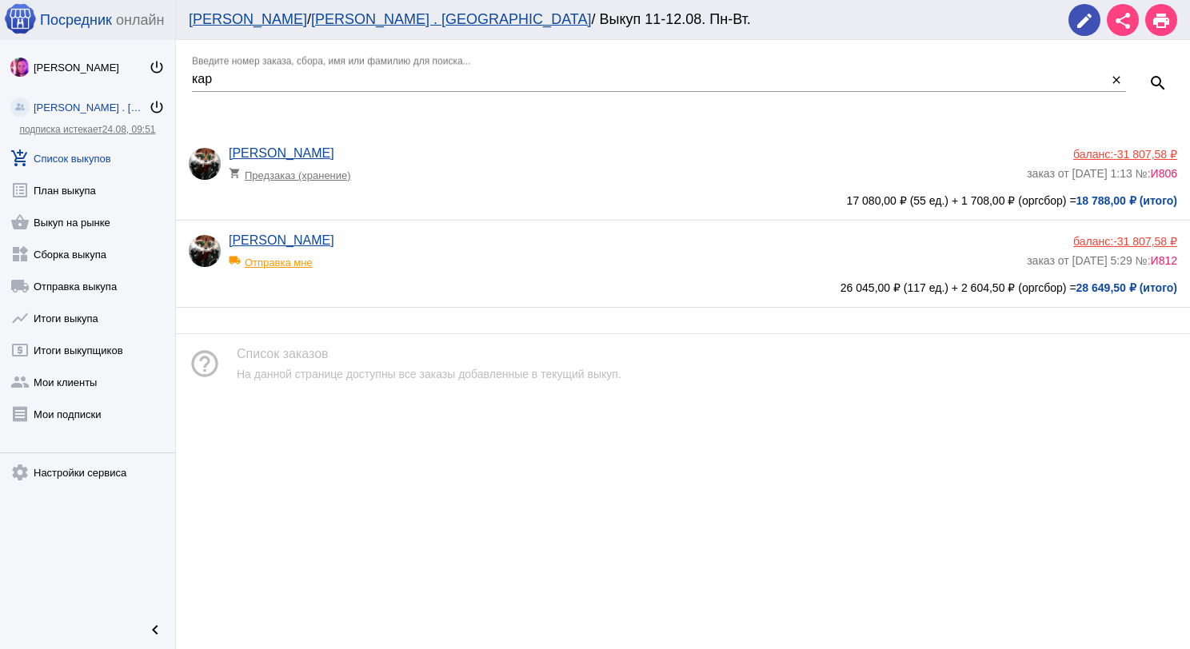
click at [473, 270] on div "[PERSON_NAME] local_shipping Отправка мне" at bounding box center [628, 255] width 798 height 43
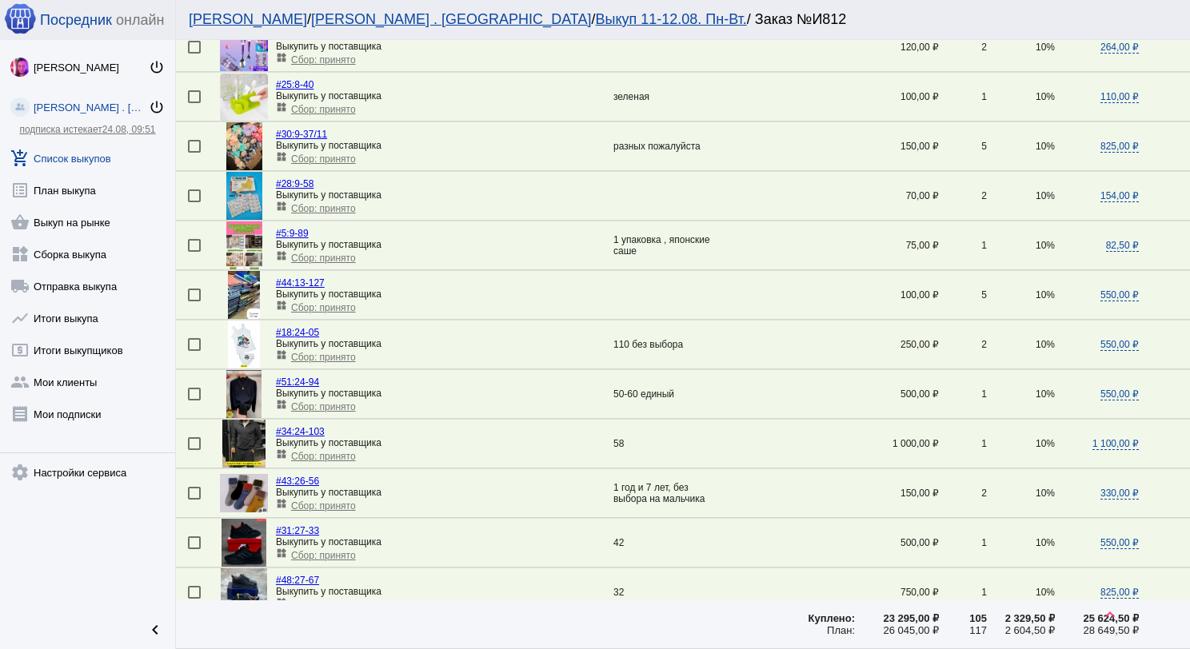
scroll to position [480, 0]
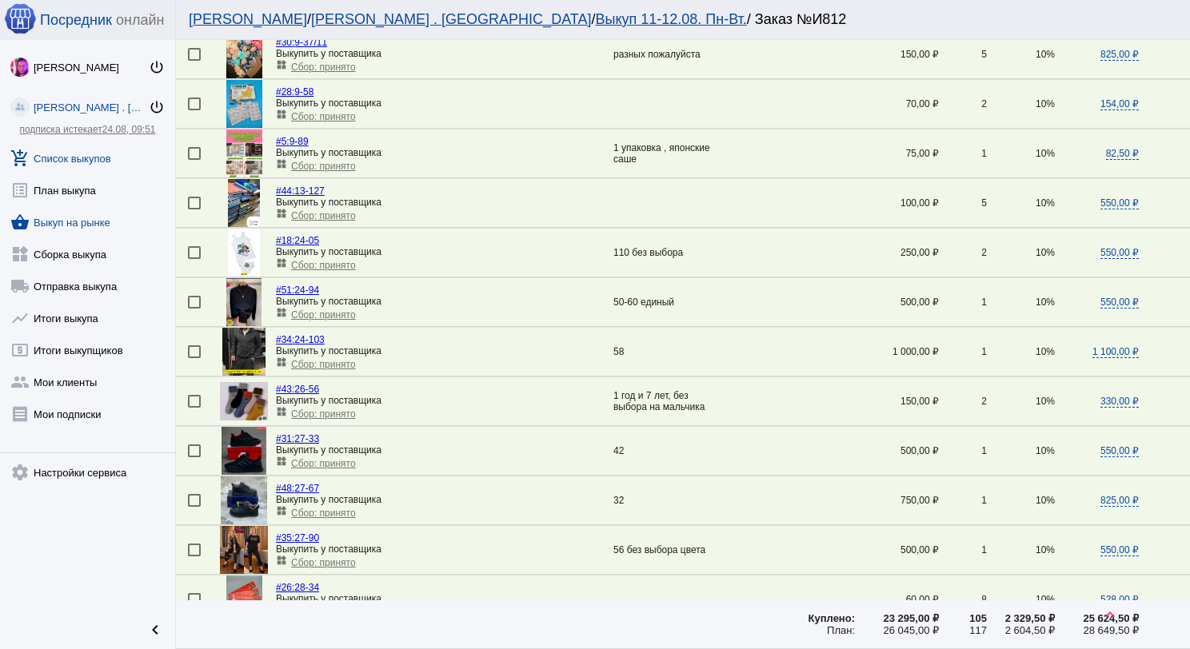
click at [106, 224] on link "shopping_basket Выкуп на рынке" at bounding box center [87, 219] width 175 height 32
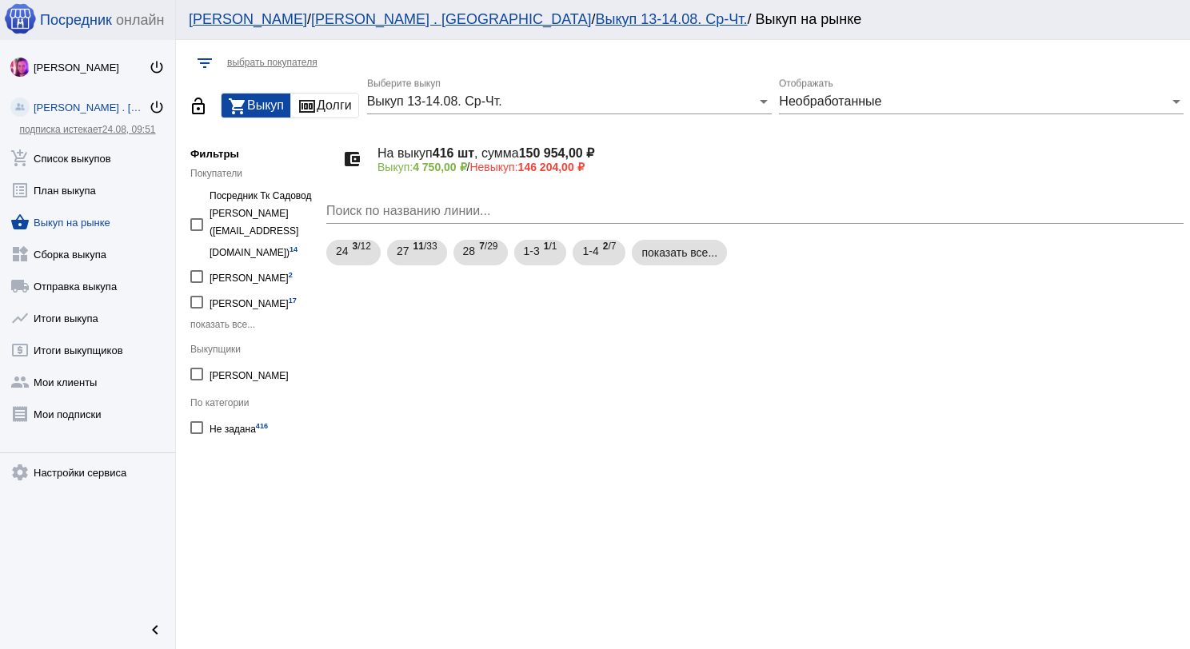
click at [480, 102] on span "Выкуп 13-14.08. Ср-Чт." at bounding box center [434, 101] width 135 height 14
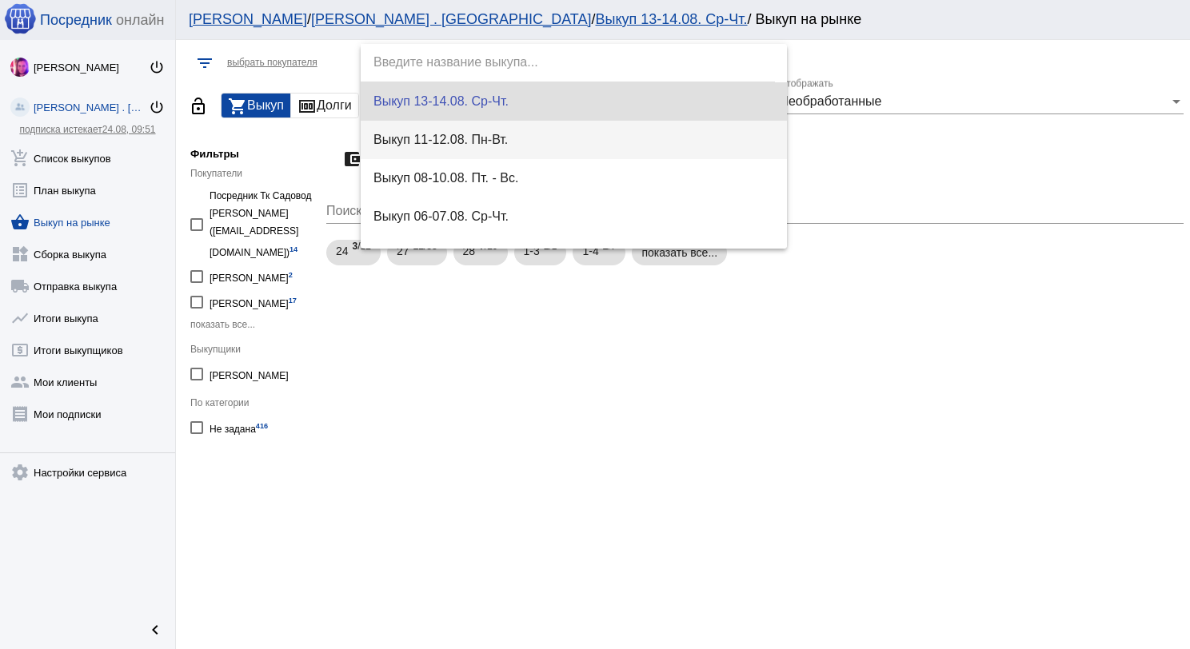
click at [488, 135] on span "Выкуп 11-12.08. Пн-Вт." at bounding box center [575, 140] width 402 height 38
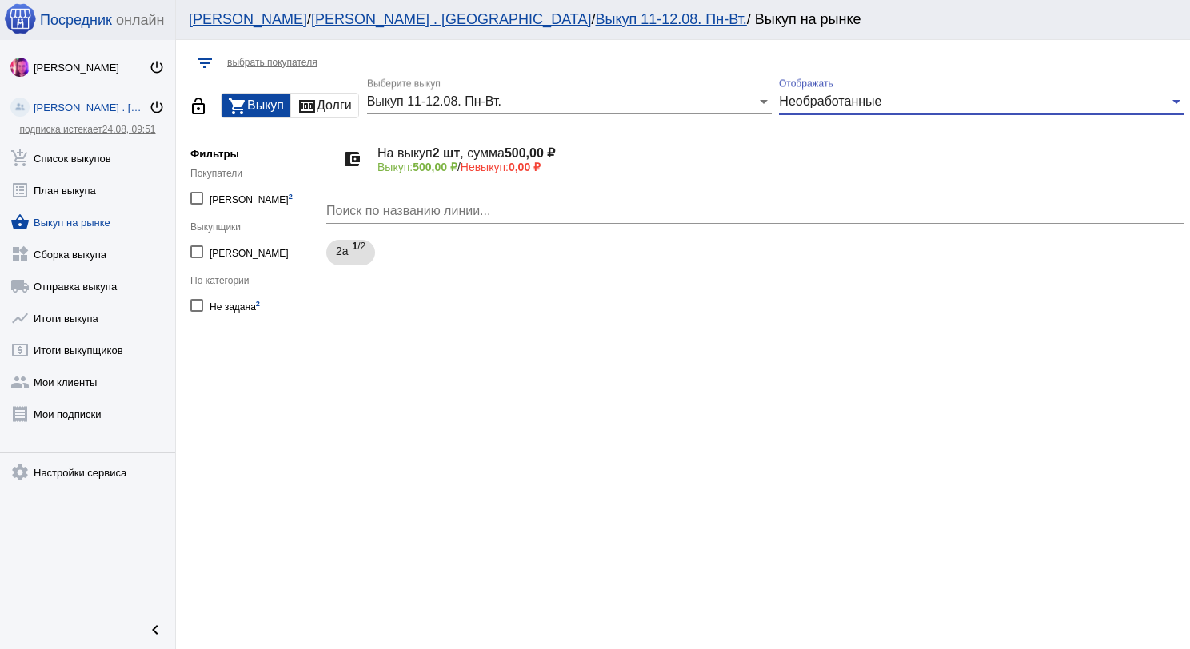
click at [869, 107] on span "Необработанные" at bounding box center [830, 101] width 102 height 14
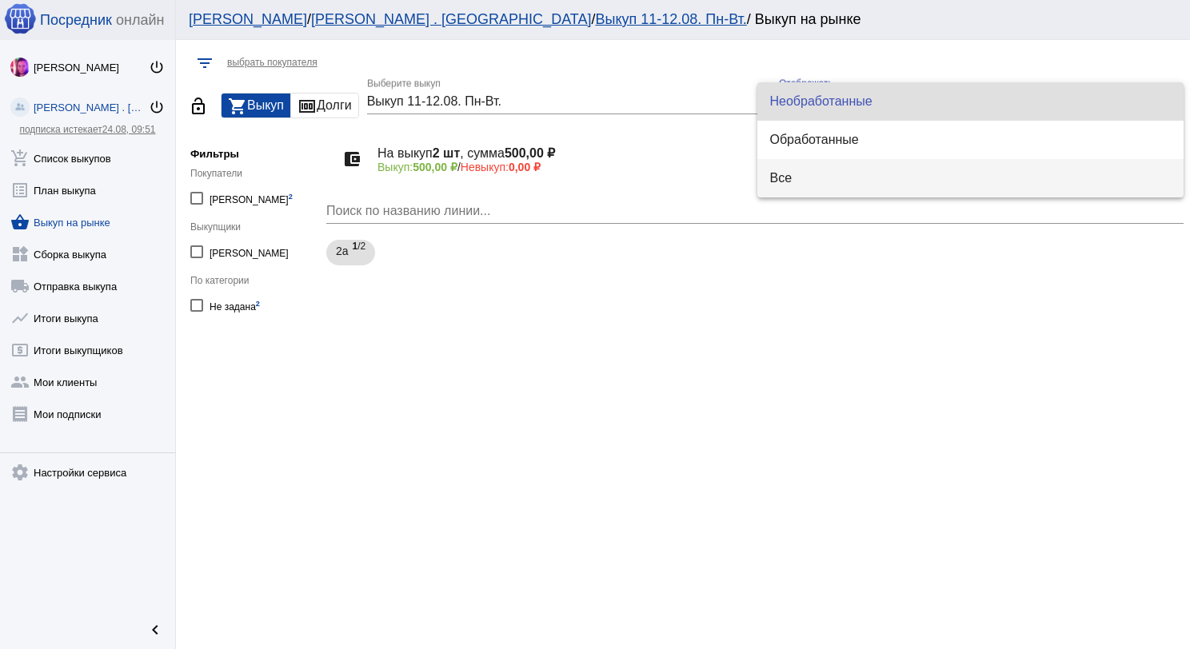
click at [848, 163] on span "Все" at bounding box center [971, 178] width 402 height 38
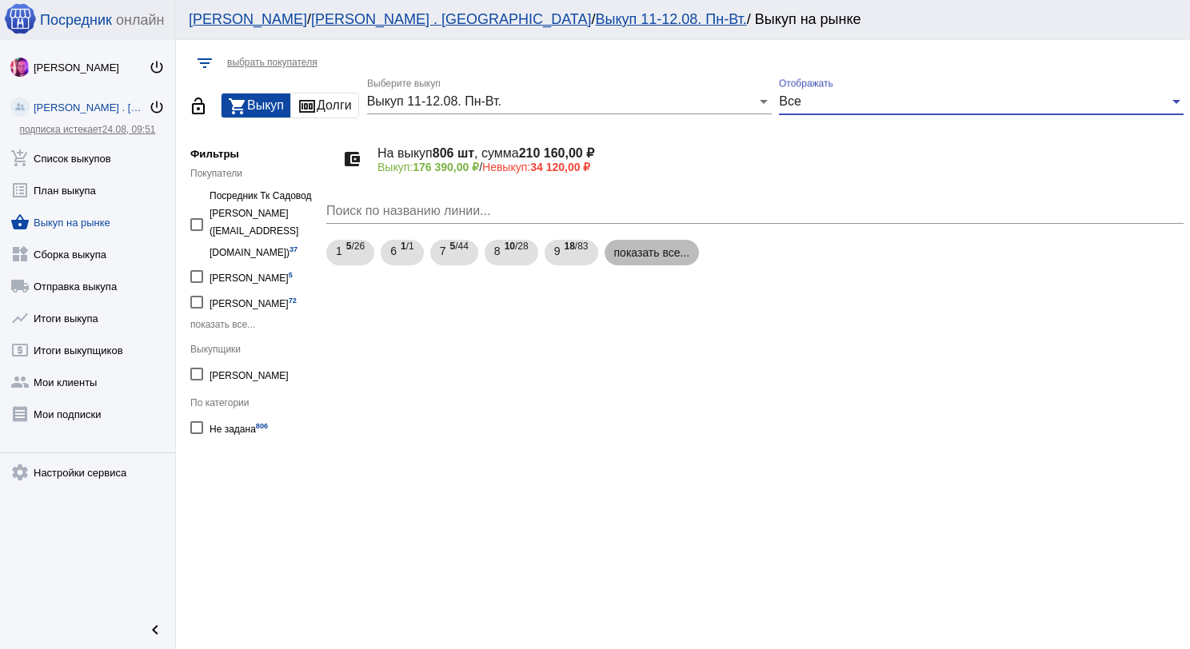
click at [637, 256] on mat-chip "показать все..." at bounding box center [652, 253] width 95 height 26
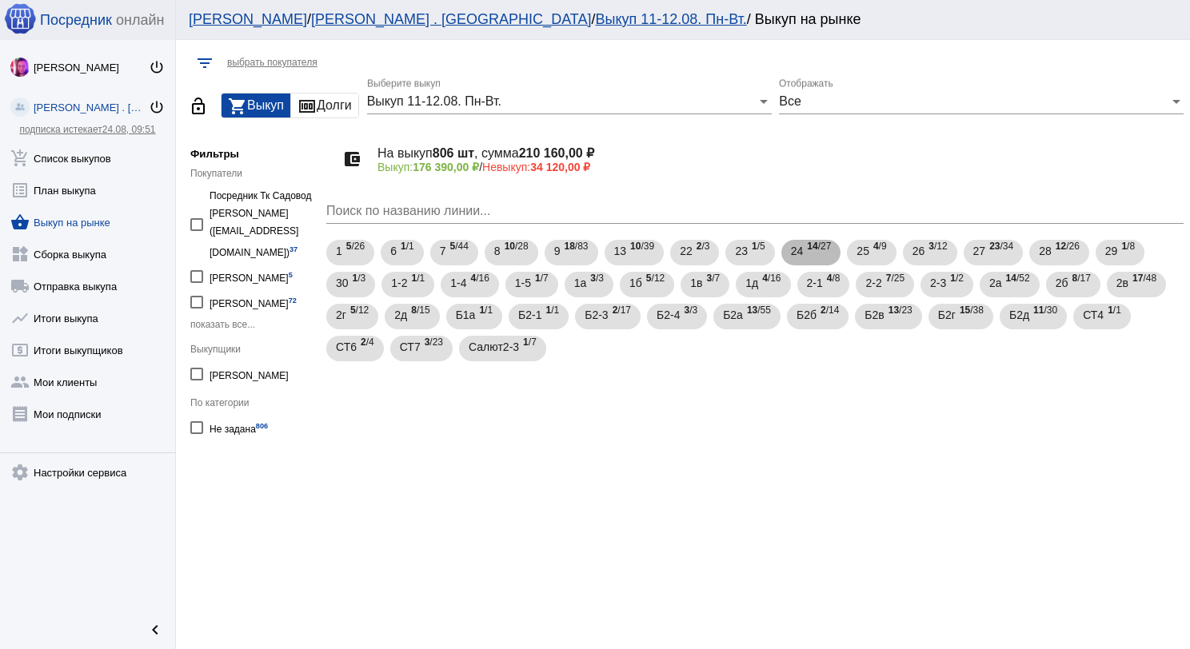
click at [809, 253] on span "14 /27" at bounding box center [819, 253] width 24 height 33
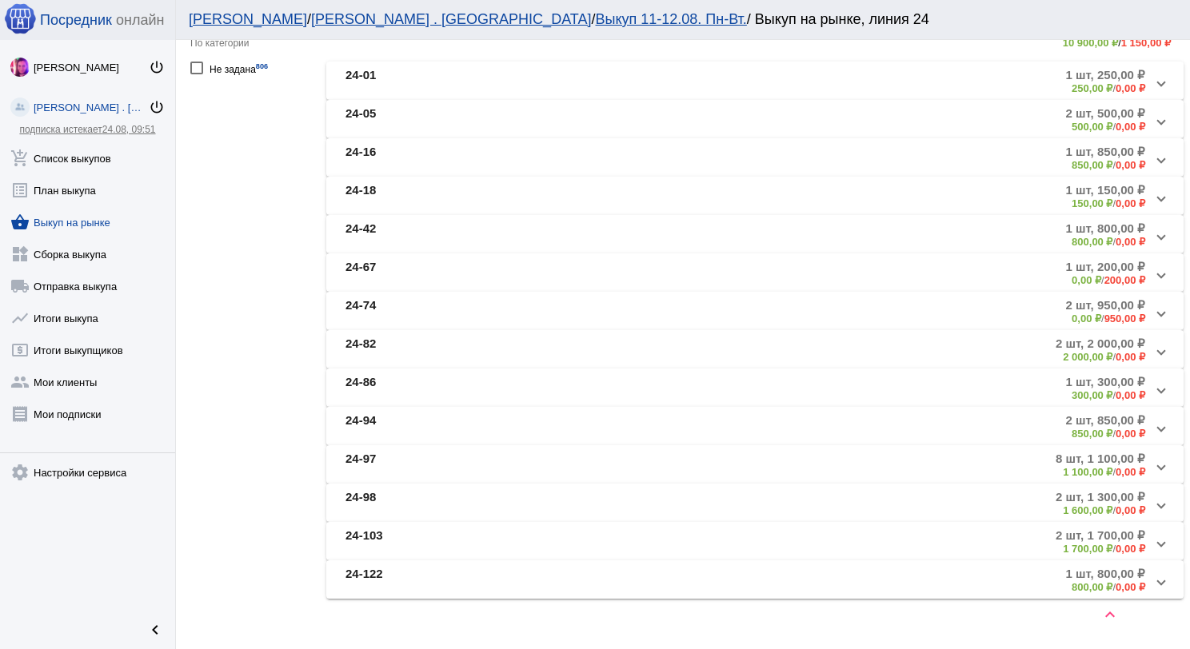
scroll to position [379, 0]
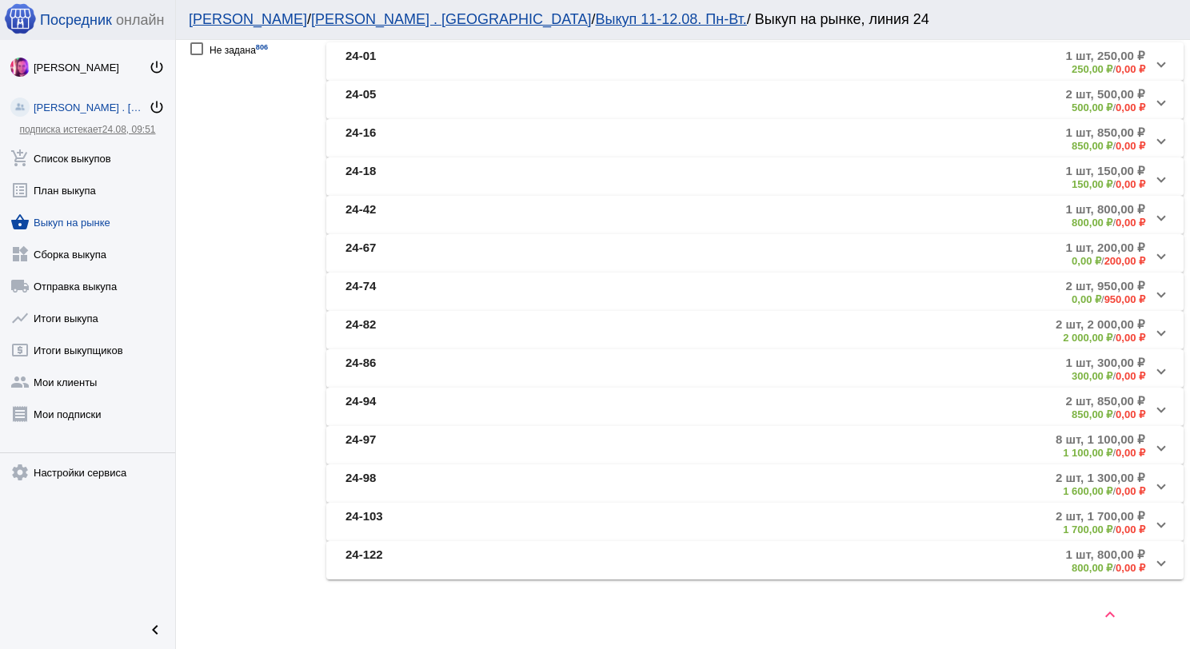
click at [666, 511] on mat-panel-description "2 шт, 1 700,00 ₽ 1 700,00 ₽ / 0,00 ₽" at bounding box center [880, 522] width 529 height 26
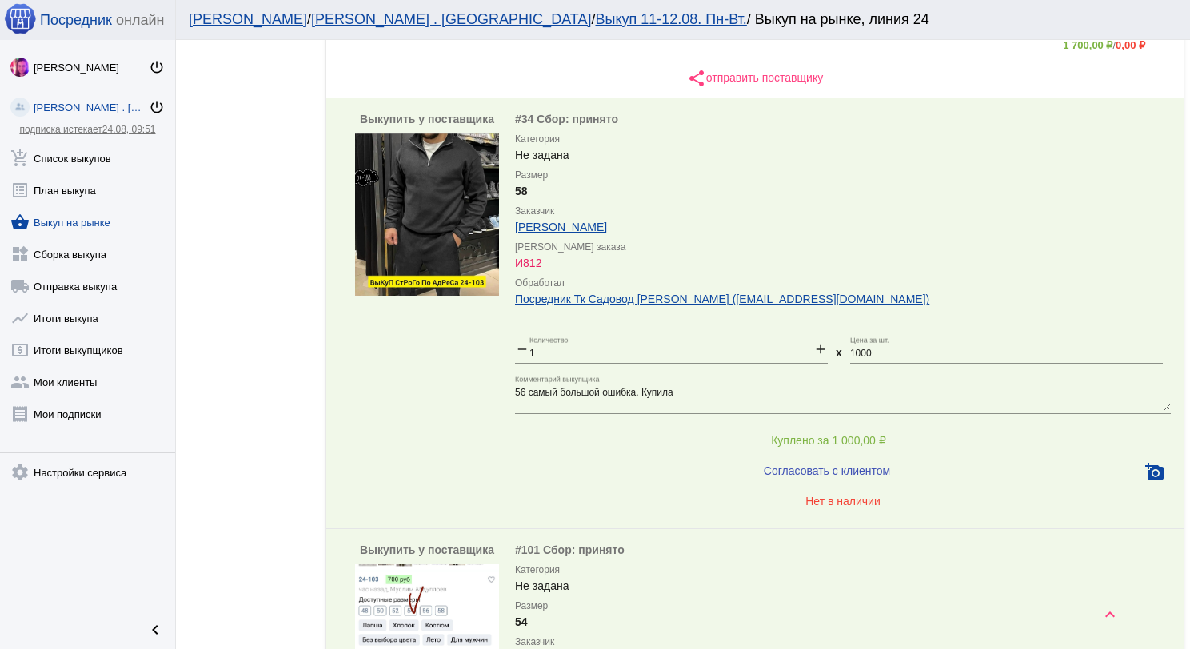
scroll to position [859, 0]
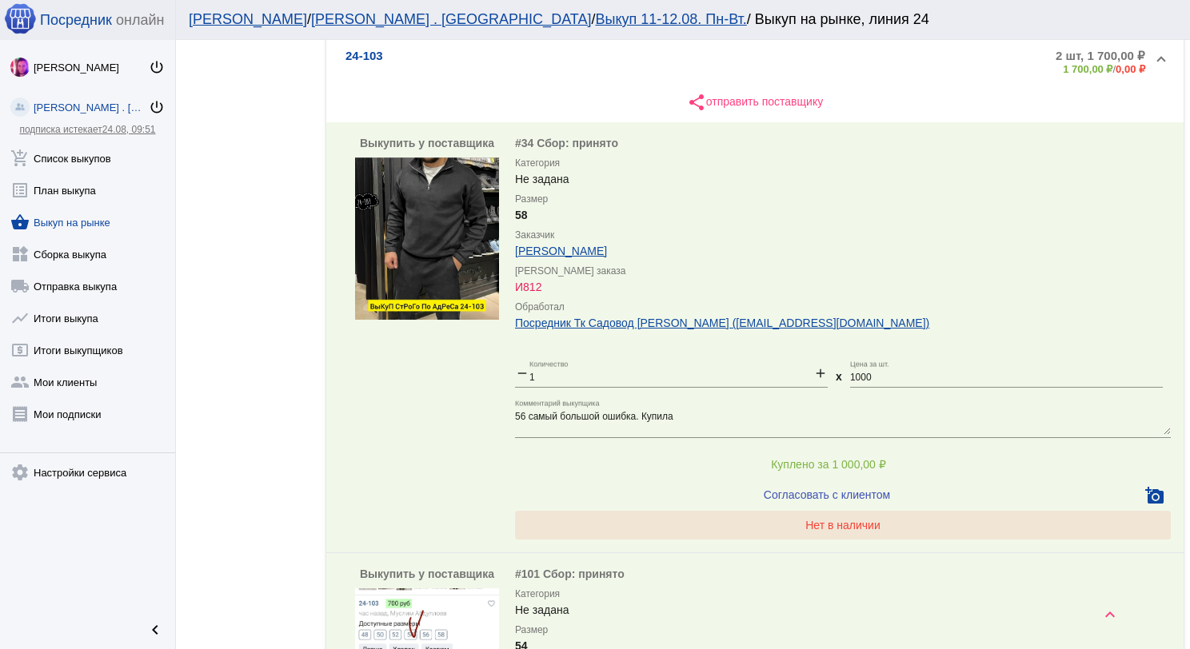
click at [856, 525] on span "Нет в наличии" at bounding box center [842, 525] width 75 height 13
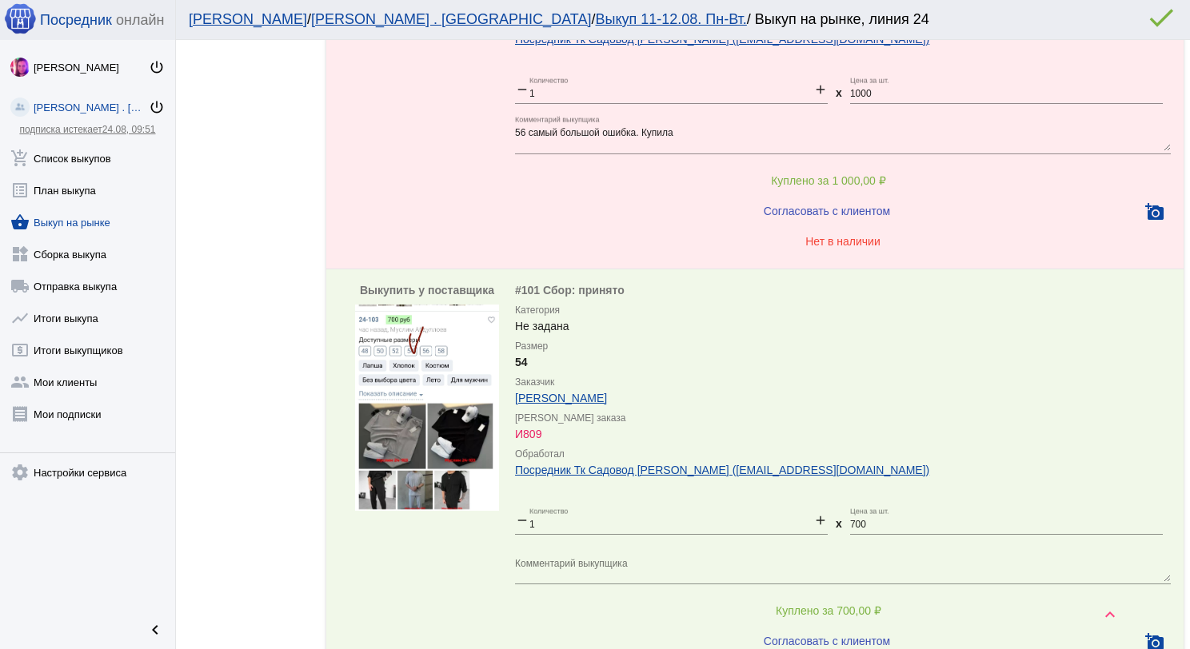
scroll to position [1406, 0]
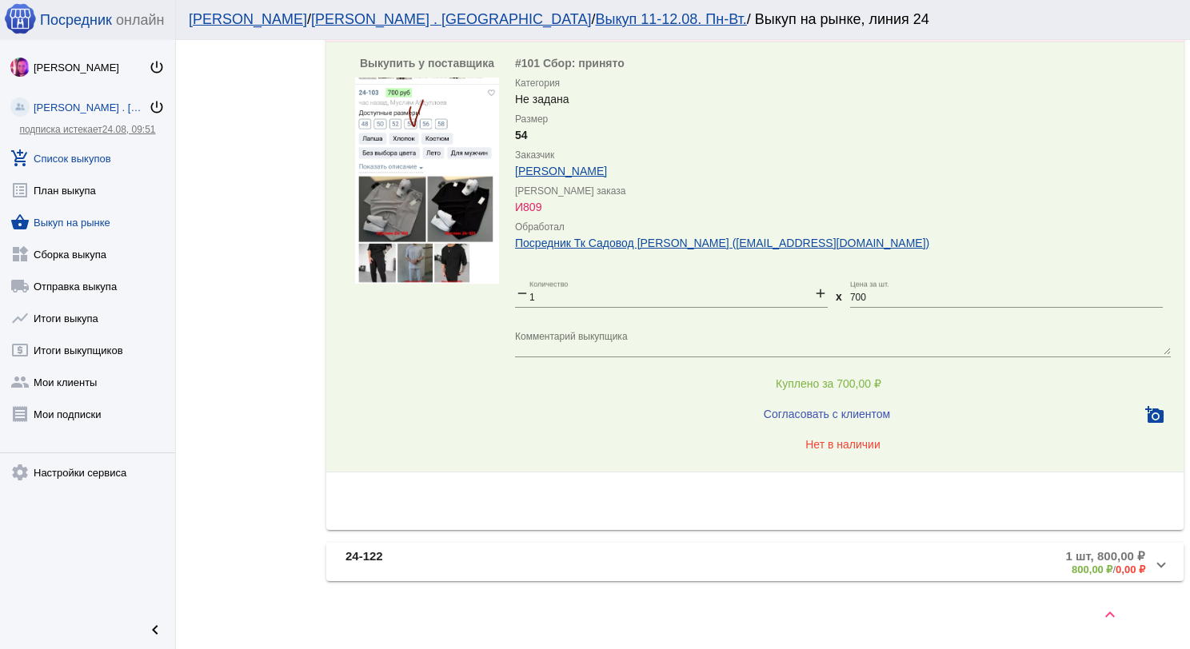
click at [102, 154] on link "add_shopping_cart Список выкупов" at bounding box center [87, 155] width 175 height 32
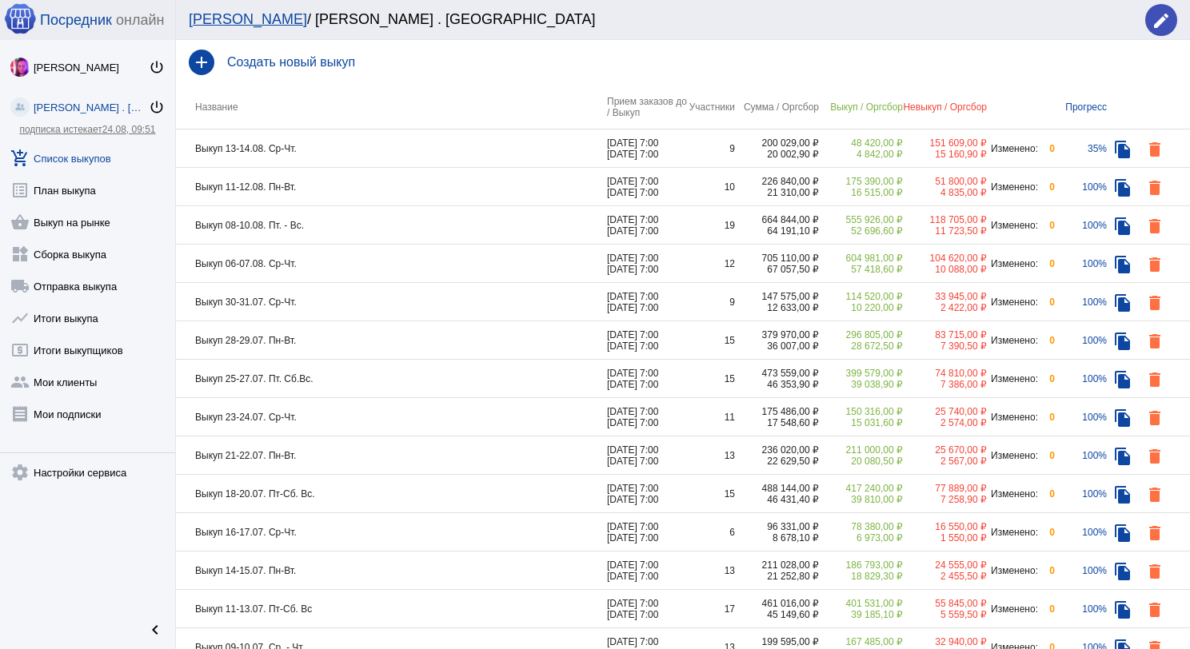
click at [410, 195] on td "Выкуп 11-12.08. Пн-Вт." at bounding box center [391, 187] width 431 height 38
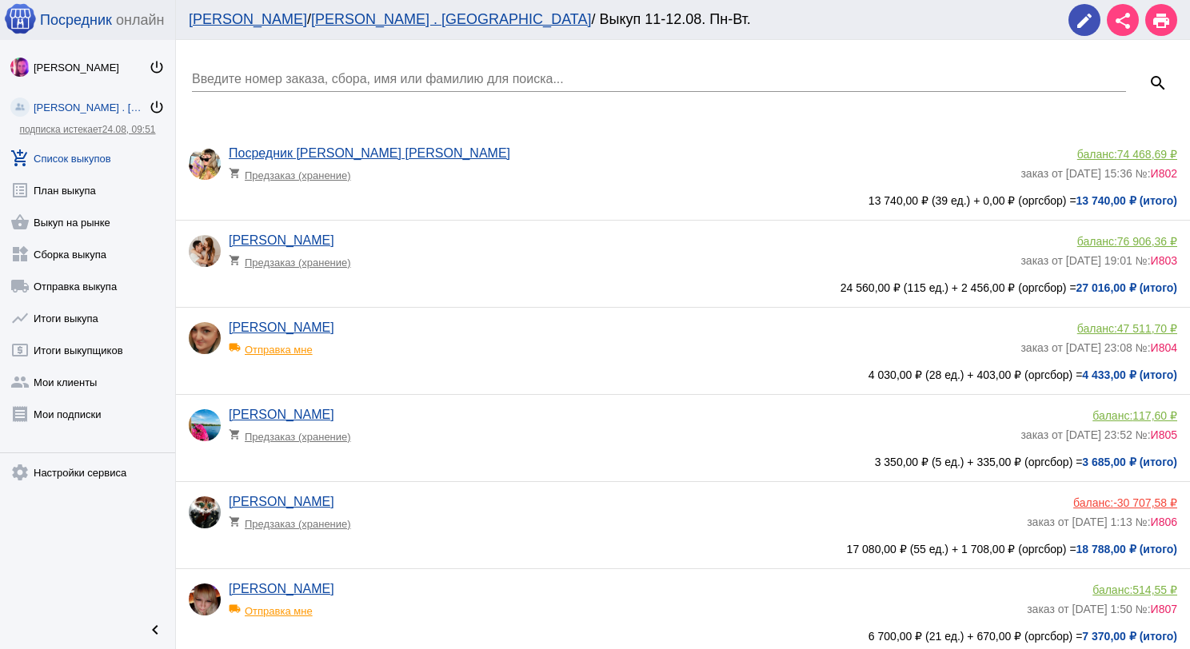
click at [362, 67] on div "Введите номер заказа, сбора, имя или фамилию для поиска..." at bounding box center [659, 74] width 934 height 36
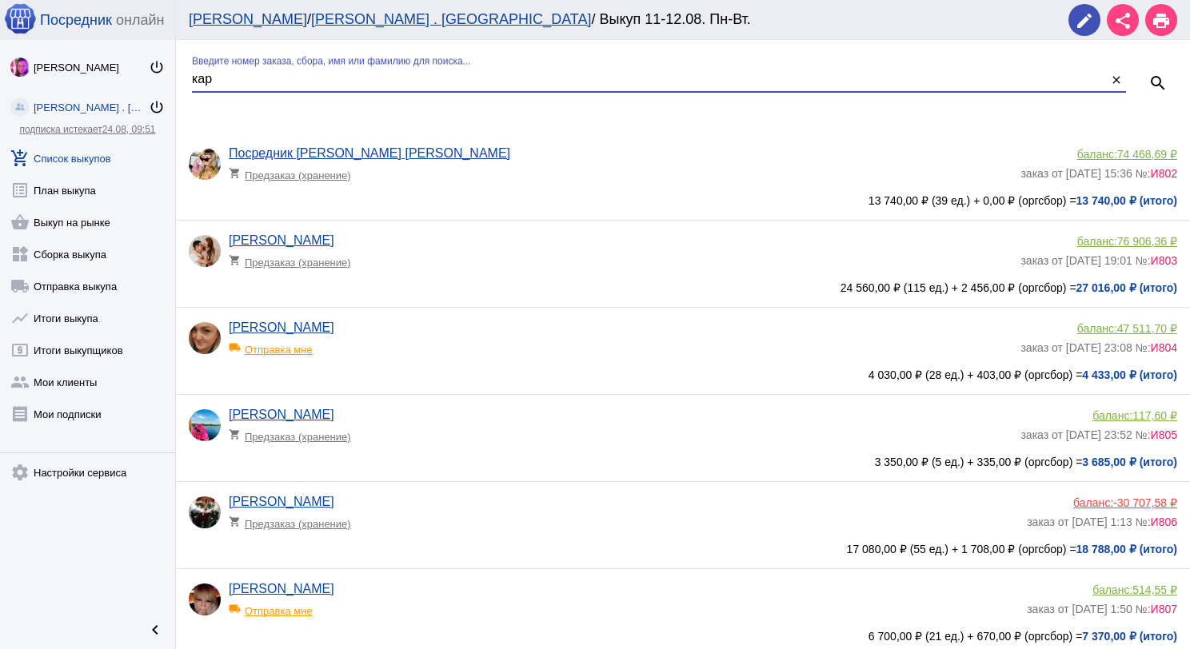
type input "кар"
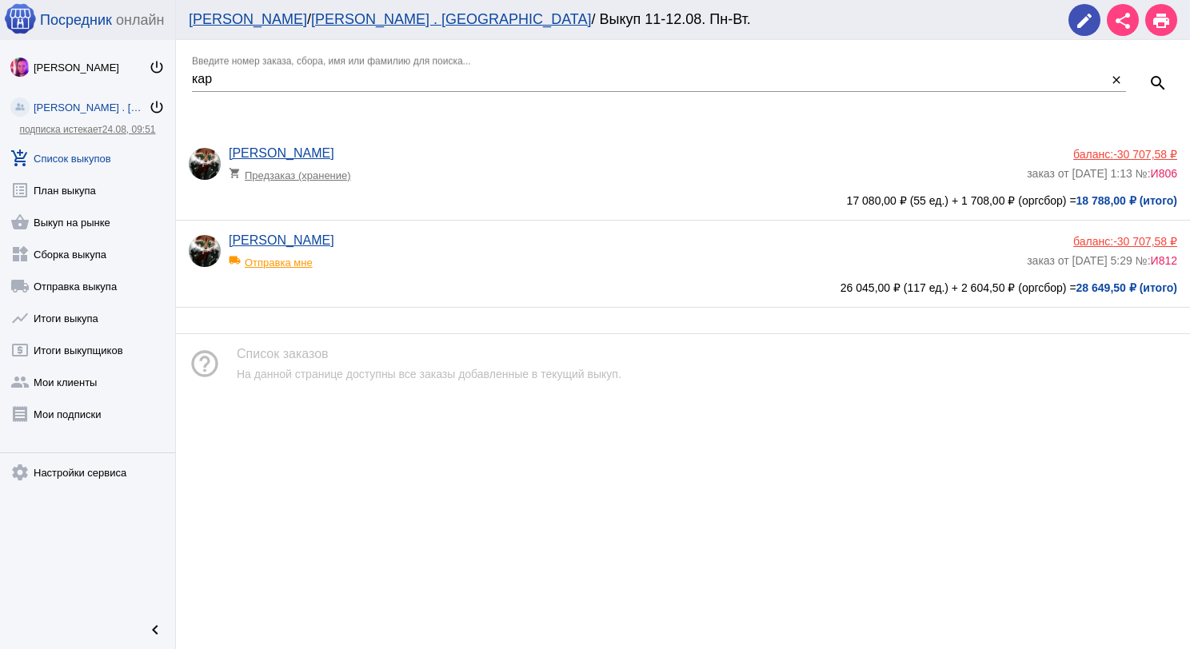
click at [398, 250] on app-delivery-type "local_shipping Отправка мне" at bounding box center [624, 258] width 790 height 21
